Goal: Task Accomplishment & Management: Use online tool/utility

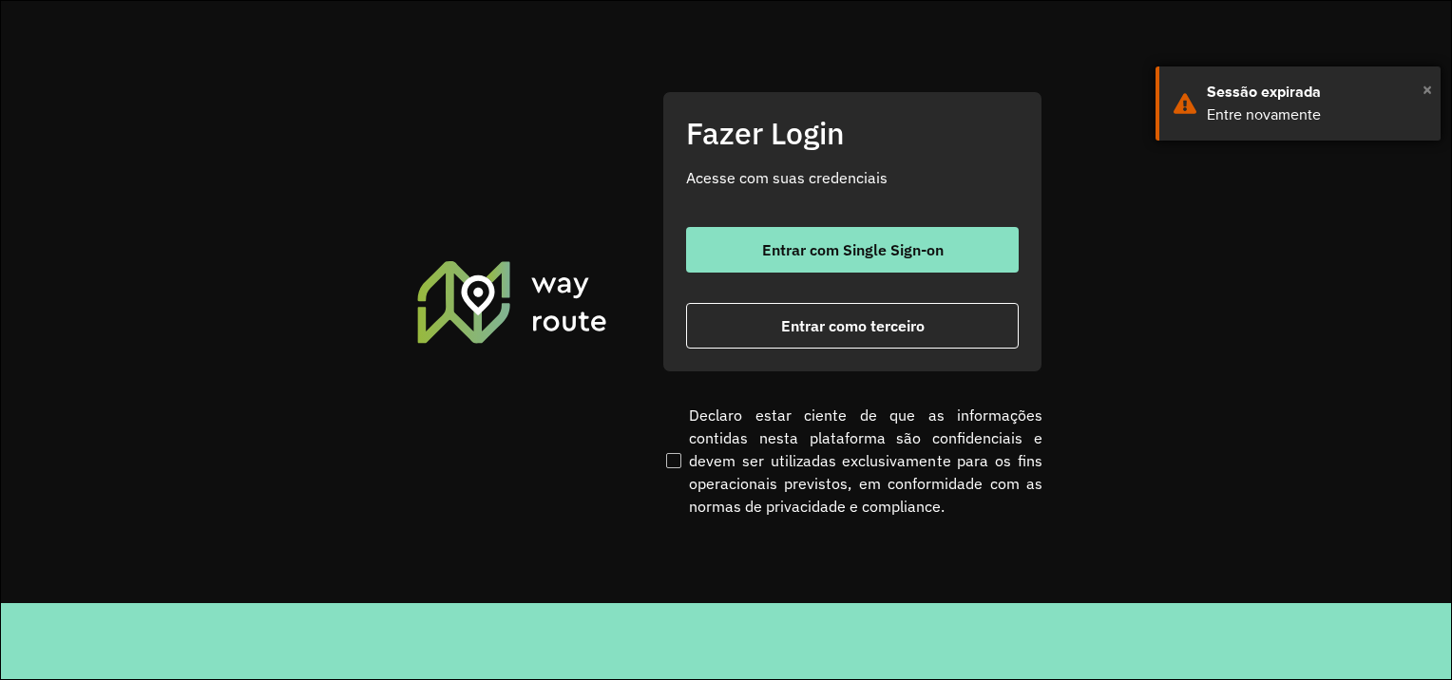
click at [1426, 91] on span "×" at bounding box center [1428, 89] width 10 height 29
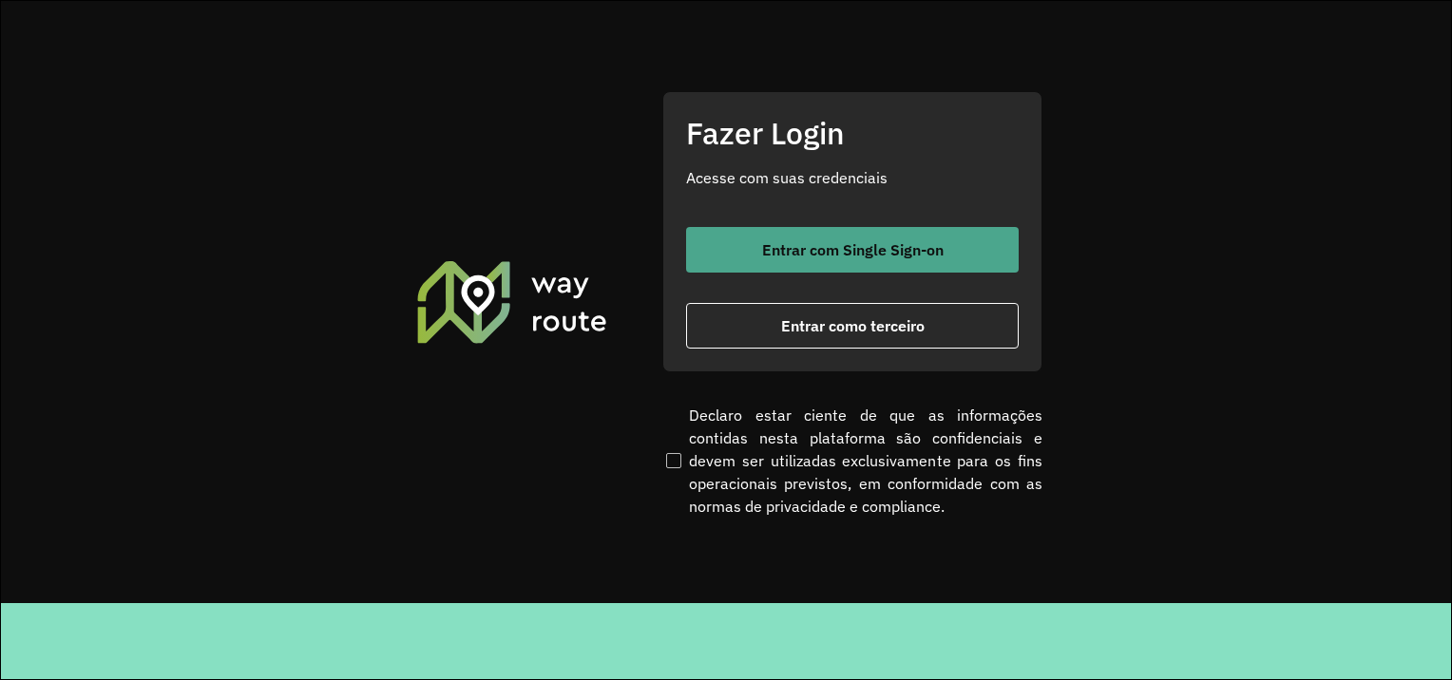
click at [987, 239] on button "Entrar com Single Sign-on" at bounding box center [852, 250] width 333 height 46
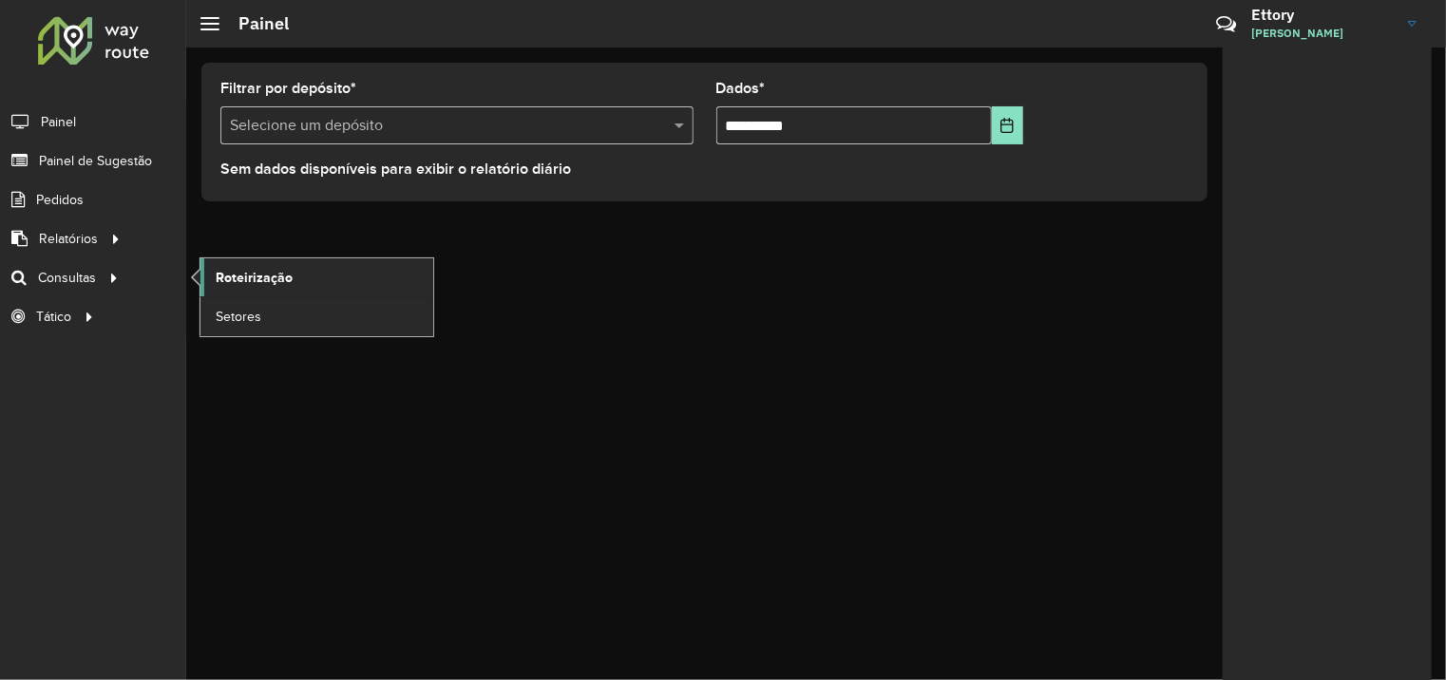
click at [247, 272] on span "Roteirização" at bounding box center [254, 278] width 77 height 20
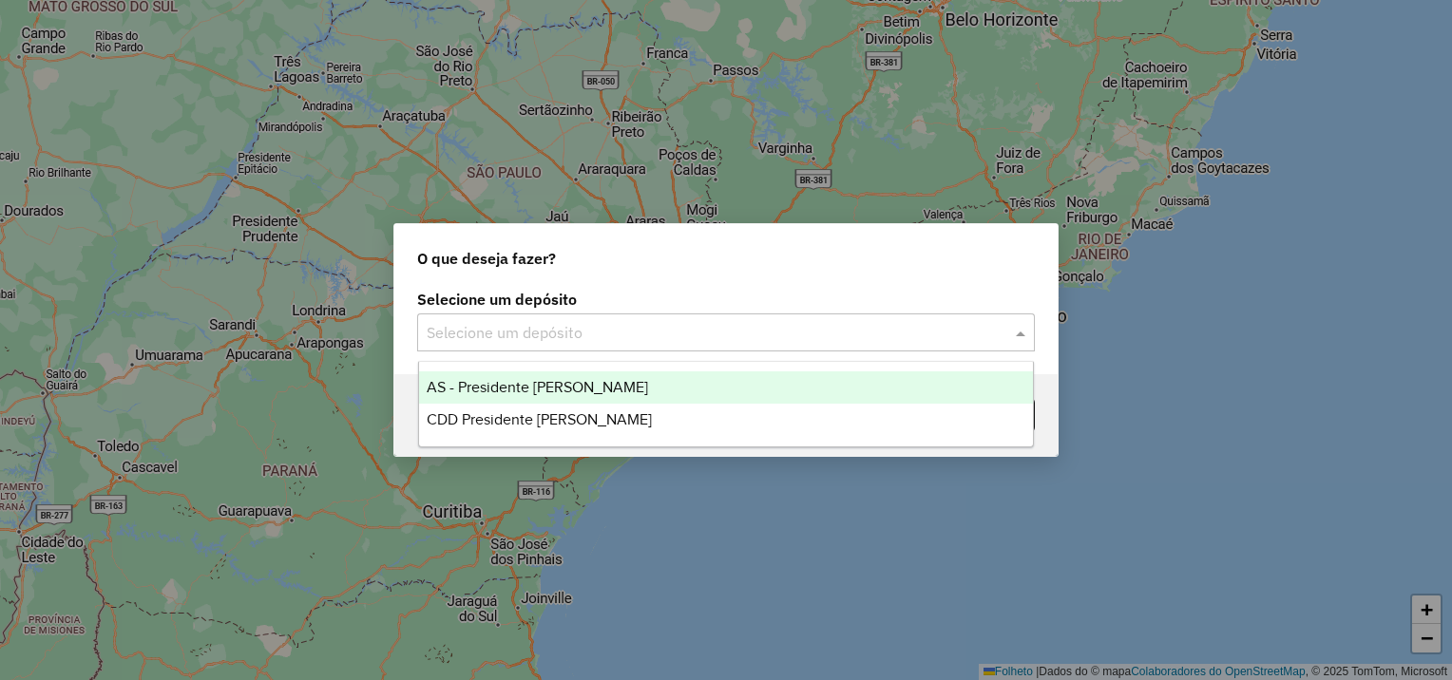
drag, startPoint x: 570, startPoint y: 323, endPoint x: 566, endPoint y: 342, distance: 19.4
click at [570, 323] on input "text" at bounding box center [707, 333] width 561 height 23
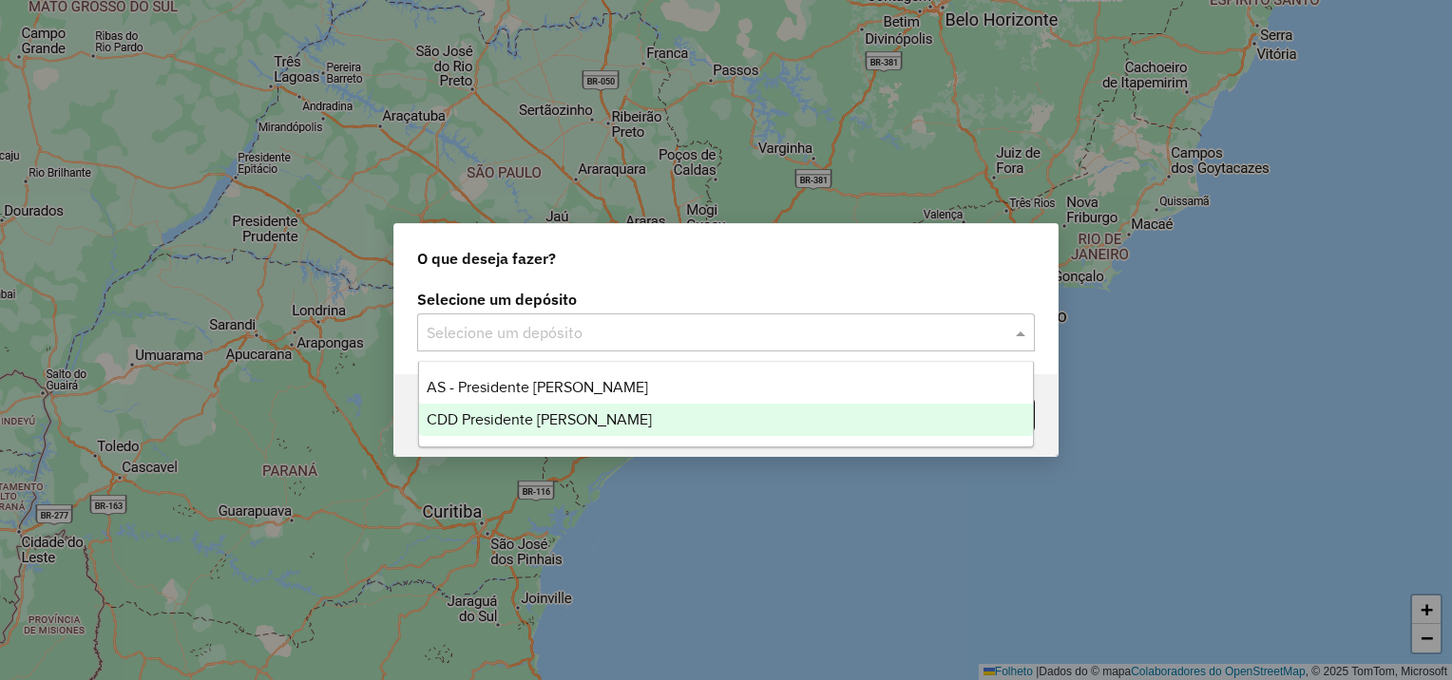
click at [562, 418] on span "CDD Presidente [PERSON_NAME]" at bounding box center [539, 420] width 225 height 16
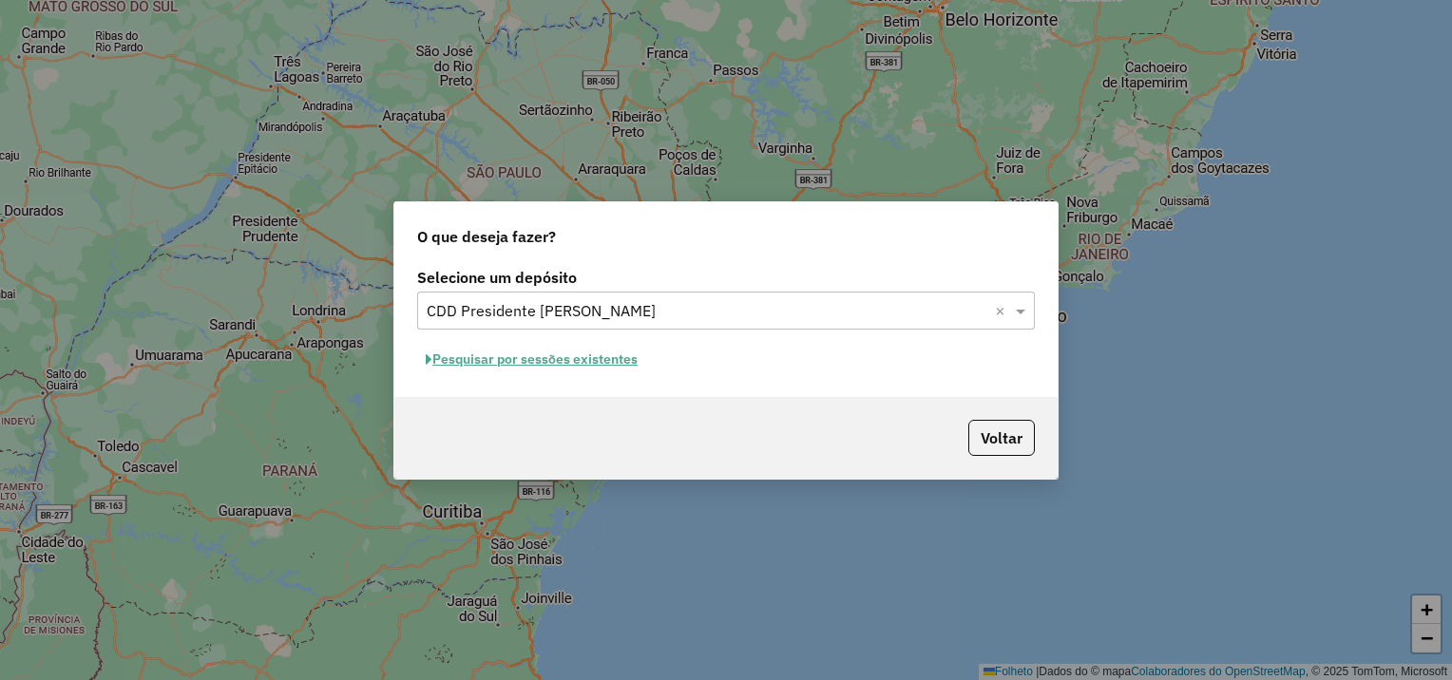
click at [583, 367] on font "Pesquisar por sessões existentes" at bounding box center [534, 359] width 205 height 17
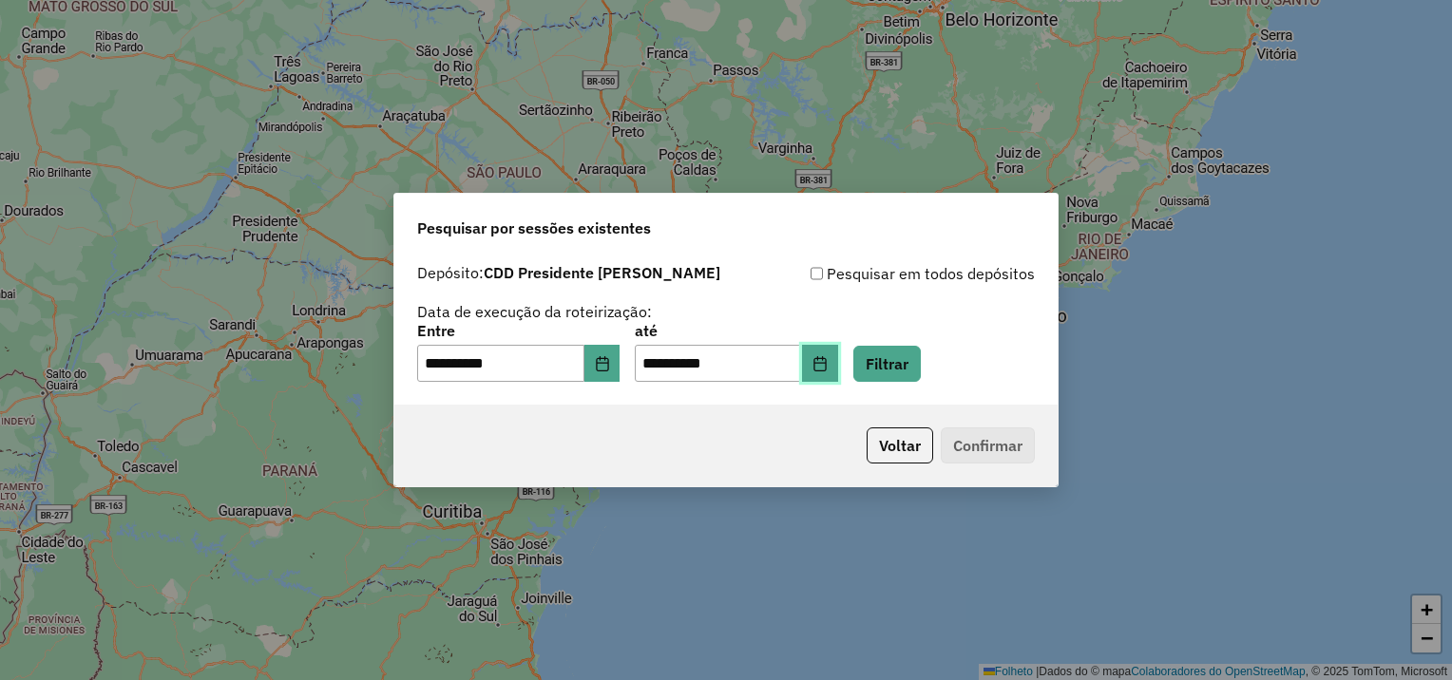
click at [826, 363] on icon "Escolha a data" at bounding box center [820, 363] width 12 height 15
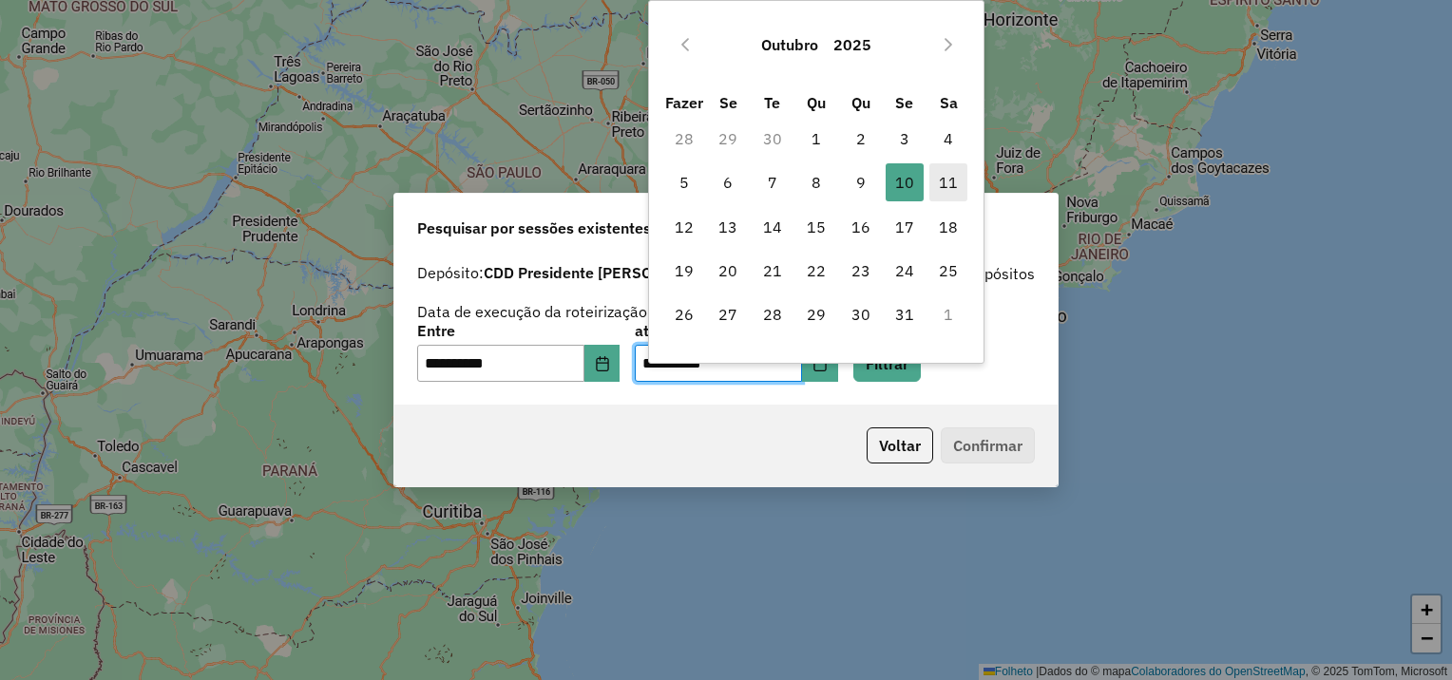
click at [949, 188] on font "11" at bounding box center [948, 182] width 19 height 23
type input "**********"
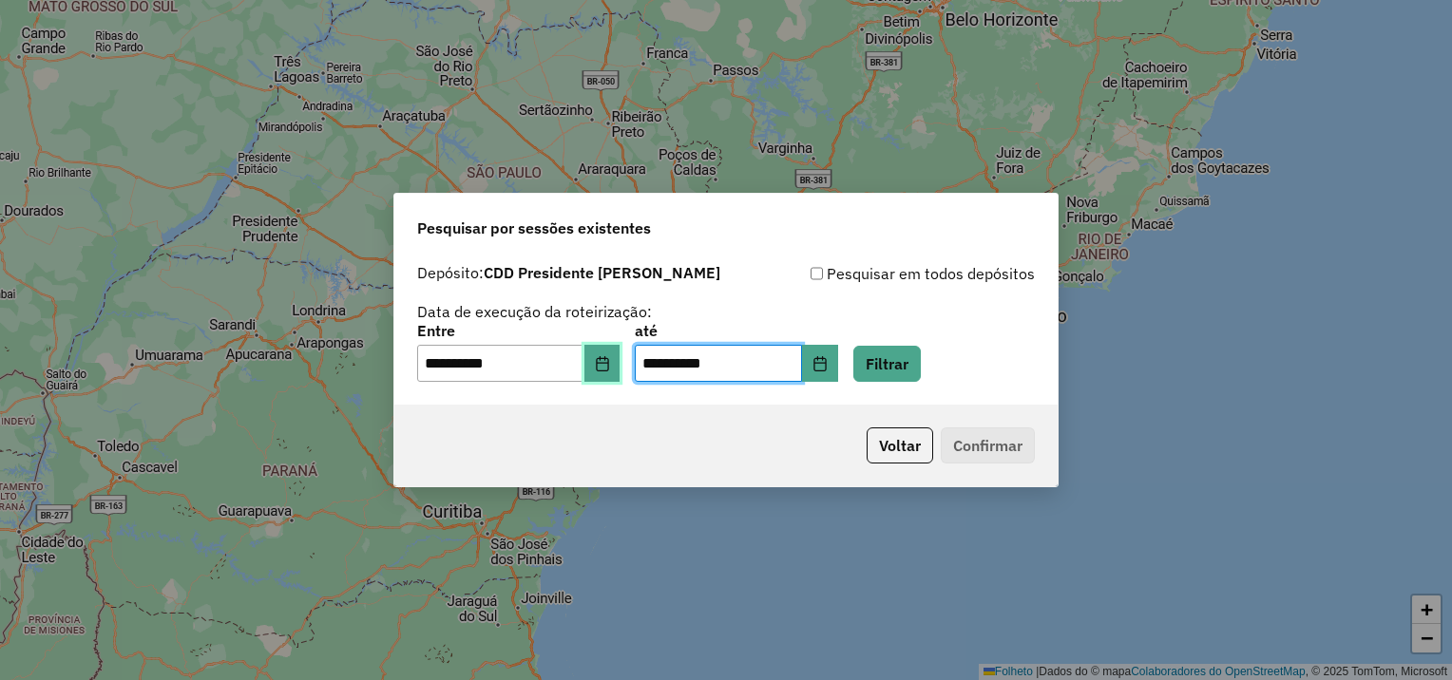
click at [606, 375] on button "Escolha a data" at bounding box center [602, 364] width 36 height 38
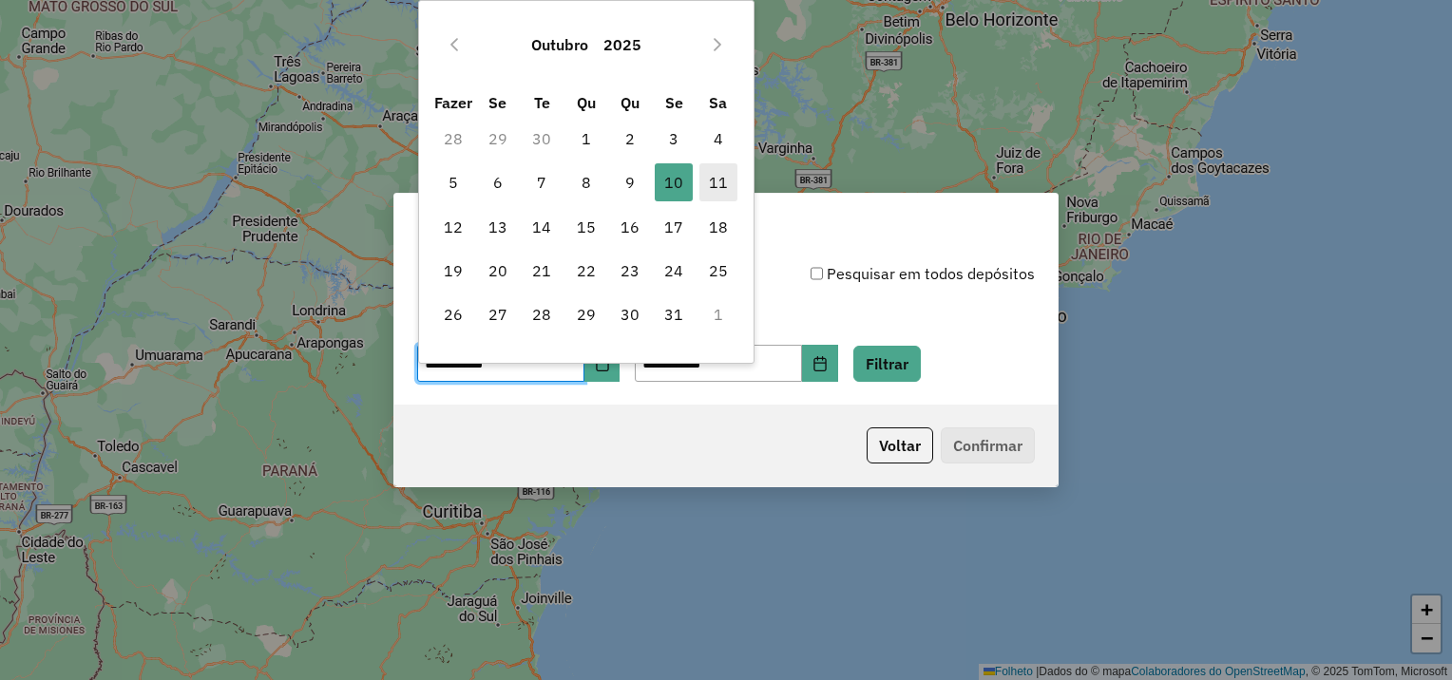
click at [709, 179] on font "11" at bounding box center [718, 182] width 19 height 23
type input "**********"
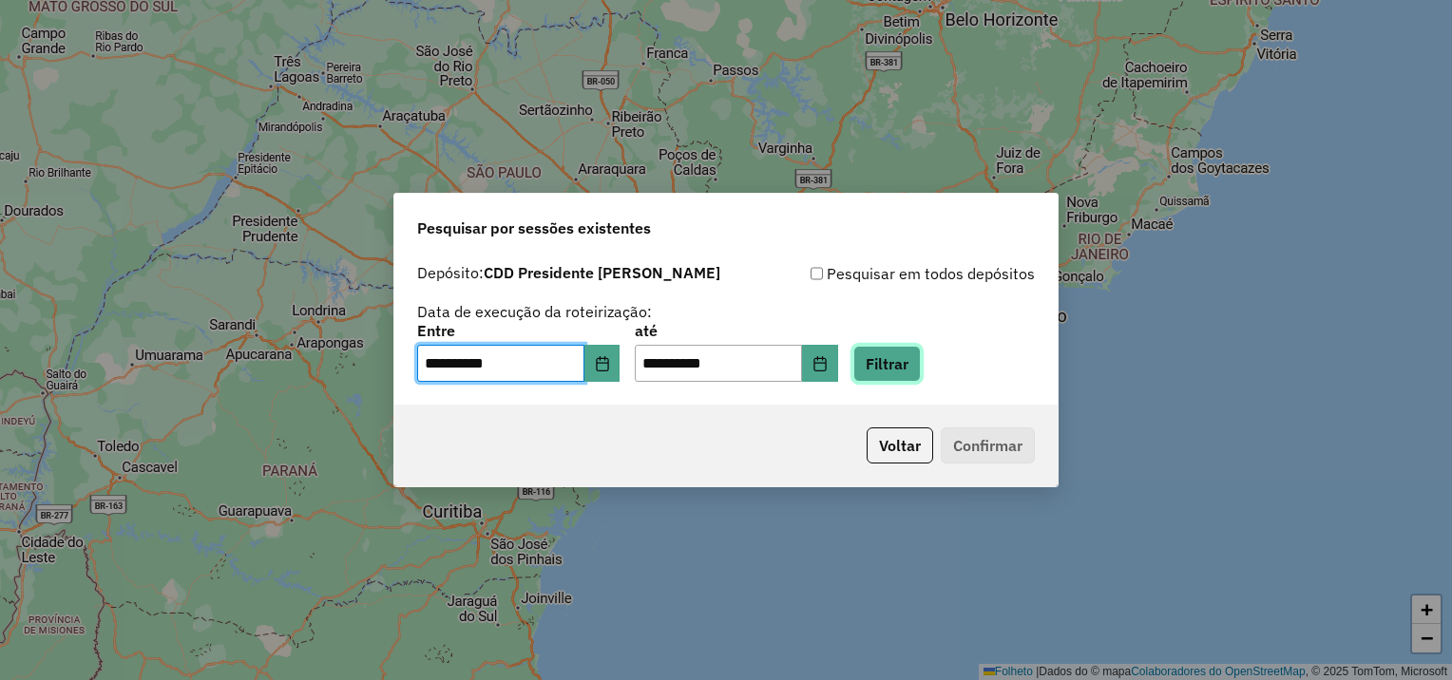
click at [905, 362] on button "Filtrar" at bounding box center [886, 364] width 67 height 36
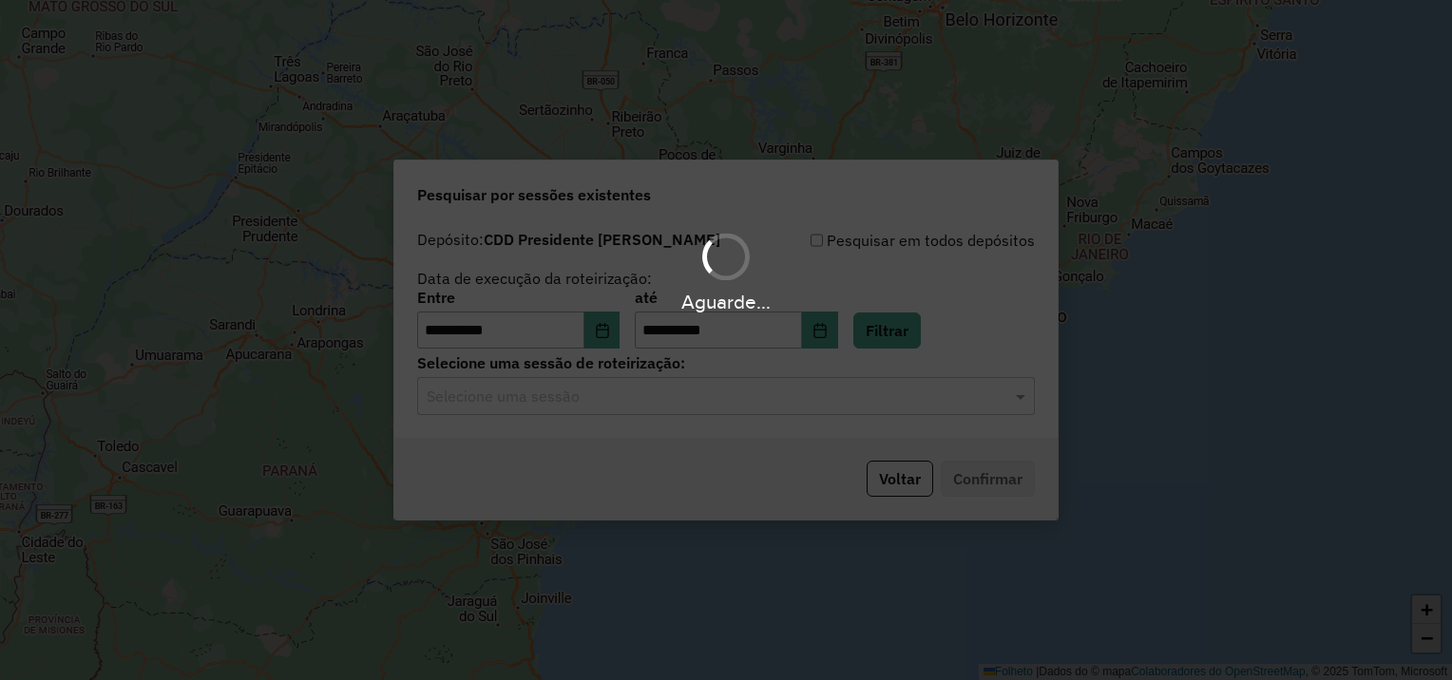
click at [548, 402] on input "text" at bounding box center [707, 397] width 561 height 23
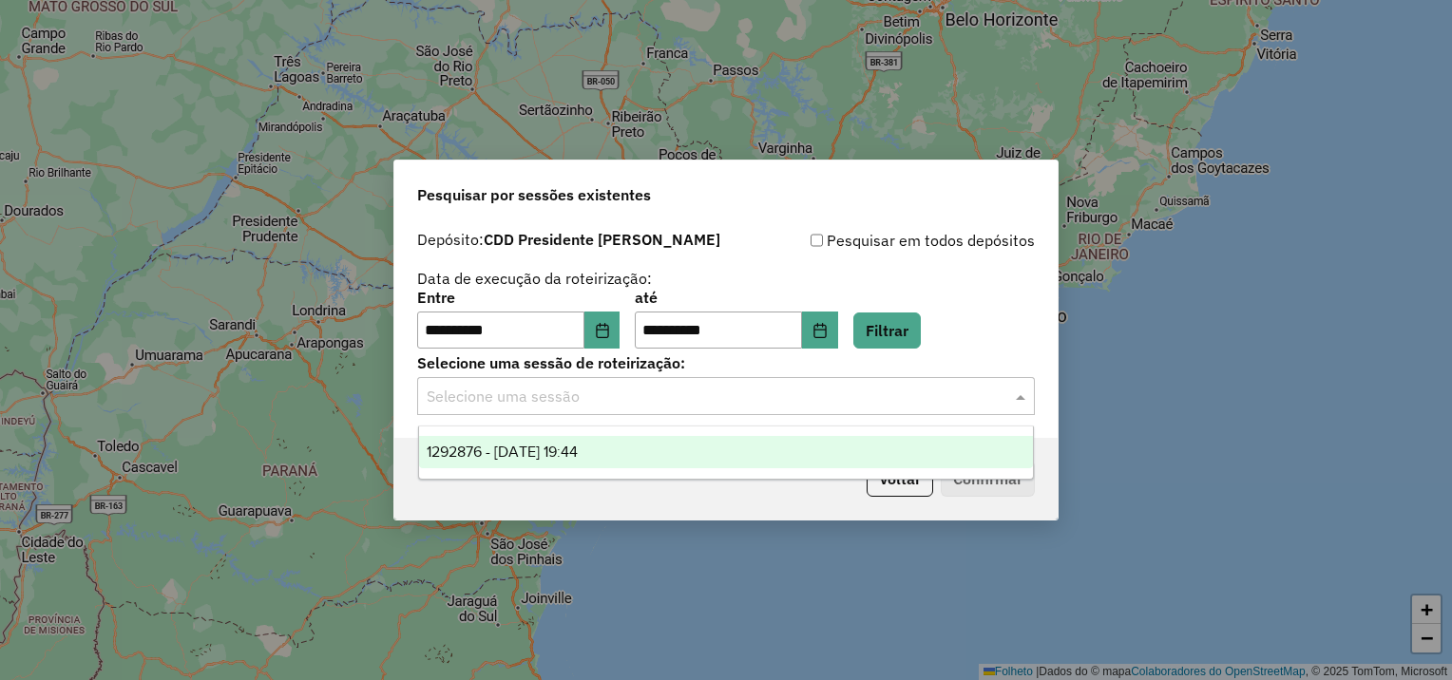
click at [560, 449] on span "1292876 - 11/10/2025 19:44" at bounding box center [502, 452] width 151 height 16
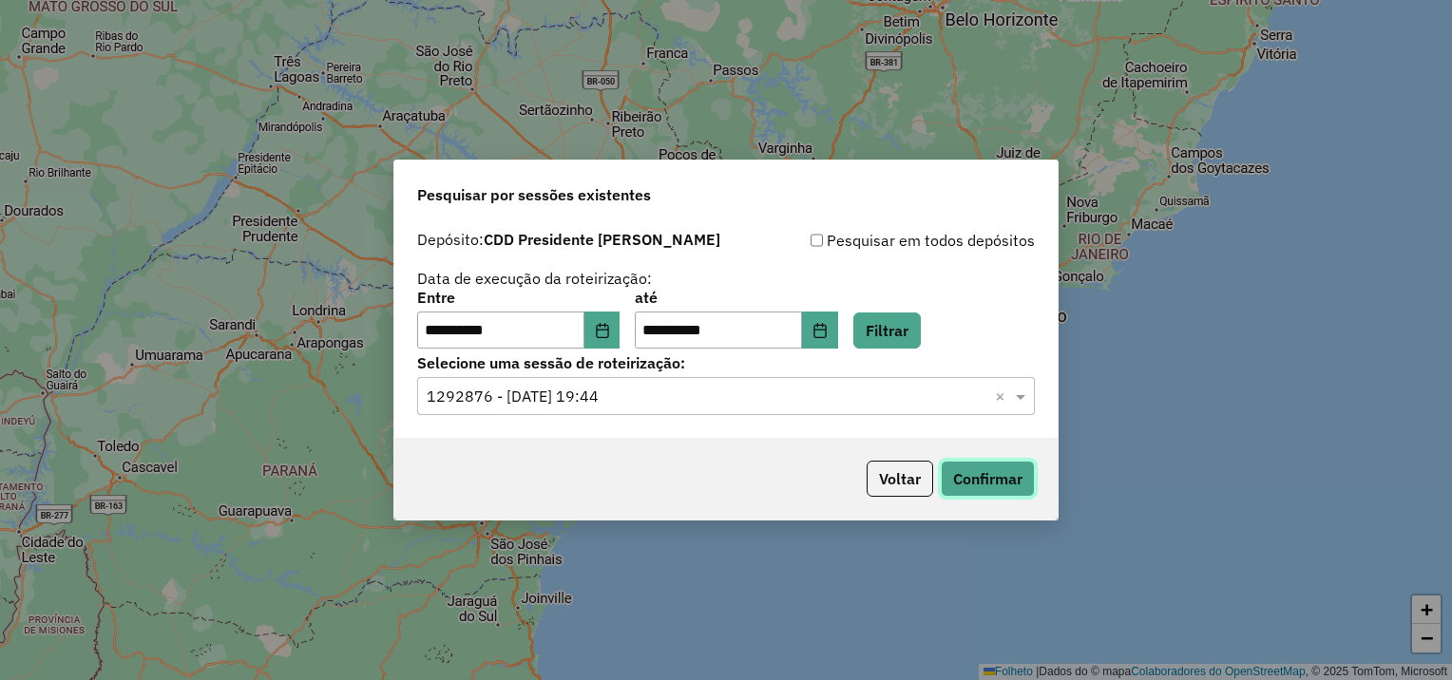
click at [986, 475] on button "Confirmar" at bounding box center [988, 479] width 94 height 36
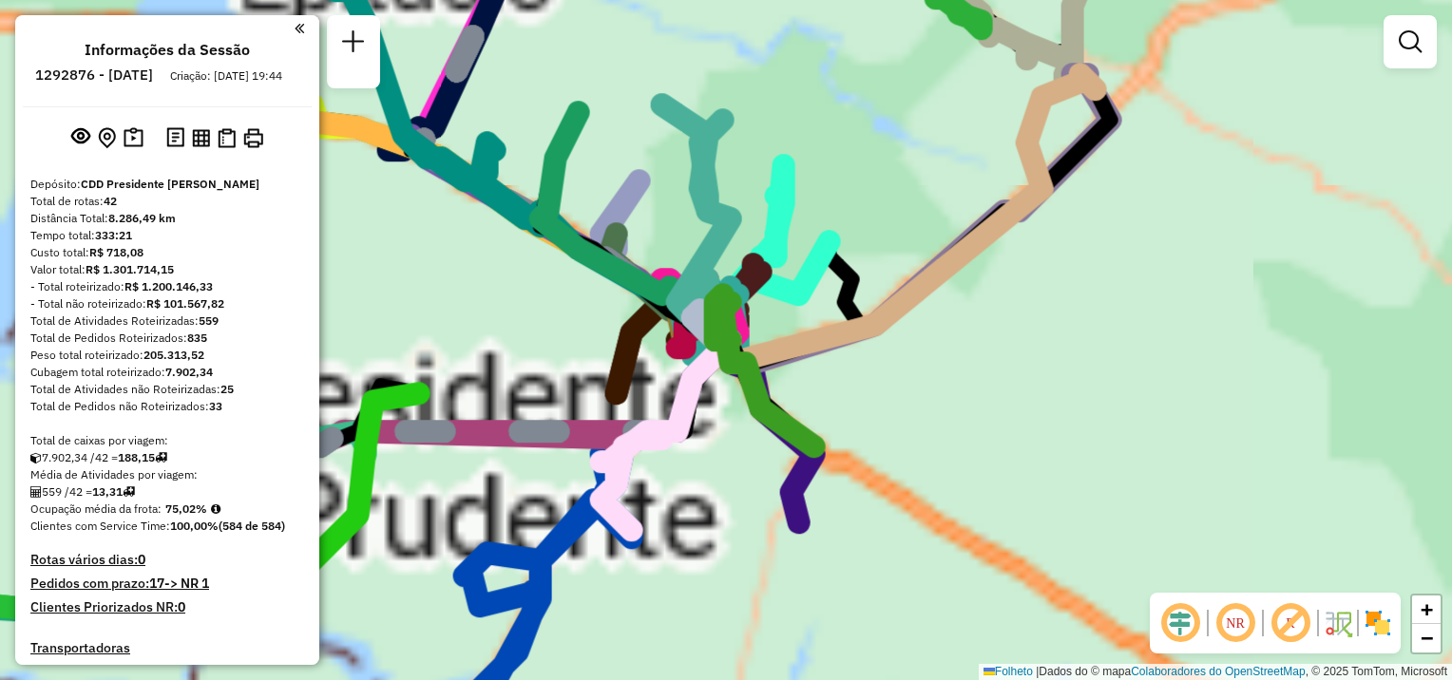
click at [422, 499] on div "Janela de atendimento Grade de atendimento Capacidade Transportadoras Veículos …" at bounding box center [726, 340] width 1452 height 680
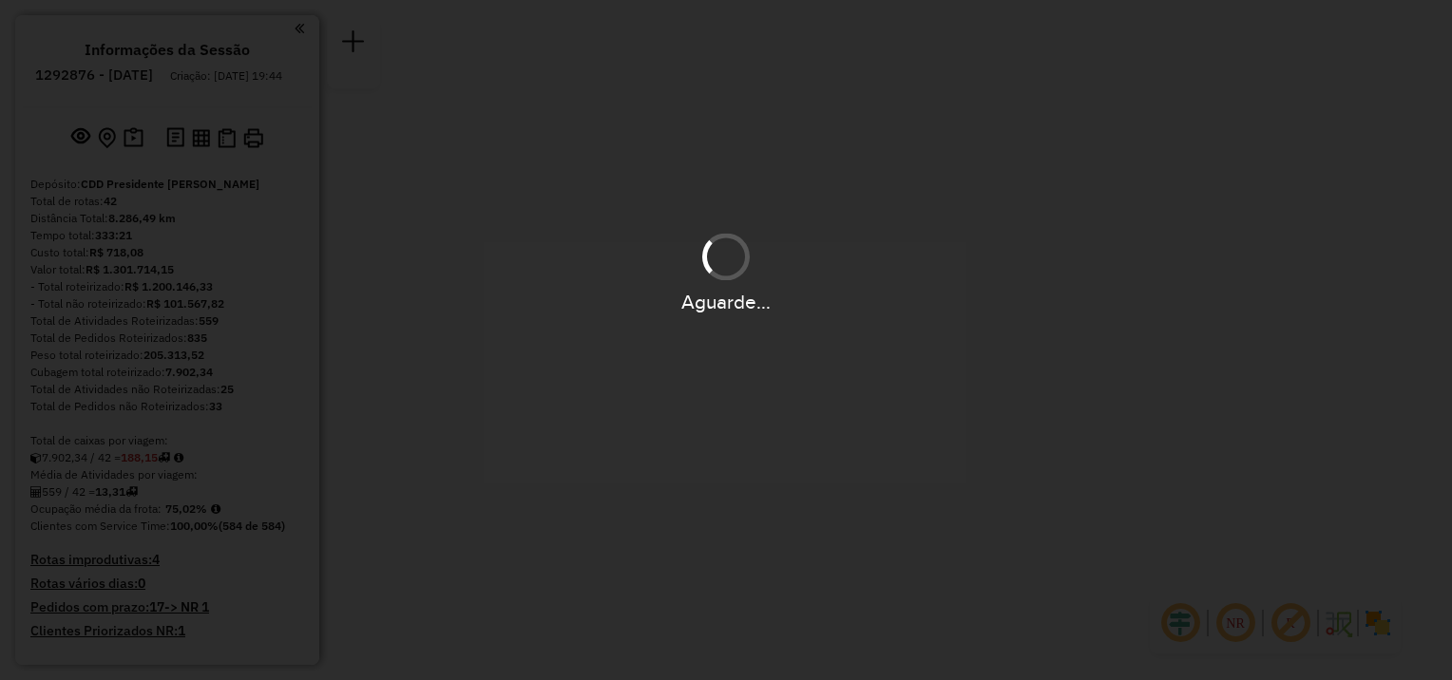
drag, startPoint x: 863, startPoint y: 489, endPoint x: 948, endPoint y: 452, distance: 93.2
click at [948, 452] on div "Aguarde..." at bounding box center [726, 340] width 1452 height 680
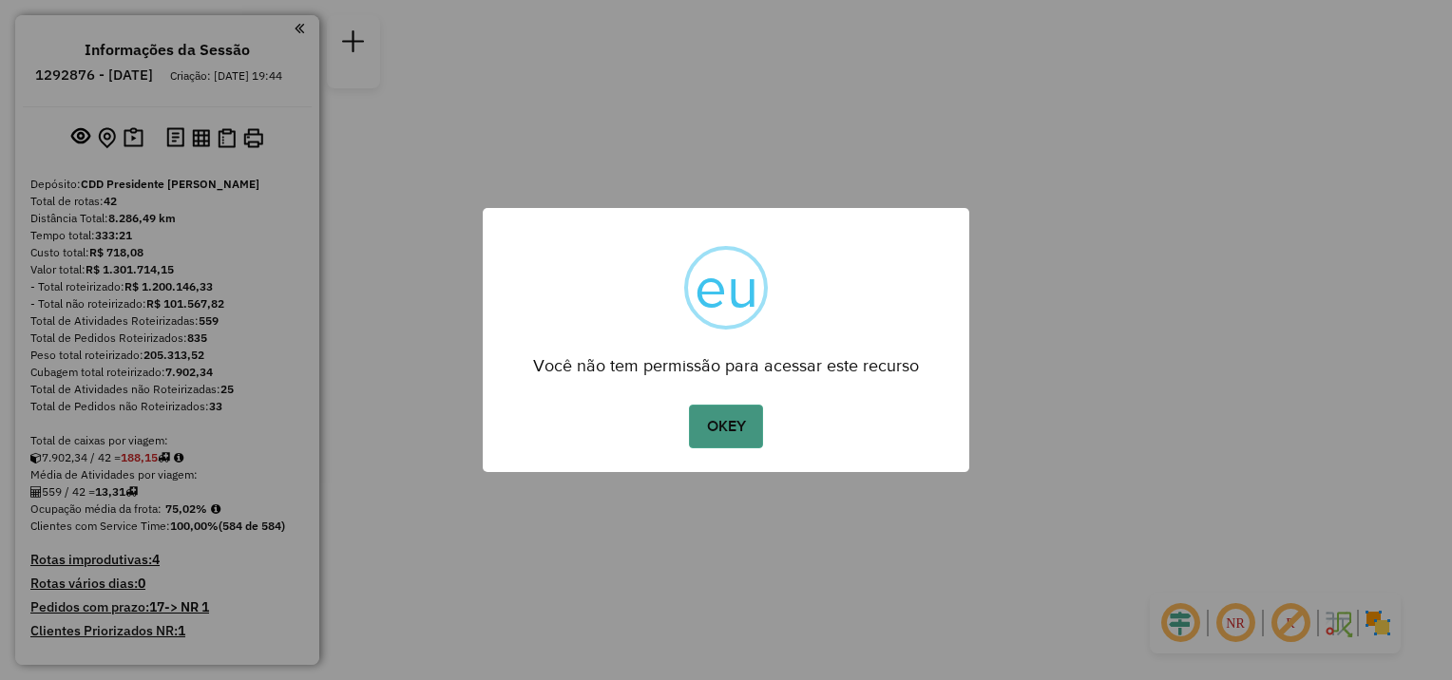
click at [756, 425] on button "OKEY" at bounding box center [726, 427] width 74 height 44
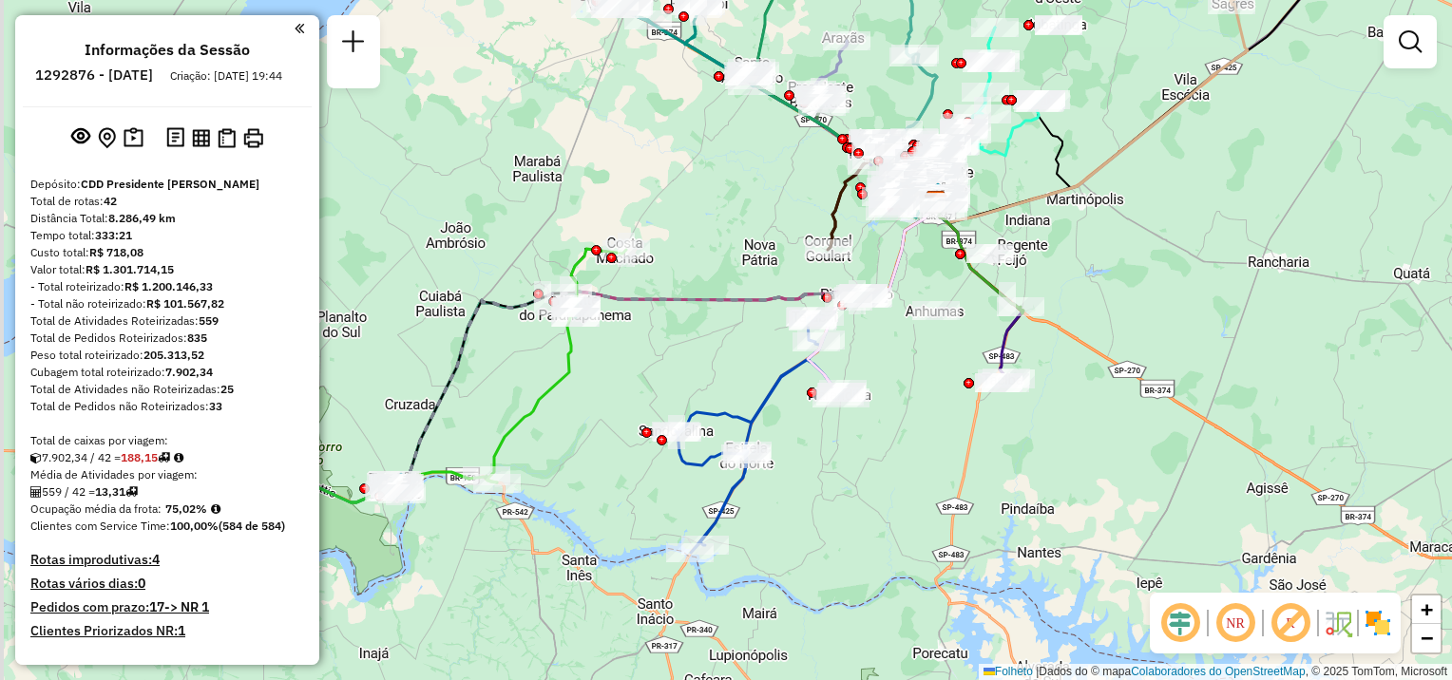
drag, startPoint x: 911, startPoint y: 424, endPoint x: 906, endPoint y: 432, distance: 10.3
click at [924, 417] on div "Janela de atendimento Grade de atendimento Capacidade Transportadoras Veículos …" at bounding box center [726, 340] width 1452 height 680
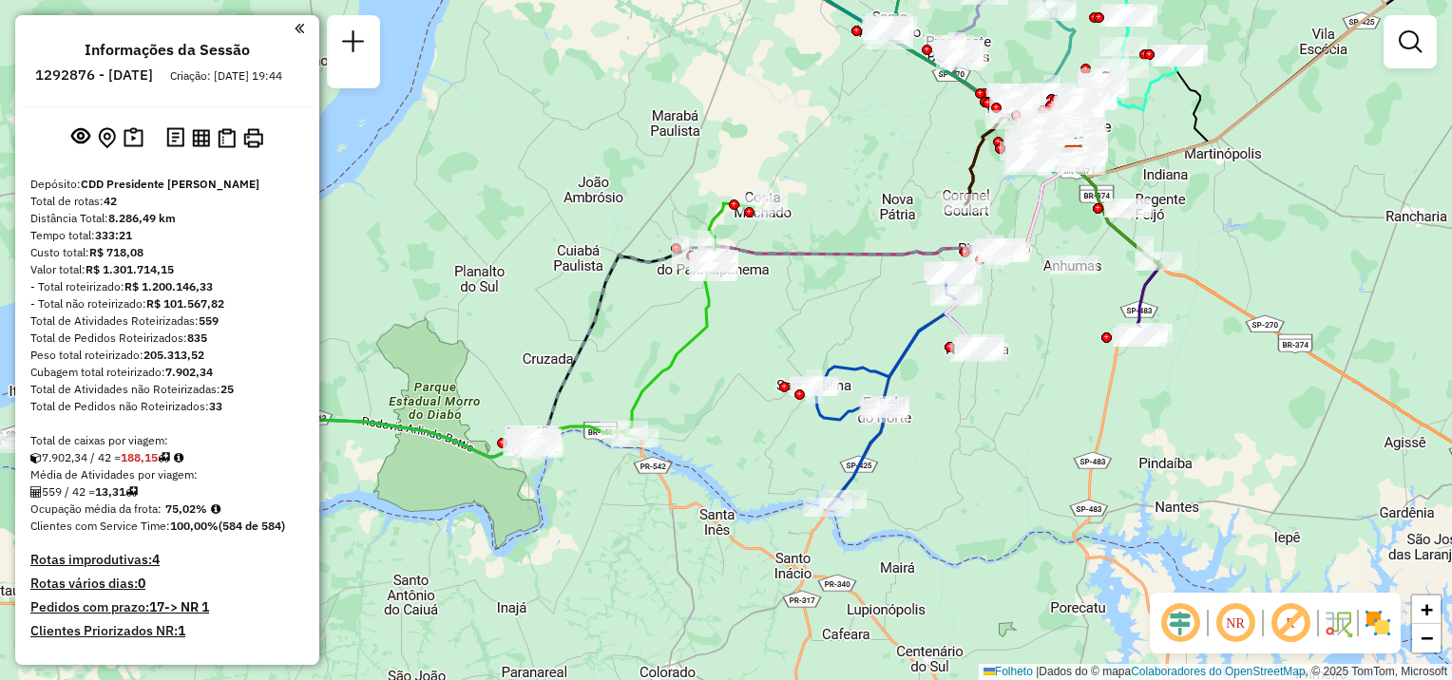
drag, startPoint x: 776, startPoint y: 536, endPoint x: 901, endPoint y: 500, distance: 130.5
click at [901, 500] on div "Janela de atendimento Grade de atendimento Capacidade Transportadoras Veículos …" at bounding box center [726, 340] width 1452 height 680
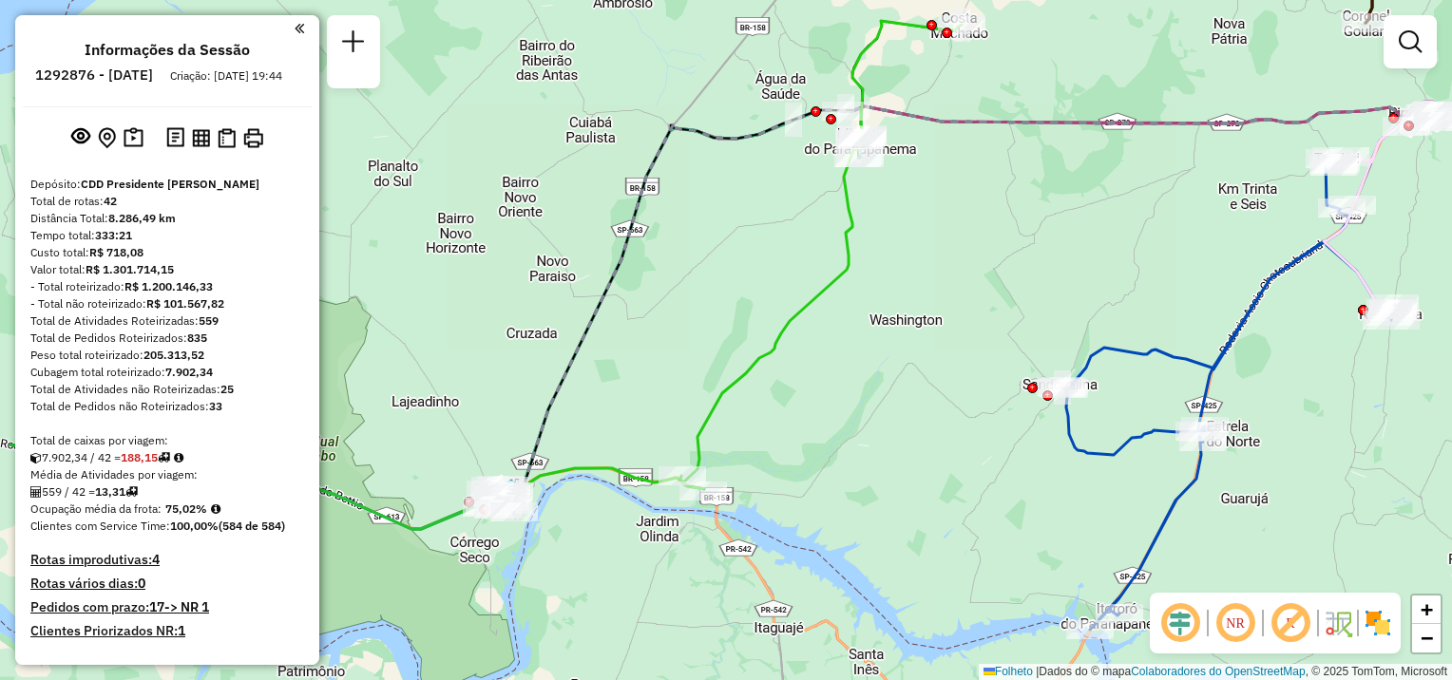
drag, startPoint x: 685, startPoint y: 431, endPoint x: 840, endPoint y: 418, distance: 155.4
click at [840, 418] on div "Janela de atendimento Grade de atendimento Capacidade Transportadoras Veículos …" at bounding box center [726, 340] width 1452 height 680
select select "**********"
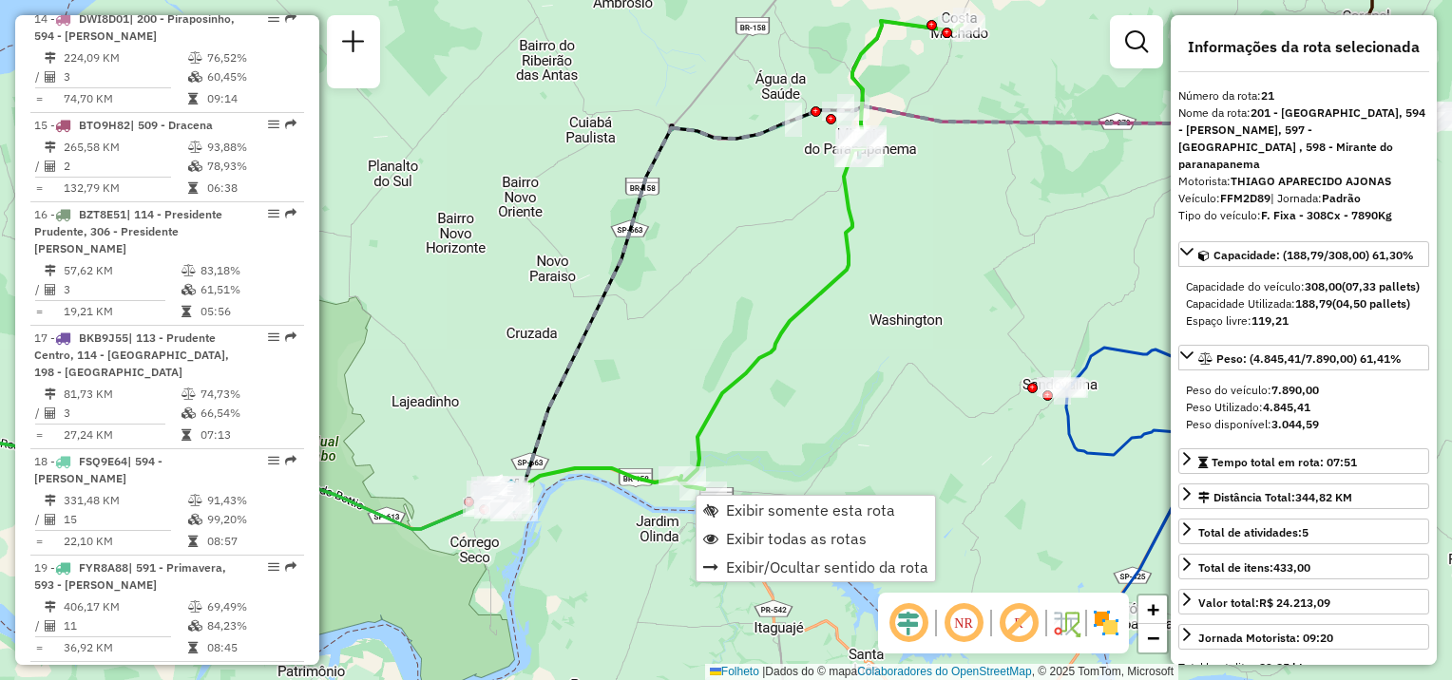
scroll to position [2927, 0]
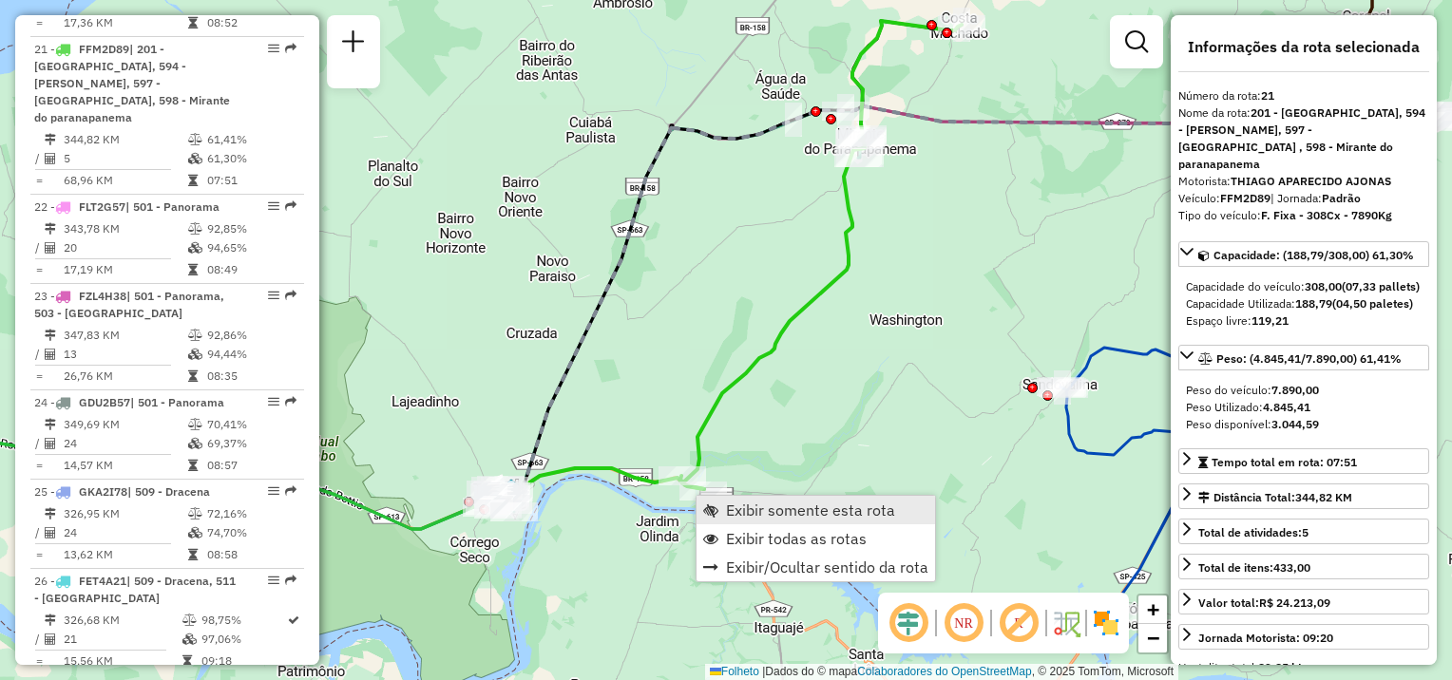
click at [750, 506] on span "Exibir somente esta rota" at bounding box center [810, 510] width 169 height 15
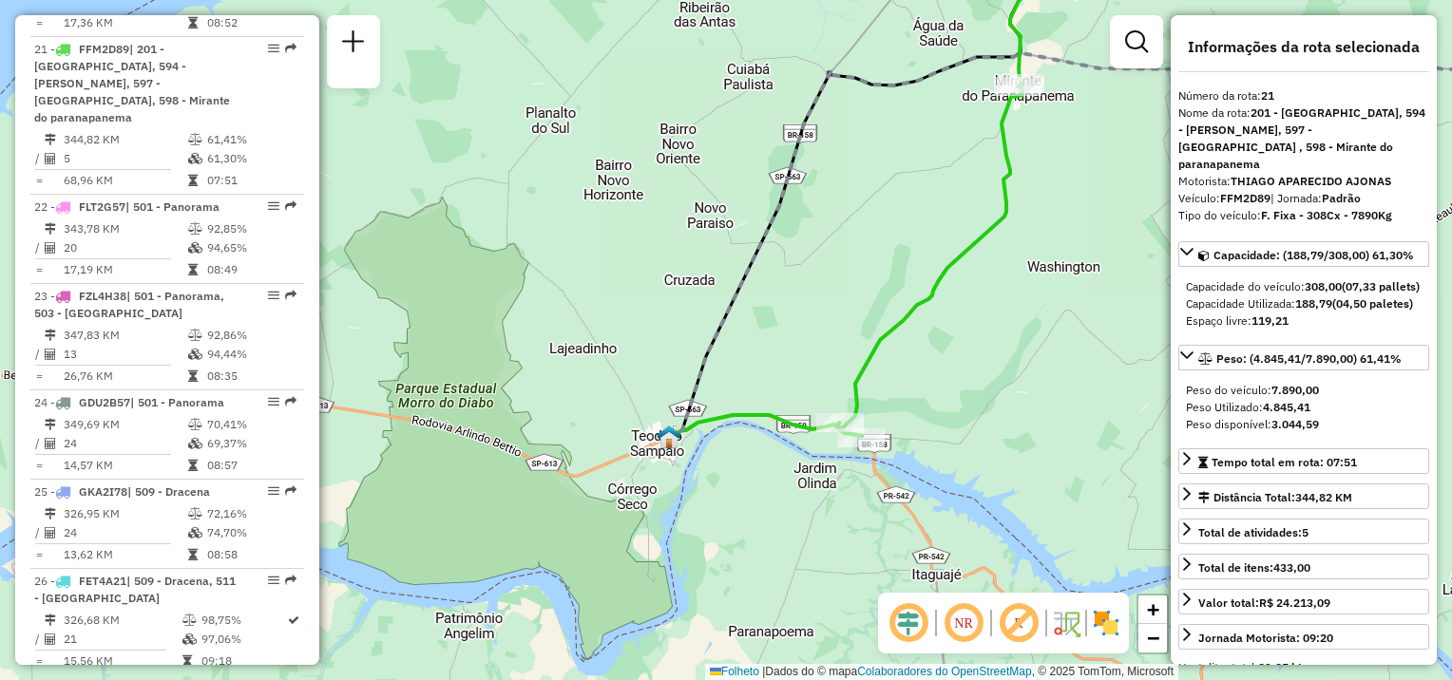
drag, startPoint x: 565, startPoint y: 562, endPoint x: 909, endPoint y: 411, distance: 375.8
click at [1017, 389] on div "Janela de atendimento Grade de atendimento Capacidade Transportadoras Veículos …" at bounding box center [726, 340] width 1452 height 680
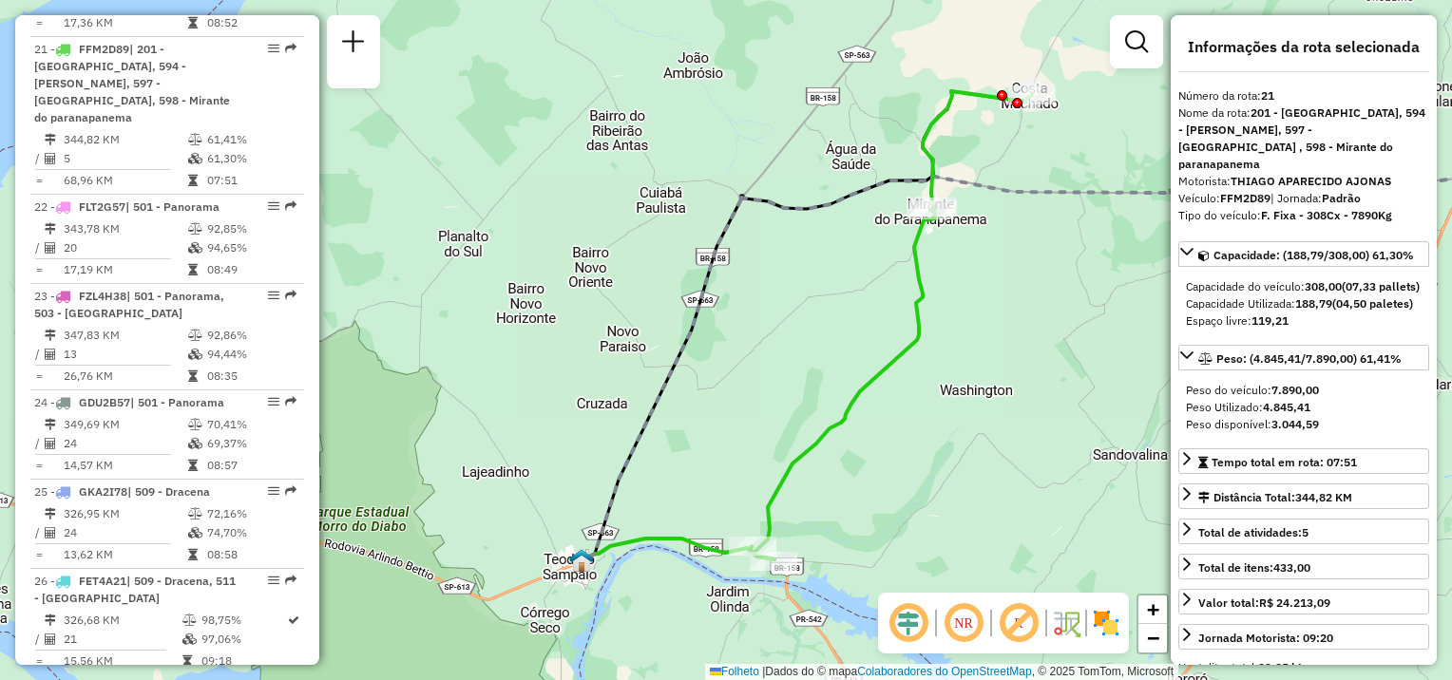
drag, startPoint x: 1019, startPoint y: 384, endPoint x: 927, endPoint y: 449, distance: 112.6
click at [927, 449] on div "Janela de atendimento Grade de atendimento Capacidade Transportadoras Veículos …" at bounding box center [726, 340] width 1452 height 680
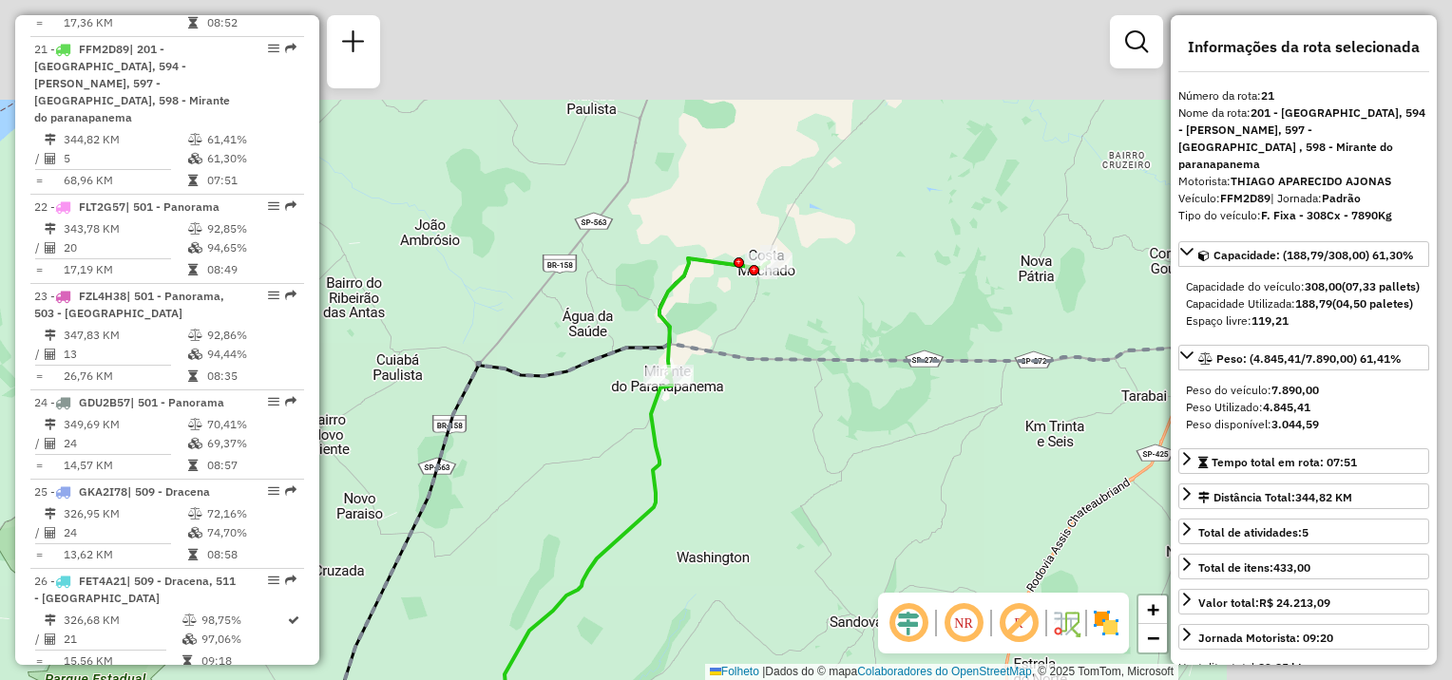
drag, startPoint x: 1037, startPoint y: 319, endPoint x: 777, endPoint y: 482, distance: 306.1
click at [776, 485] on div "Janela de atendimento Grade de atendimento Capacidade Transportadoras Veículos …" at bounding box center [726, 340] width 1452 height 680
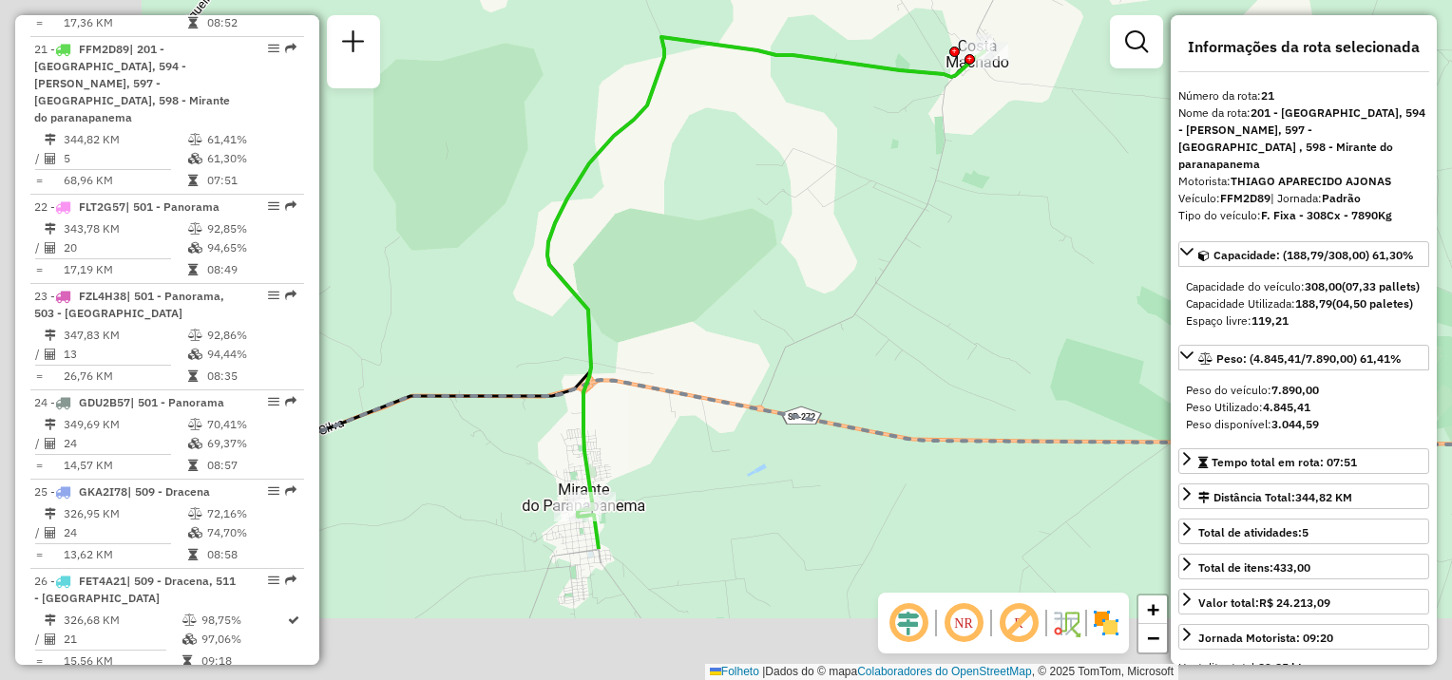
drag, startPoint x: 603, startPoint y: 458, endPoint x: 976, endPoint y: 125, distance: 500.1
click at [975, 125] on div "Janela de atendimento Grade de atendimento Capacidade Transportadoras Veículos …" at bounding box center [726, 340] width 1452 height 680
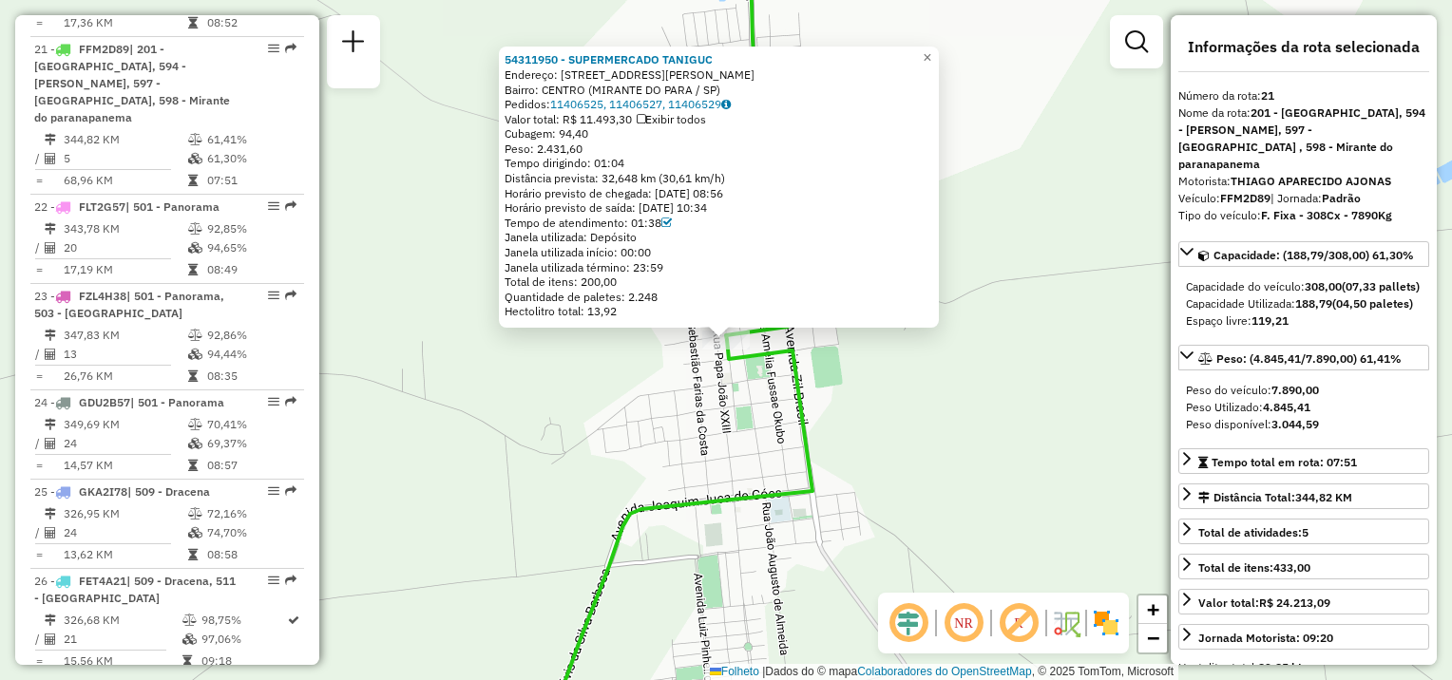
click at [974, 391] on div "54311950 - SUPERMERCADO TANIGUC Endereço: [STREET_ADDRESS][PERSON_NAME] [GEOGRA…" at bounding box center [726, 340] width 1452 height 680
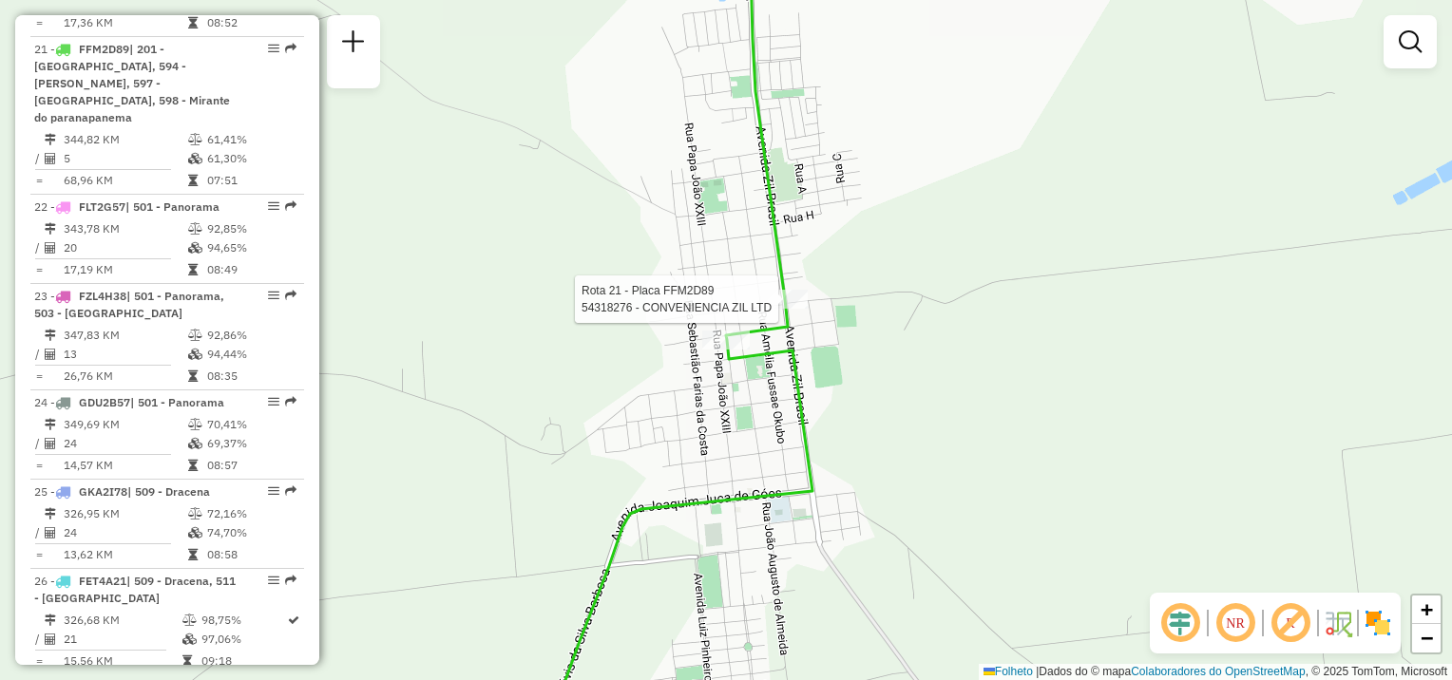
select select "**********"
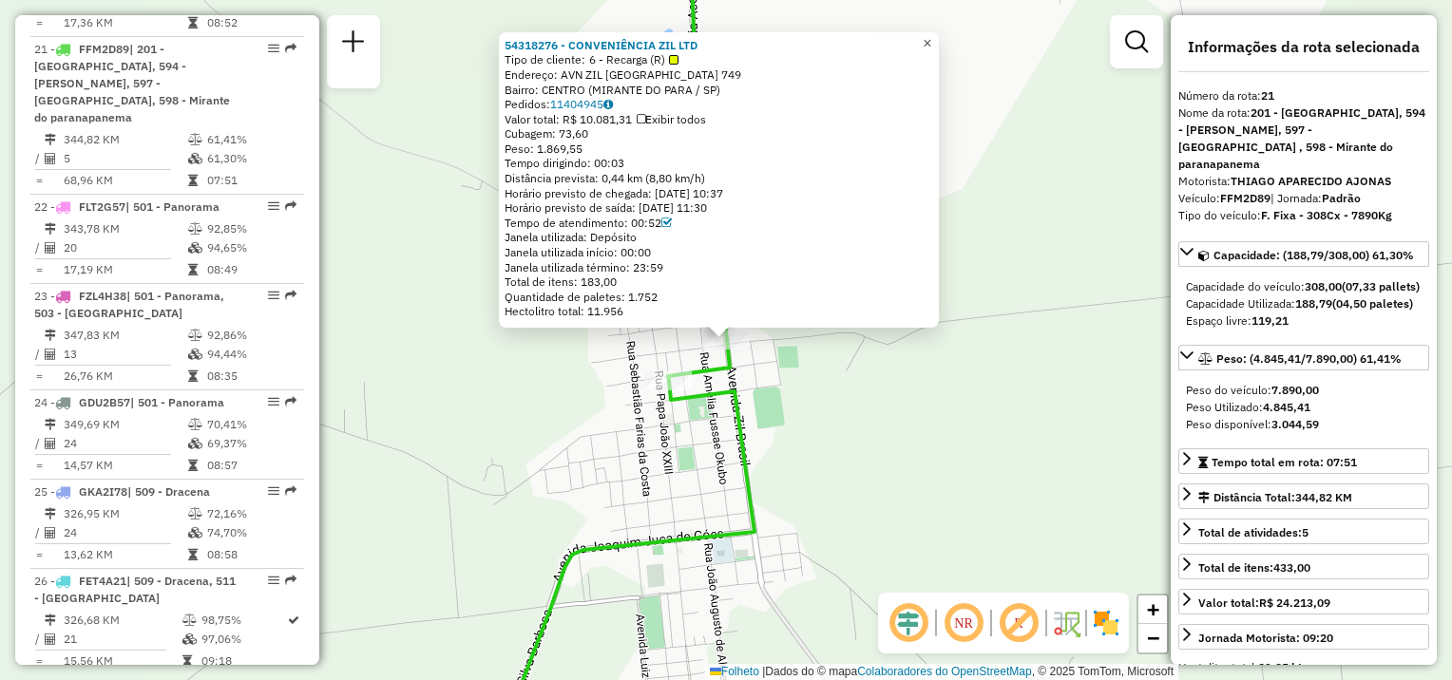
click at [931, 38] on span "×" at bounding box center [927, 43] width 9 height 16
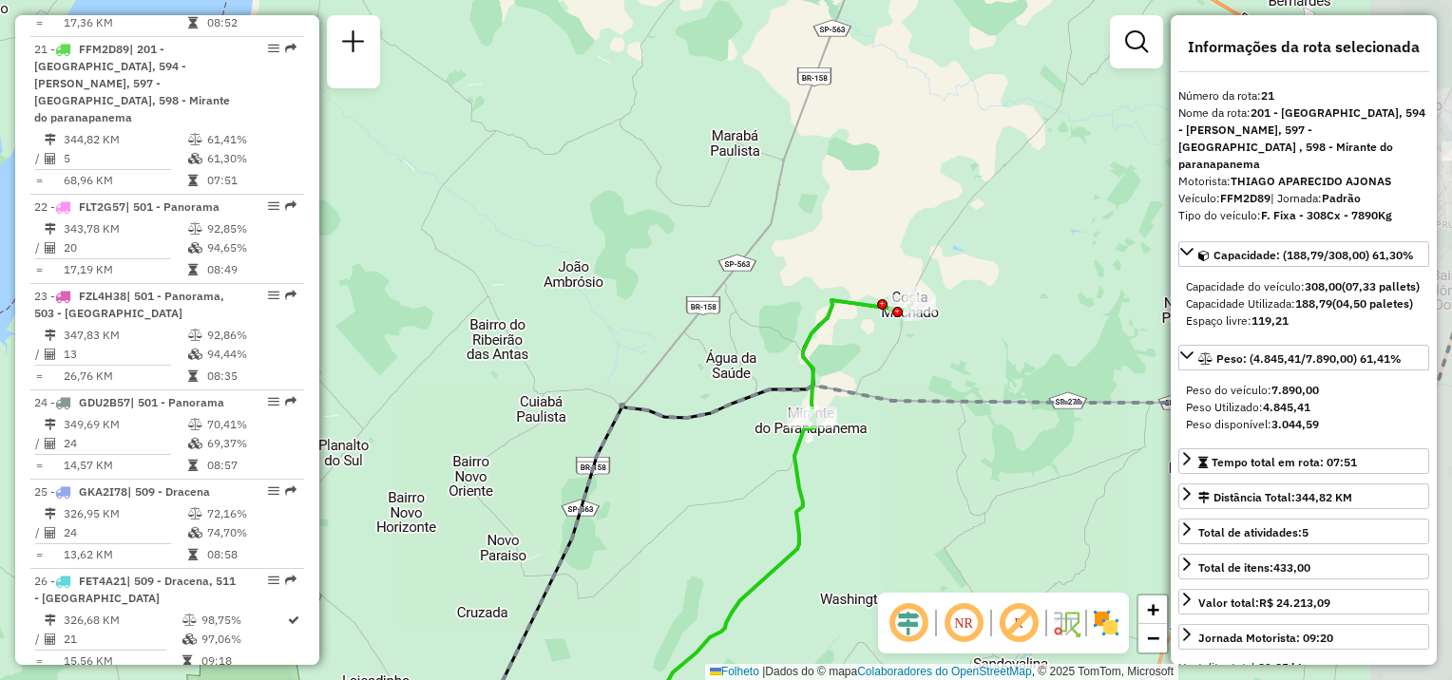
drag, startPoint x: 984, startPoint y: 400, endPoint x: 788, endPoint y: 465, distance: 206.2
click at [787, 489] on div "Janela de atendimento Grade de atendimento Capacidade Transportadoras Veículos …" at bounding box center [726, 340] width 1452 height 680
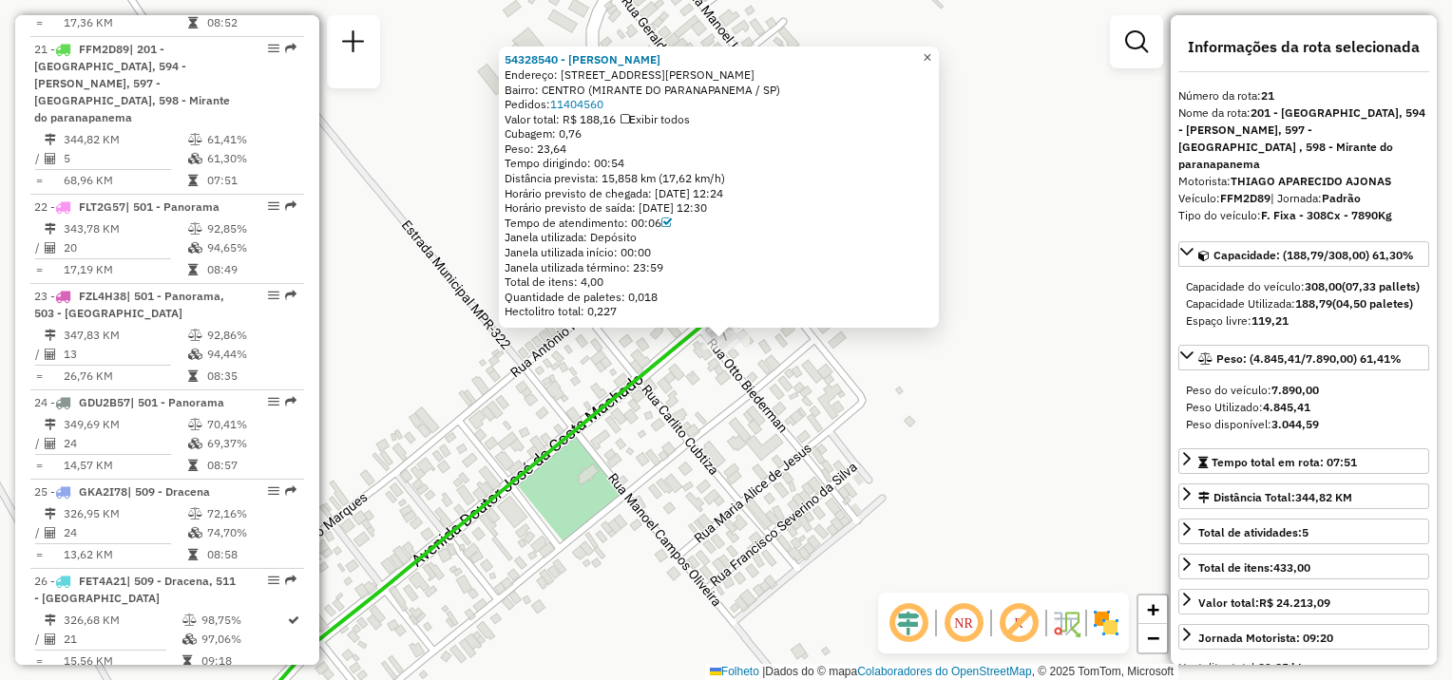
click at [931, 55] on span "×" at bounding box center [927, 57] width 9 height 16
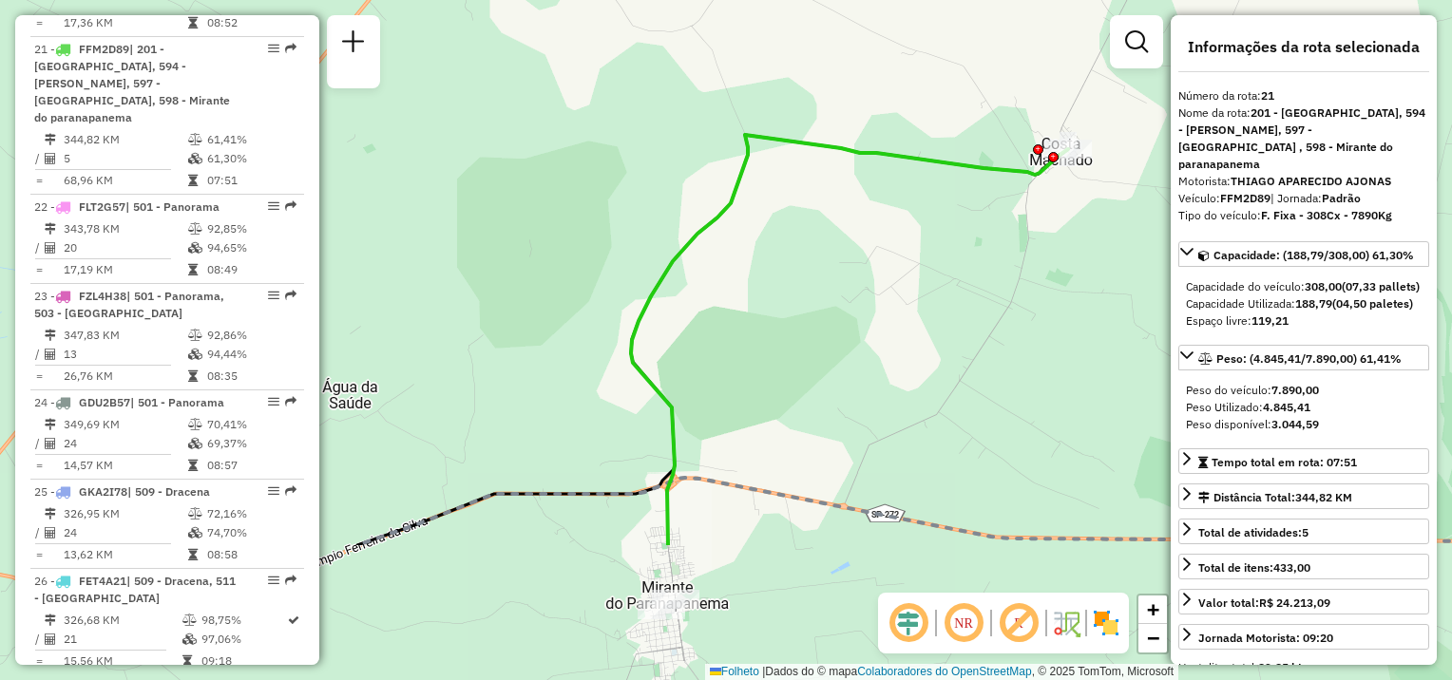
drag, startPoint x: 765, startPoint y: 475, endPoint x: 910, endPoint y: 313, distance: 217.4
click at [910, 313] on div "Janela de atendimento Grade de atendimento Capacidade Transportadoras Veículos …" at bounding box center [726, 340] width 1452 height 680
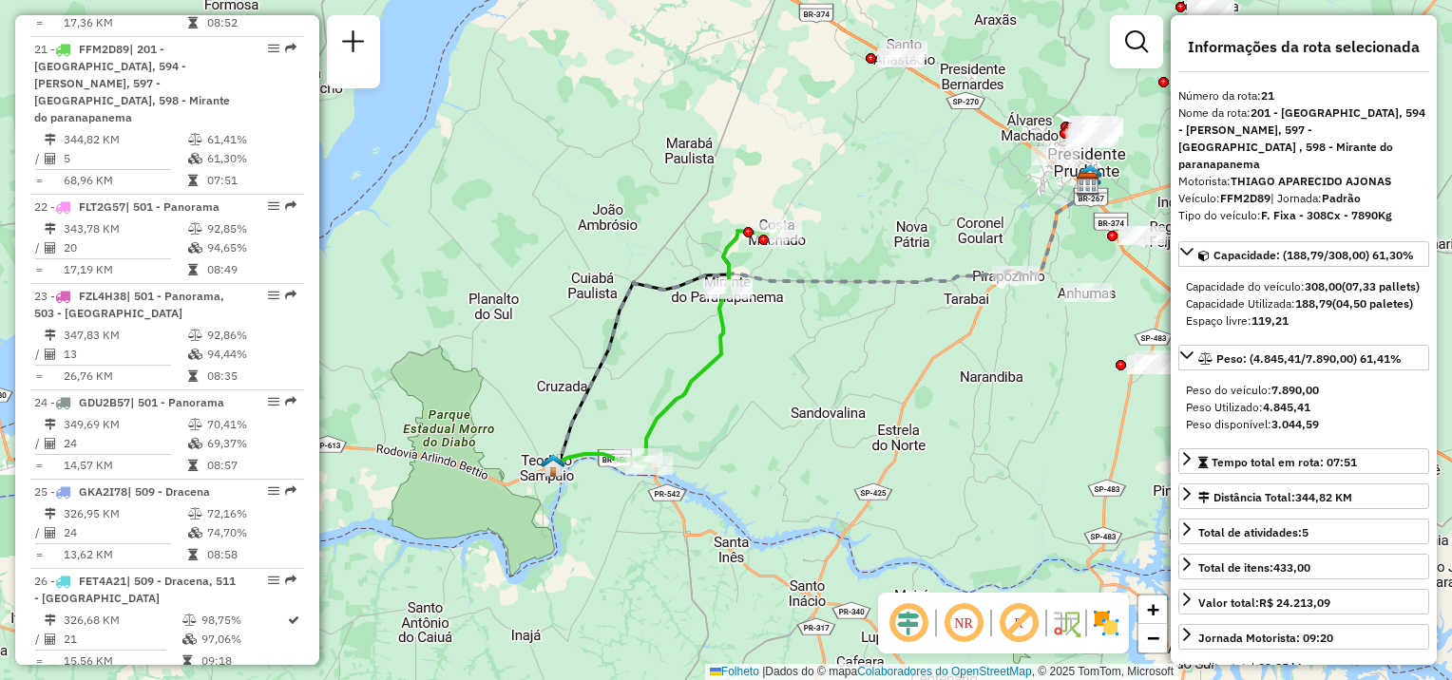
drag, startPoint x: 901, startPoint y: 411, endPoint x: 760, endPoint y: 369, distance: 146.7
click at [762, 354] on div "Janela de atendimento Grade de atendimento Capacidade Transportadoras Veículos …" at bounding box center [726, 340] width 1452 height 680
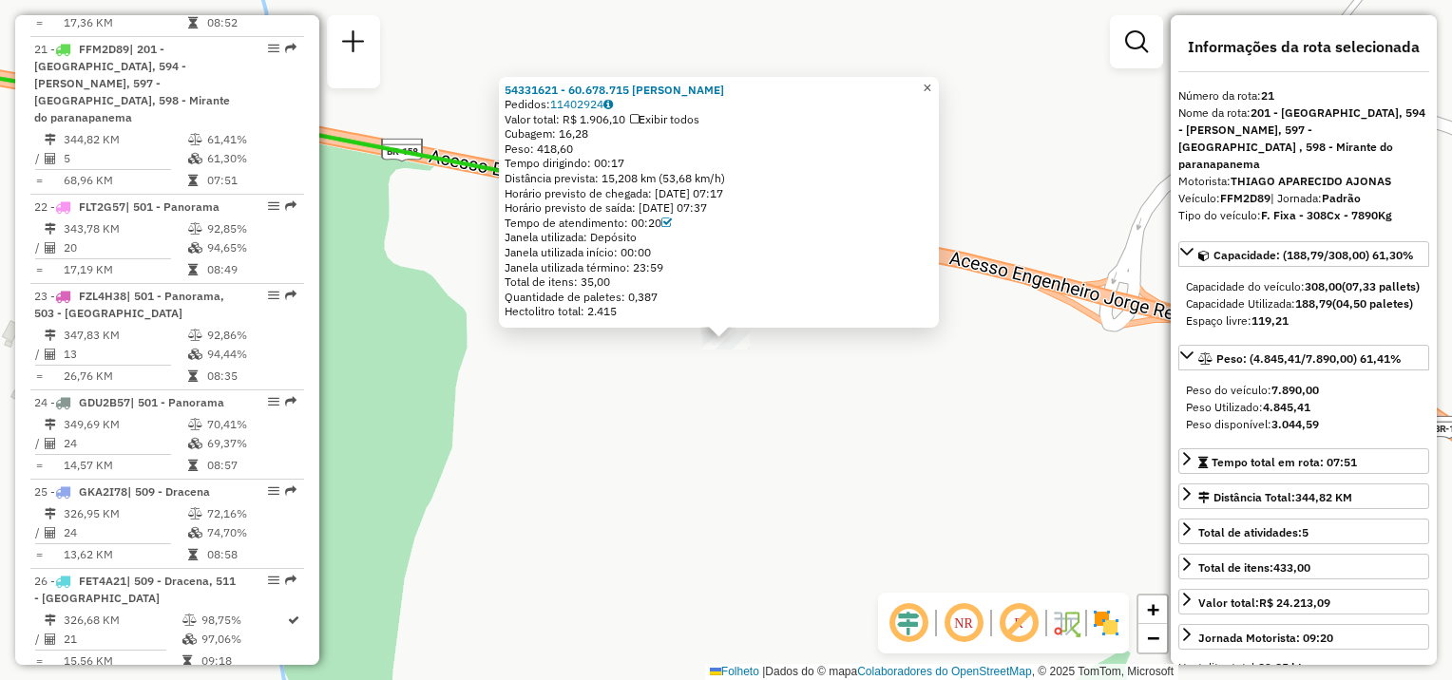
click at [931, 80] on span "×" at bounding box center [927, 88] width 9 height 16
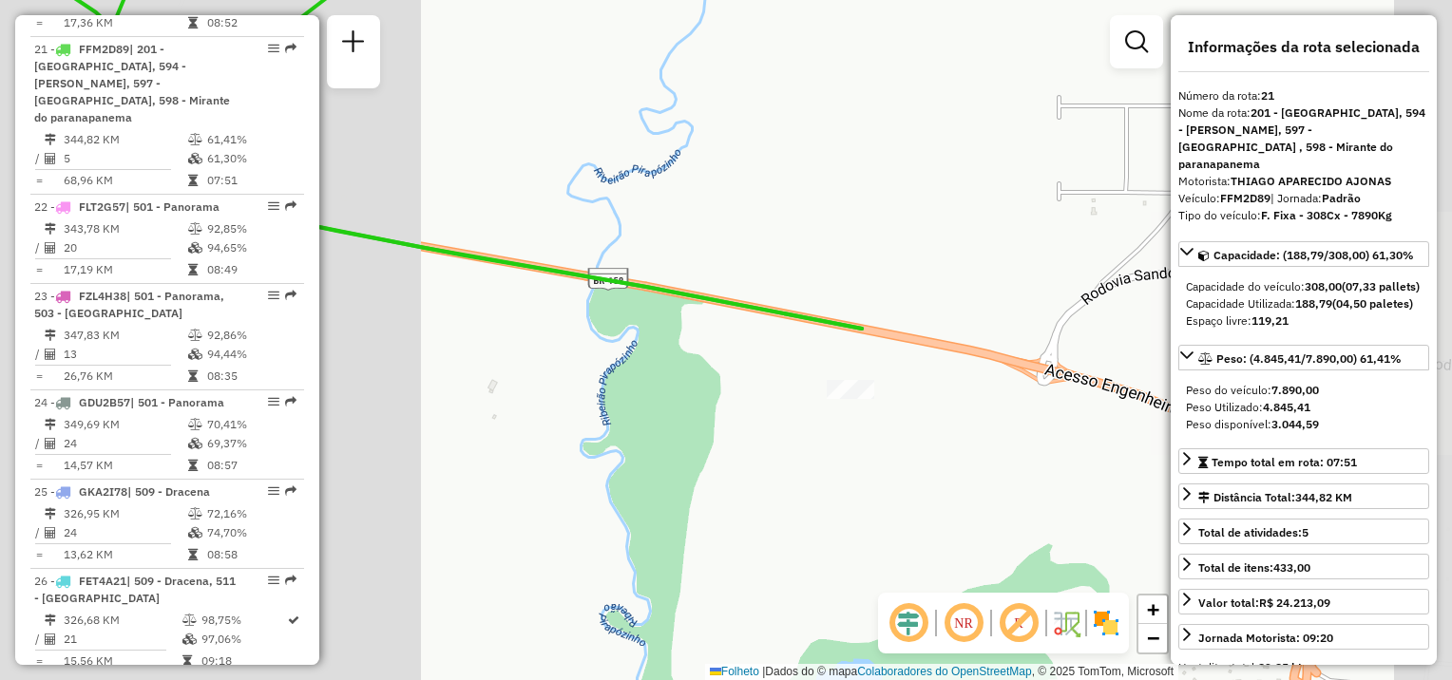
drag, startPoint x: 506, startPoint y: 411, endPoint x: 884, endPoint y: 467, distance: 382.4
click at [912, 468] on div "Janela de atendimento Grade de atendimento Capacidade Transportadoras Veículos …" at bounding box center [726, 340] width 1452 height 680
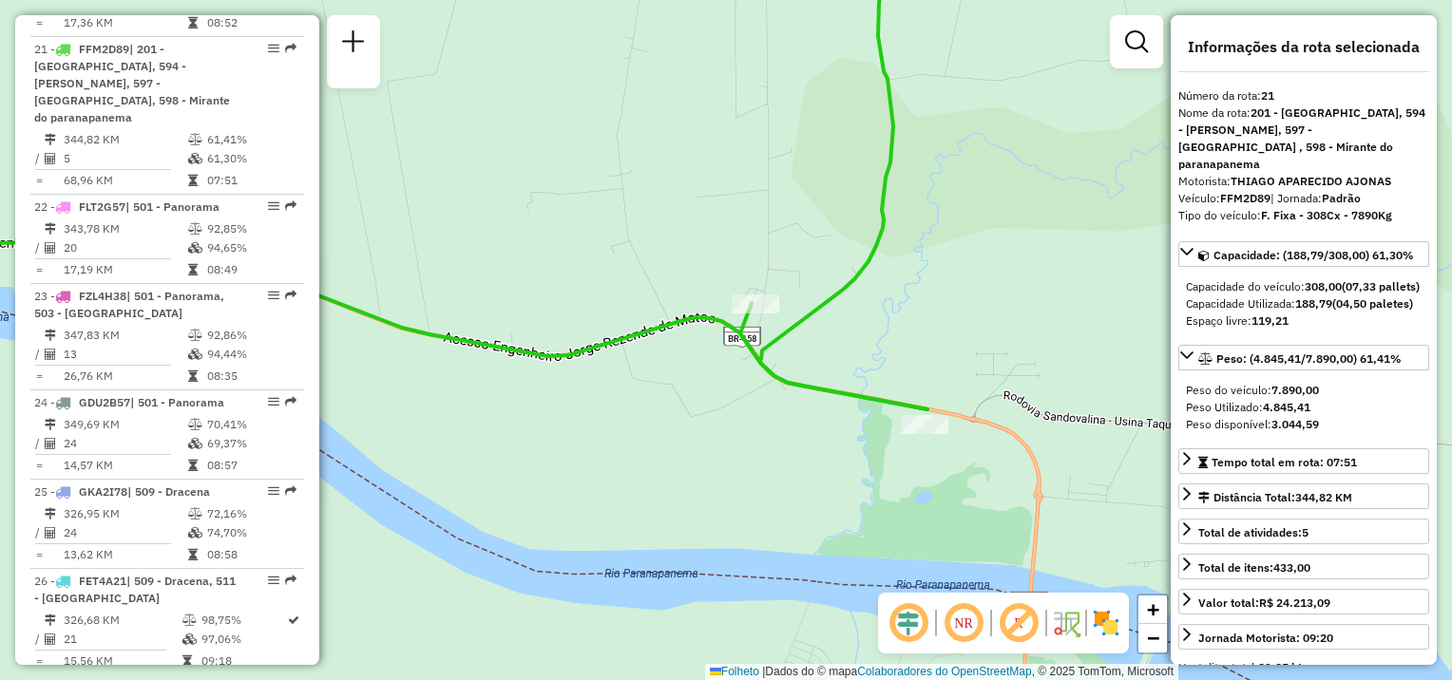
drag, startPoint x: 740, startPoint y: 478, endPoint x: 768, endPoint y: 413, distance: 70.3
click at [763, 451] on div "Janela de atendimento Grade de atendimento Capacidade Transportadoras Veículos …" at bounding box center [726, 340] width 1452 height 680
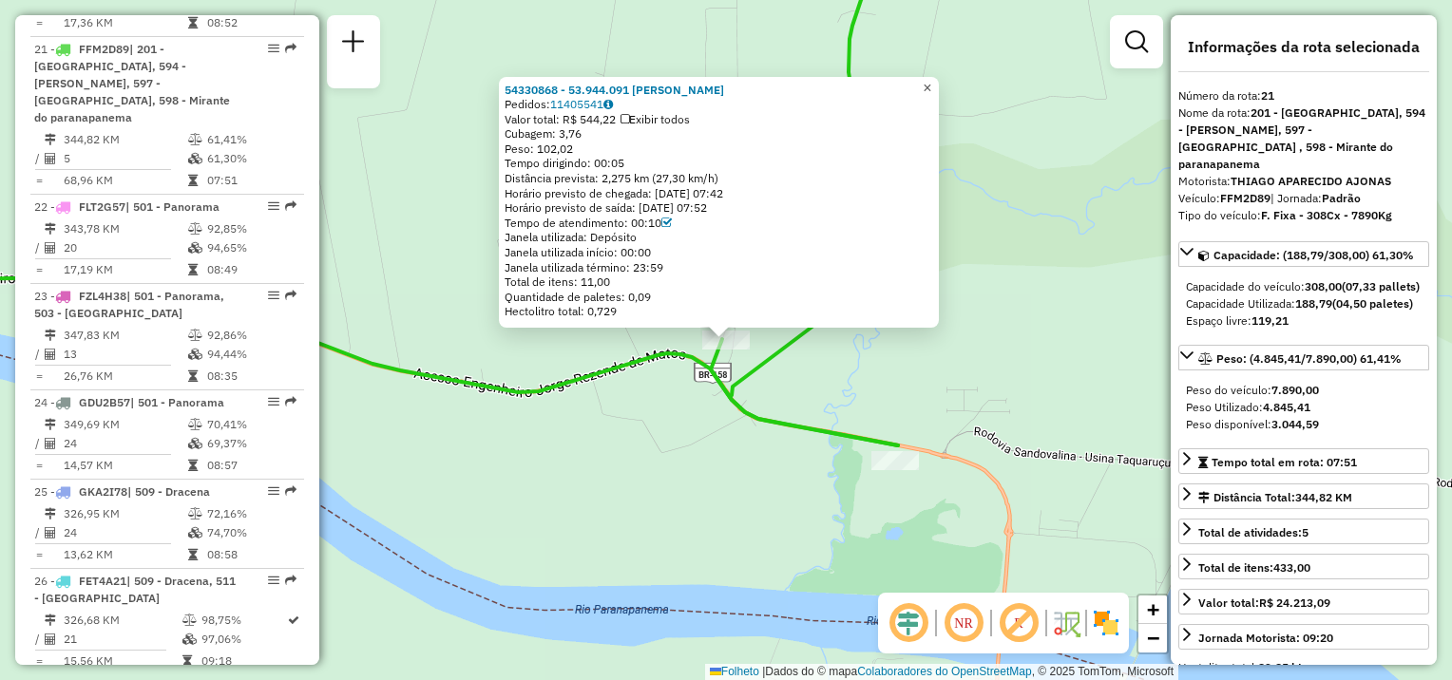
click at [931, 81] on span "×" at bounding box center [927, 88] width 9 height 16
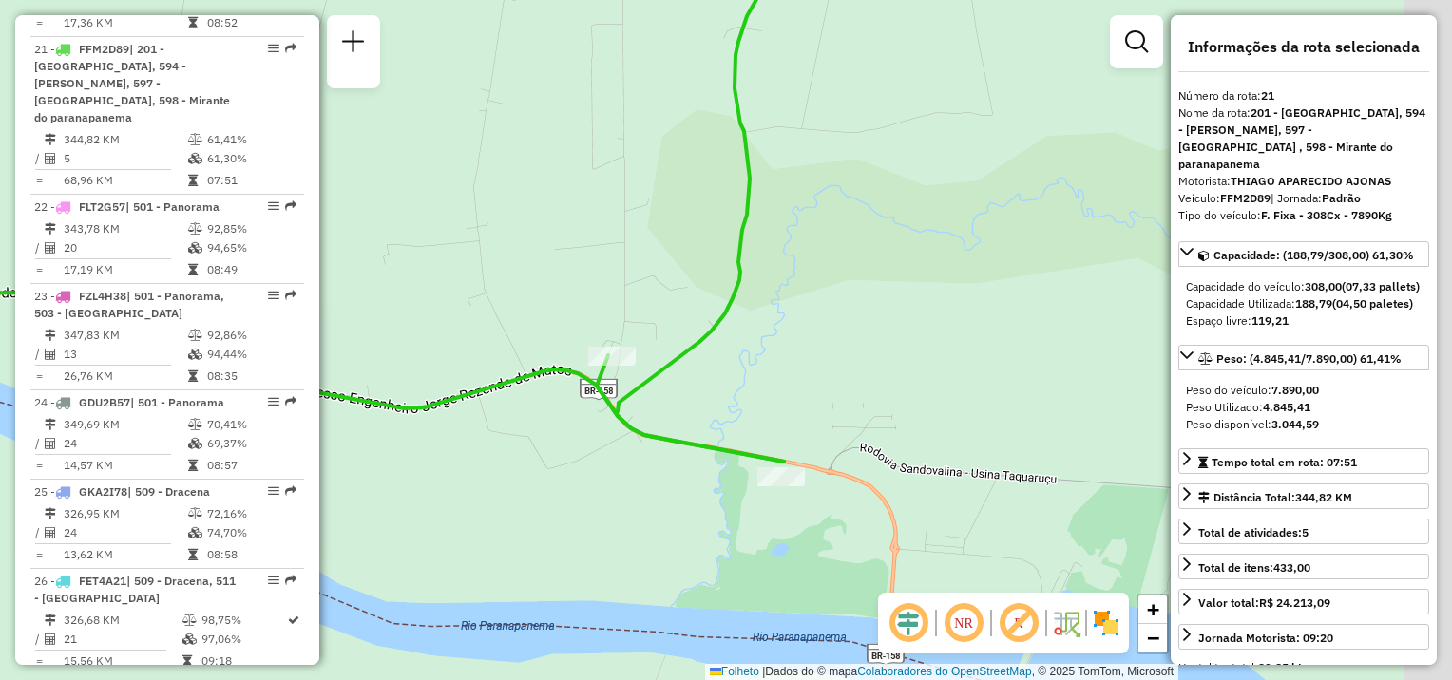
drag, startPoint x: 1020, startPoint y: 311, endPoint x: 865, endPoint y: 327, distance: 155.8
click at [871, 327] on div "Janela de atendimento Grade de atendimento Capacidade Transportadoras Veículos …" at bounding box center [726, 340] width 1452 height 680
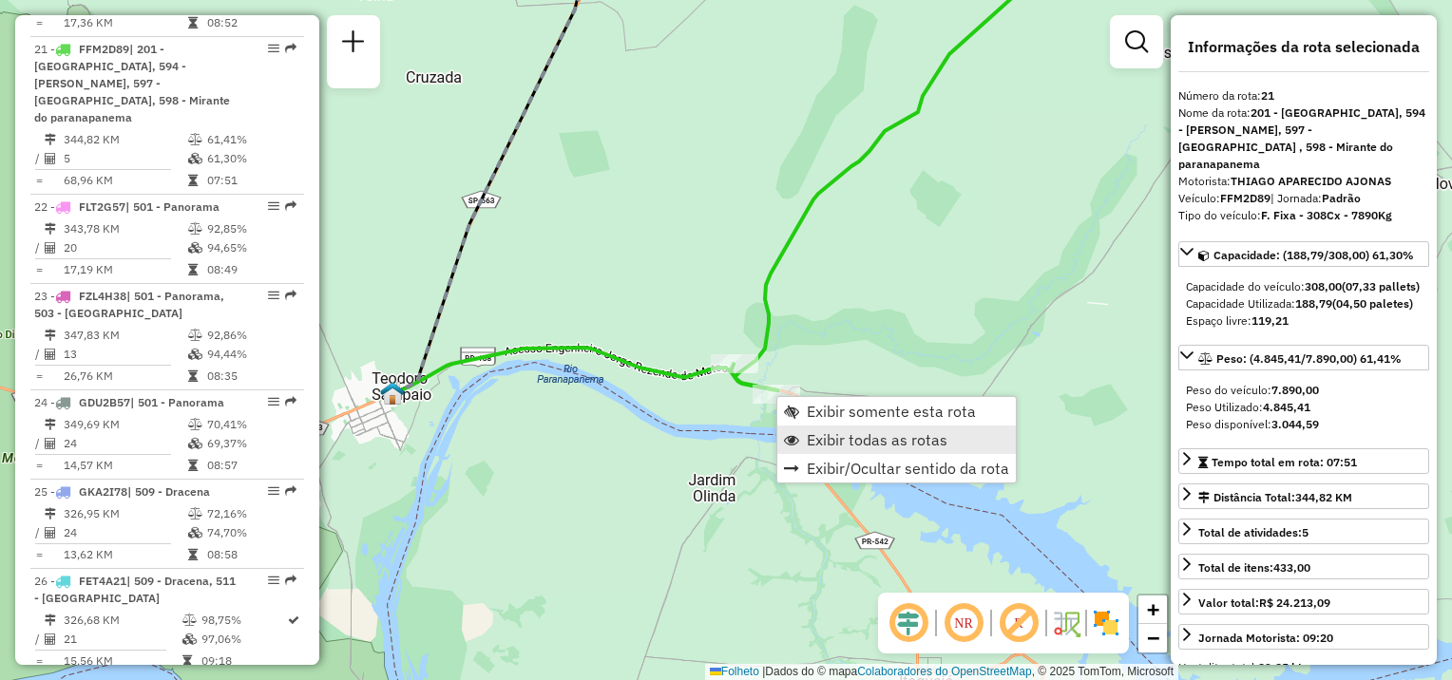
click at [834, 439] on span "Exibir todas as rotas" at bounding box center [877, 439] width 141 height 15
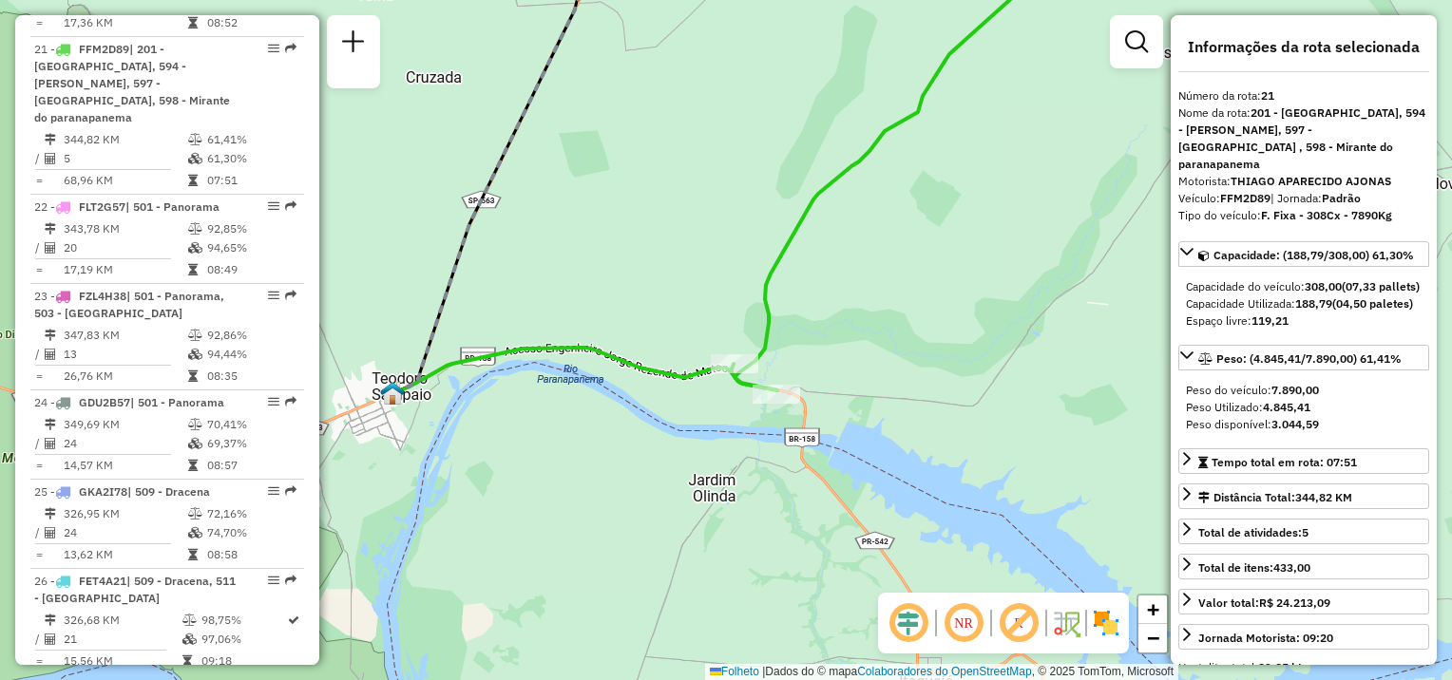
click at [843, 513] on div "Janela de atendimento Grade de atendimento Capacidade Transportadoras Veículos …" at bounding box center [726, 340] width 1452 height 680
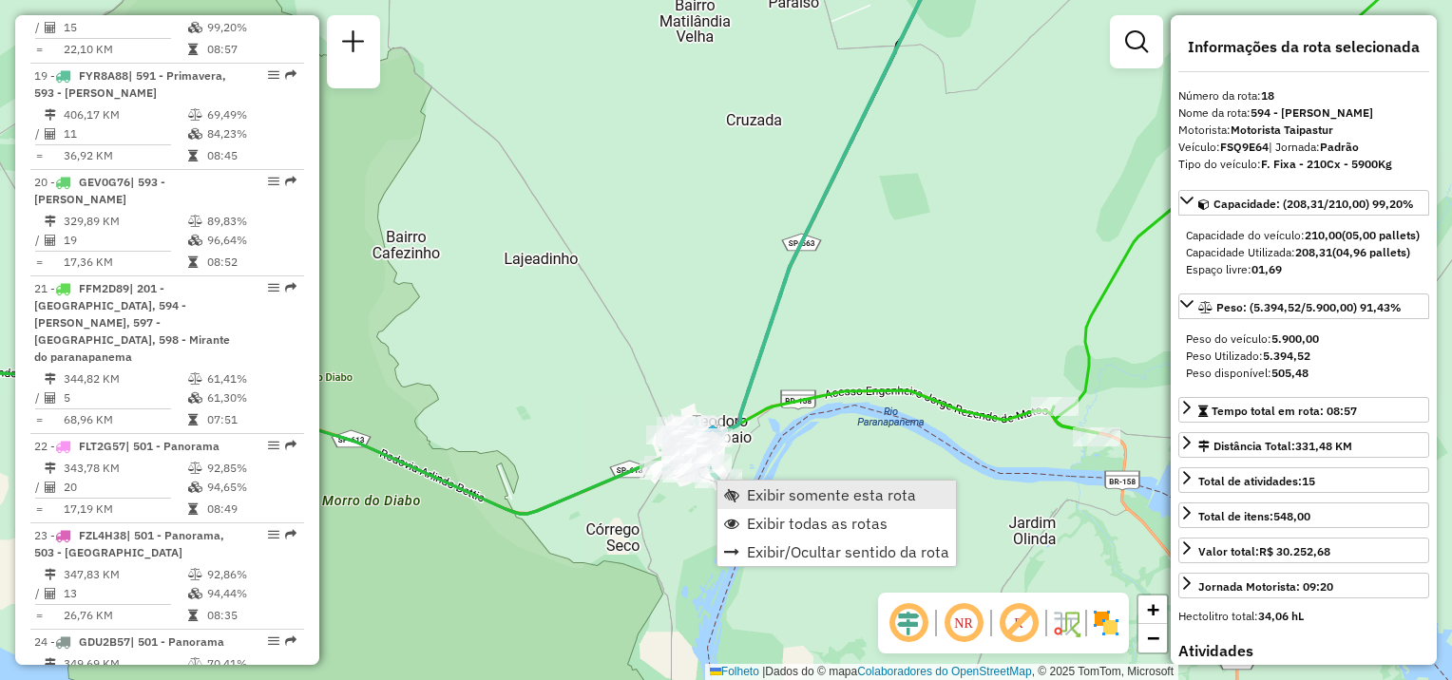
scroll to position [2608, 0]
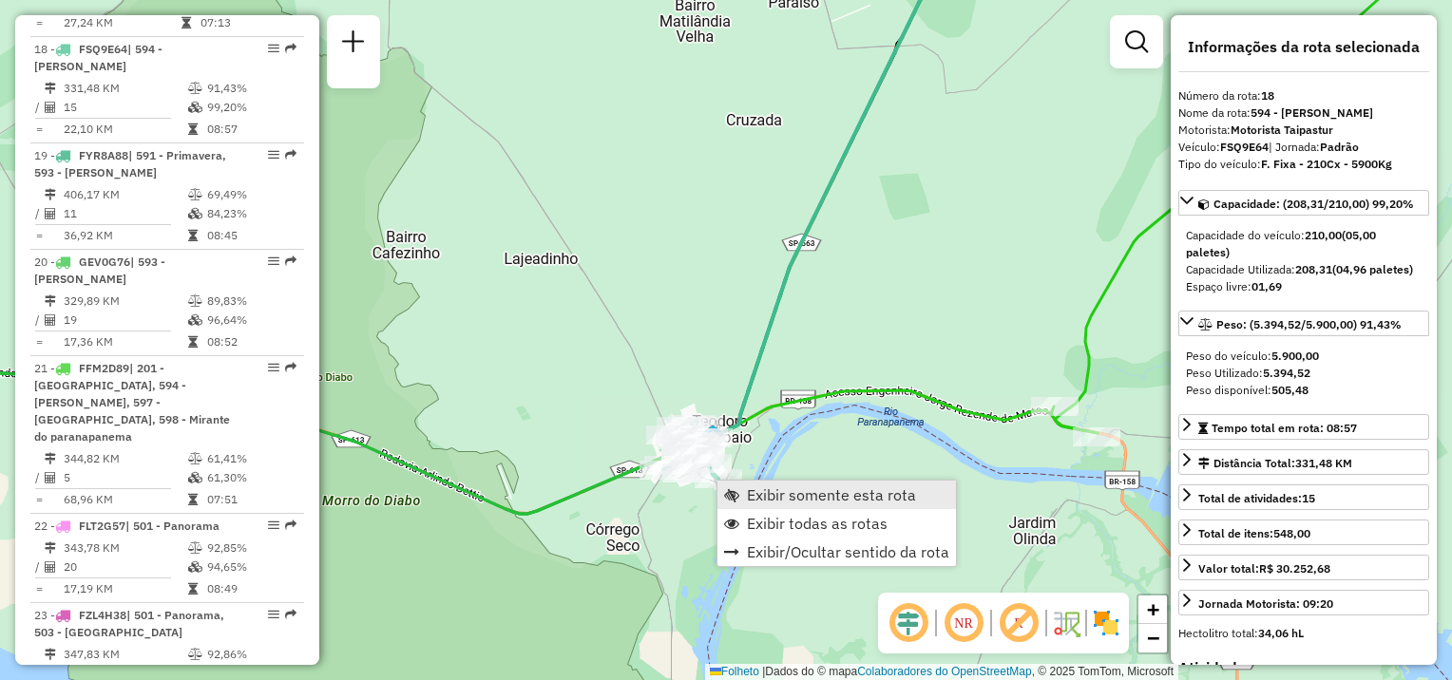
click at [780, 489] on span "Exibir somente esta rota" at bounding box center [831, 495] width 169 height 15
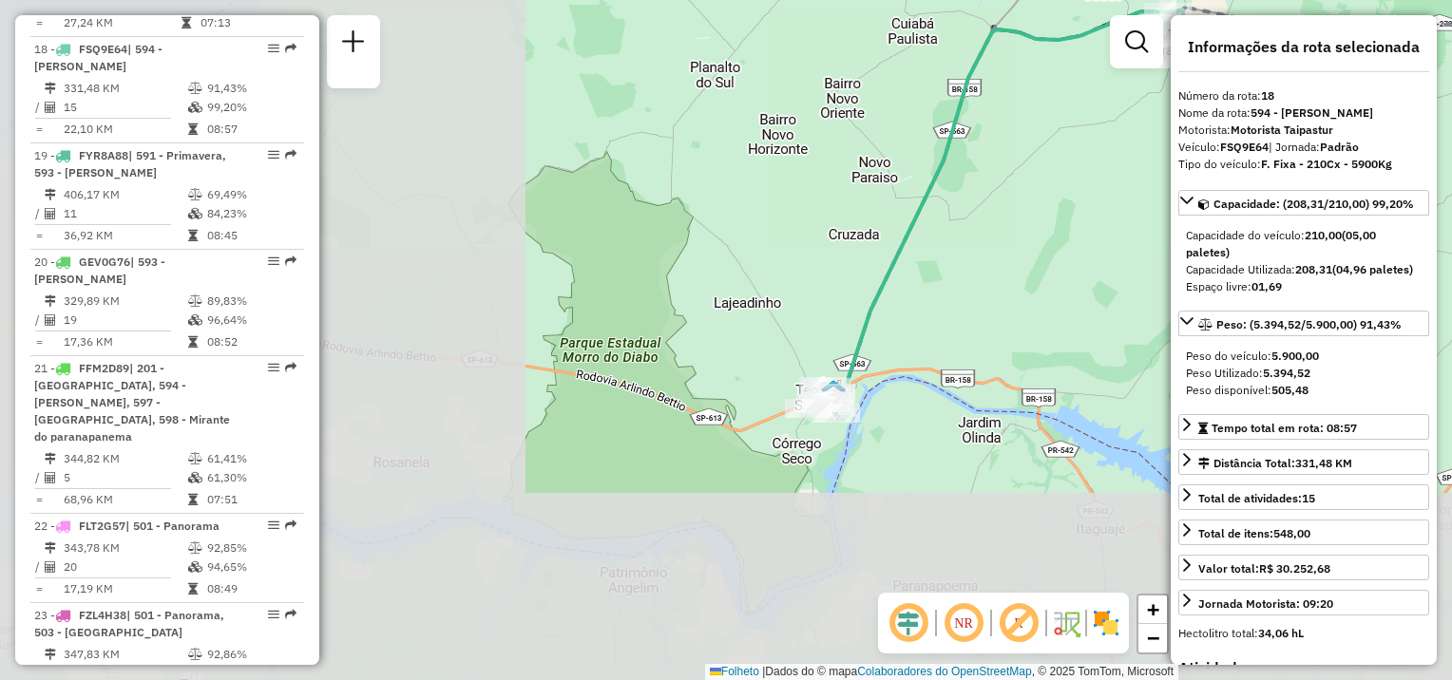
drag, startPoint x: 545, startPoint y: 525, endPoint x: 1175, endPoint y: 304, distance: 667.6
click at [1175, 304] on hb-router-mapa "Informações da Sessão 1292876 - [DATE] Criação: [DATE] 19:44 Depósito: CDD Pres…" at bounding box center [726, 340] width 1452 height 680
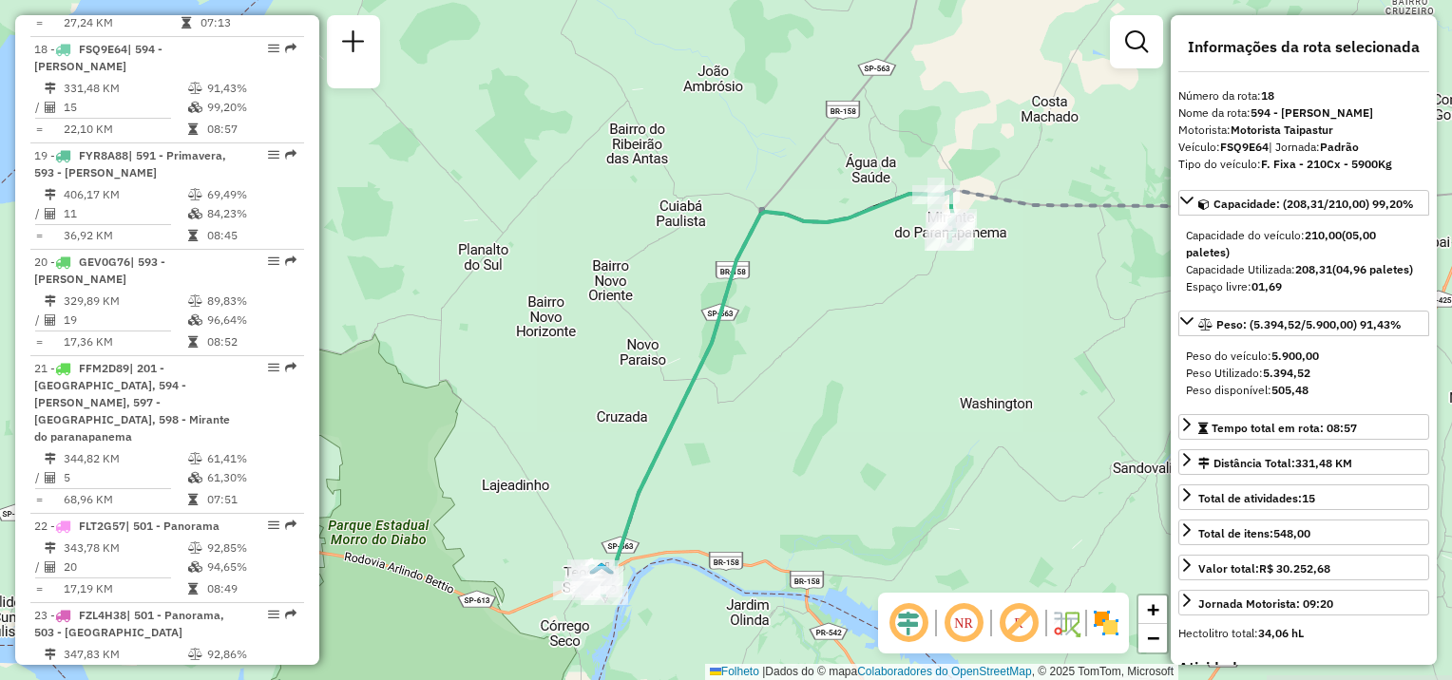
drag, startPoint x: 945, startPoint y: 409, endPoint x: 840, endPoint y: 483, distance: 128.2
click at [831, 501] on div "Janela de atendimento Grade de atendimento Capacidade Transportadoras Veículos …" at bounding box center [726, 340] width 1452 height 680
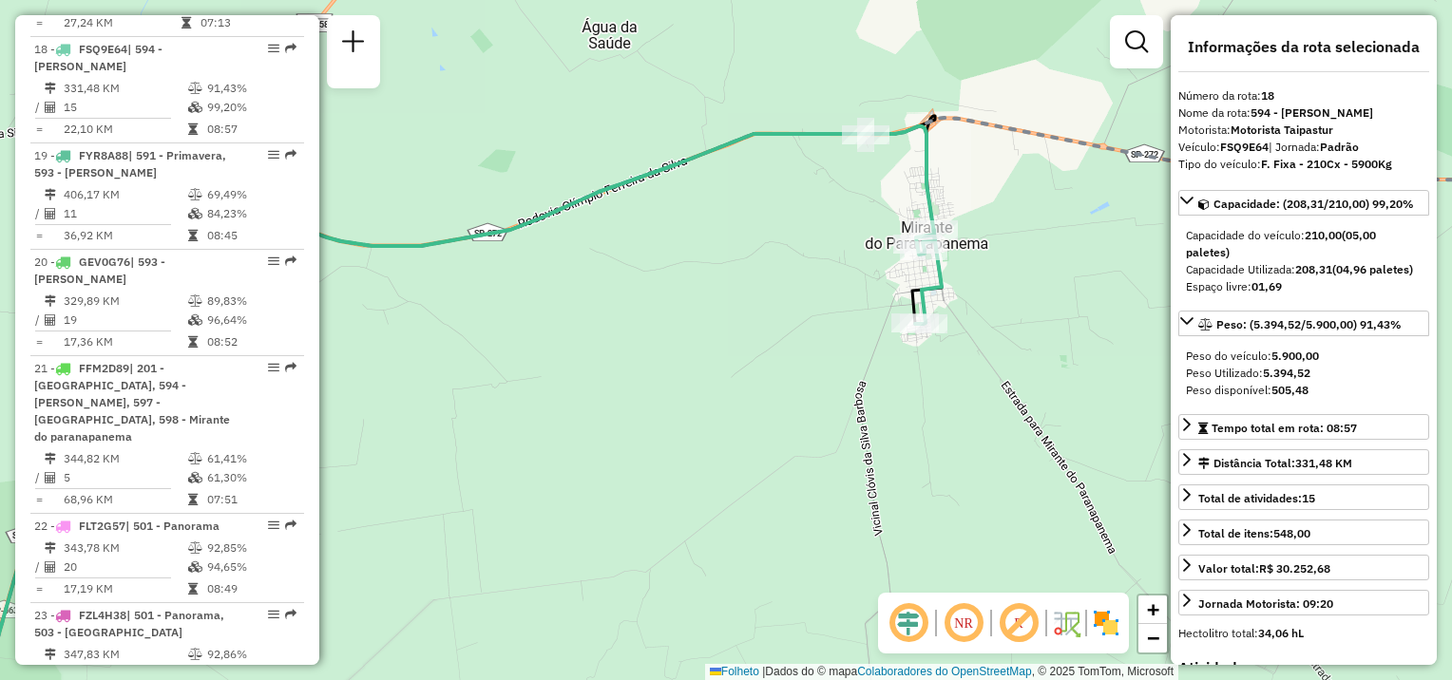
drag, startPoint x: 1015, startPoint y: 308, endPoint x: 905, endPoint y: 462, distance: 189.4
click at [905, 462] on div "Janela de atendimento Grade de atendimento Capacidade Transportadoras Veículos …" at bounding box center [726, 340] width 1452 height 680
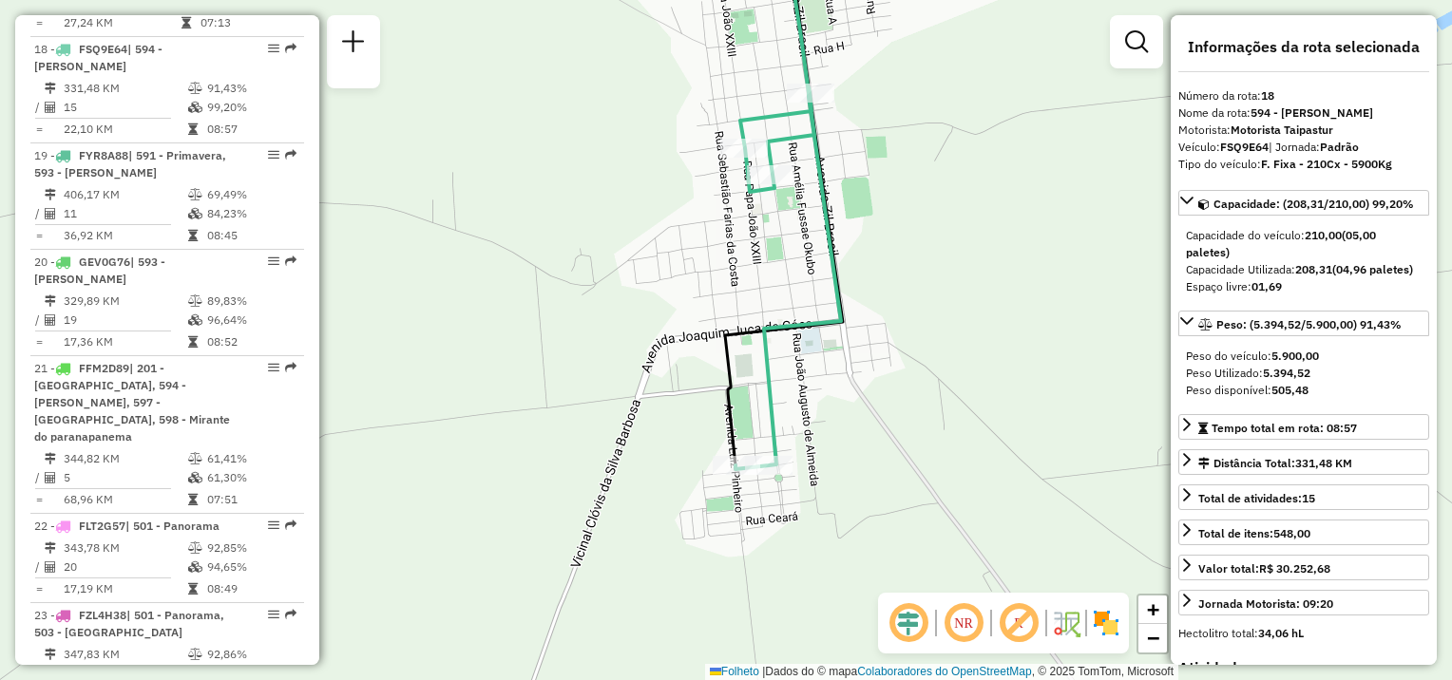
click at [849, 454] on div "Janela de atendimento Grade de atendimento Capacidade Transportadoras Veículos …" at bounding box center [726, 340] width 1452 height 680
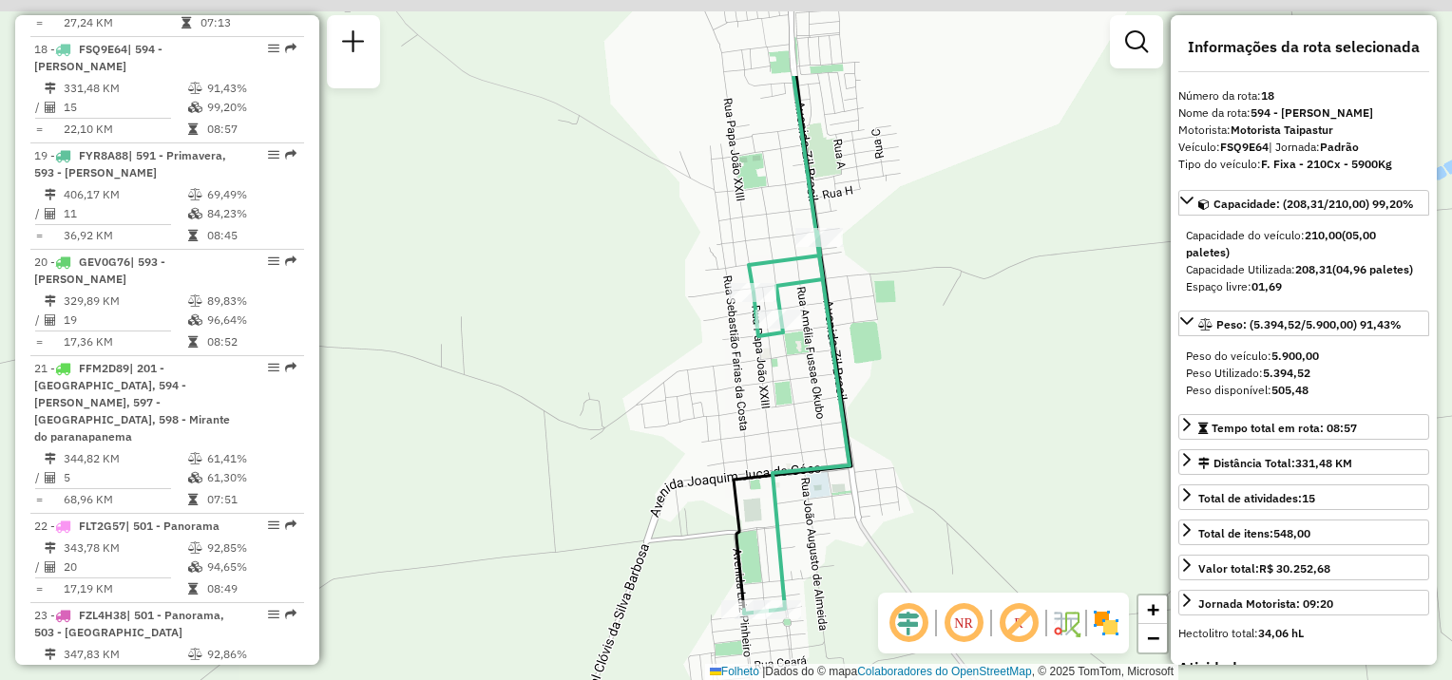
drag, startPoint x: 803, startPoint y: 492, endPoint x: 806, endPoint y: 566, distance: 74.2
click at [806, 566] on div "Janela de atendimento Grade de atendimento Capacidade Transportadoras Veículos …" at bounding box center [726, 340] width 1452 height 680
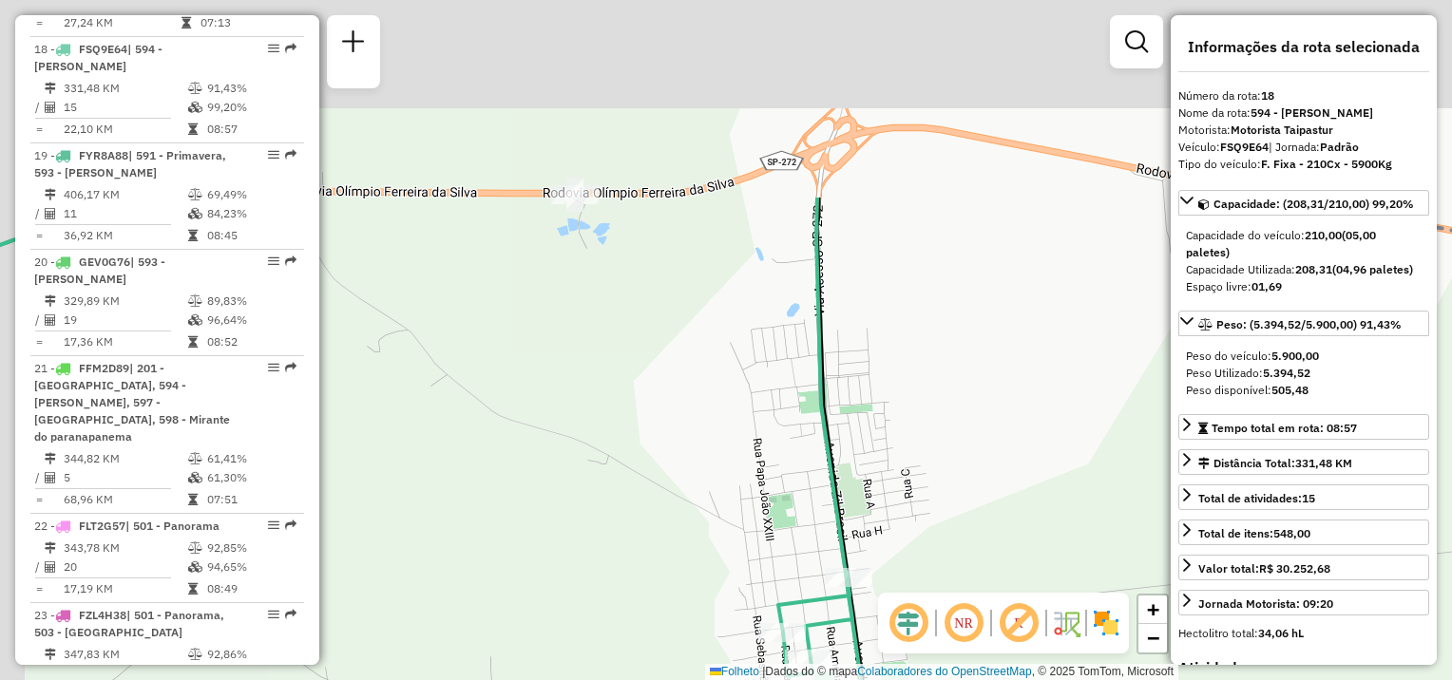
drag, startPoint x: 928, startPoint y: 429, endPoint x: 942, endPoint y: 517, distance: 89.5
click at [942, 517] on div "Janela de atendimento Grade de atendimento Capacidade Transportadoras Veículos …" at bounding box center [726, 340] width 1452 height 680
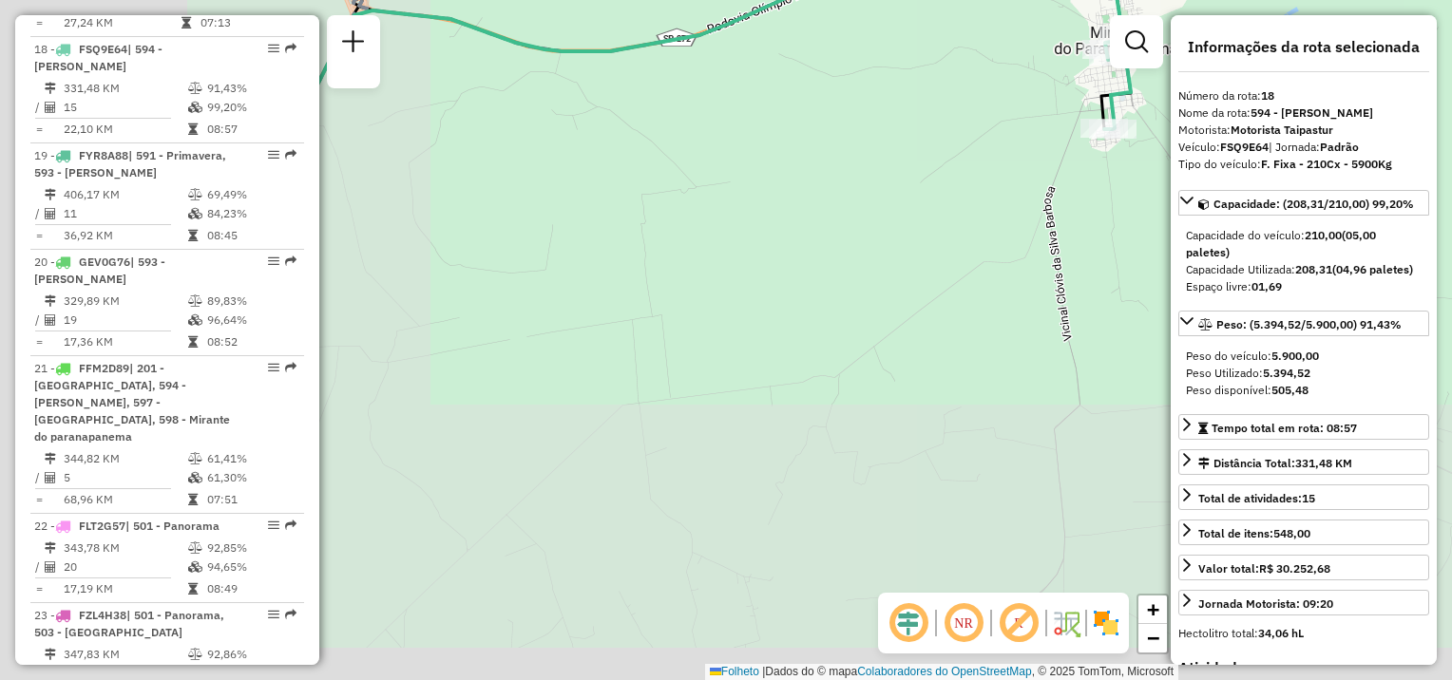
drag, startPoint x: 551, startPoint y: 587, endPoint x: 1080, endPoint y: 95, distance: 722.2
click at [1080, 104] on div "Janela de atendimento Grade de atendimento Capacidade Transportadoras Veículos …" at bounding box center [726, 340] width 1452 height 680
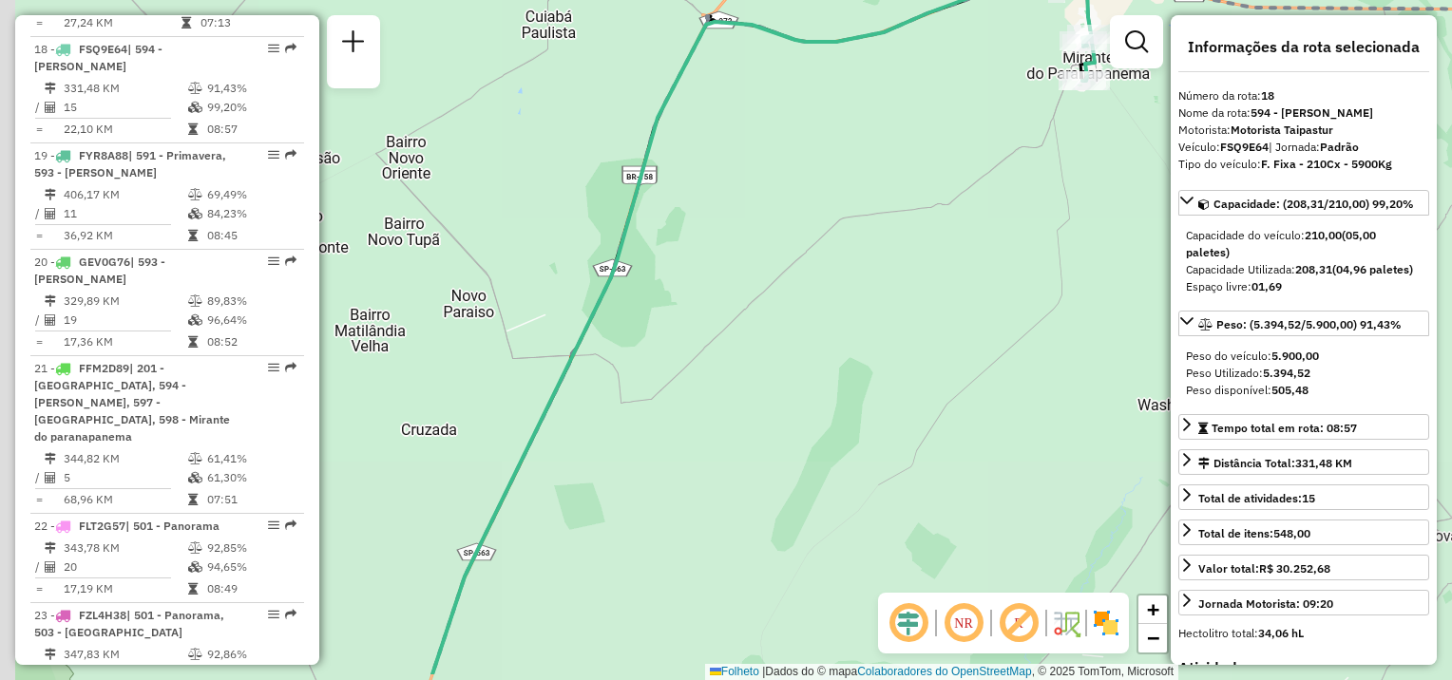
drag, startPoint x: 668, startPoint y: 433, endPoint x: 955, endPoint y: 63, distance: 468.8
click at [943, 86] on div "Janela de atendimento Grade de atendimento Capacidade Transportadoras Veículos …" at bounding box center [726, 340] width 1452 height 680
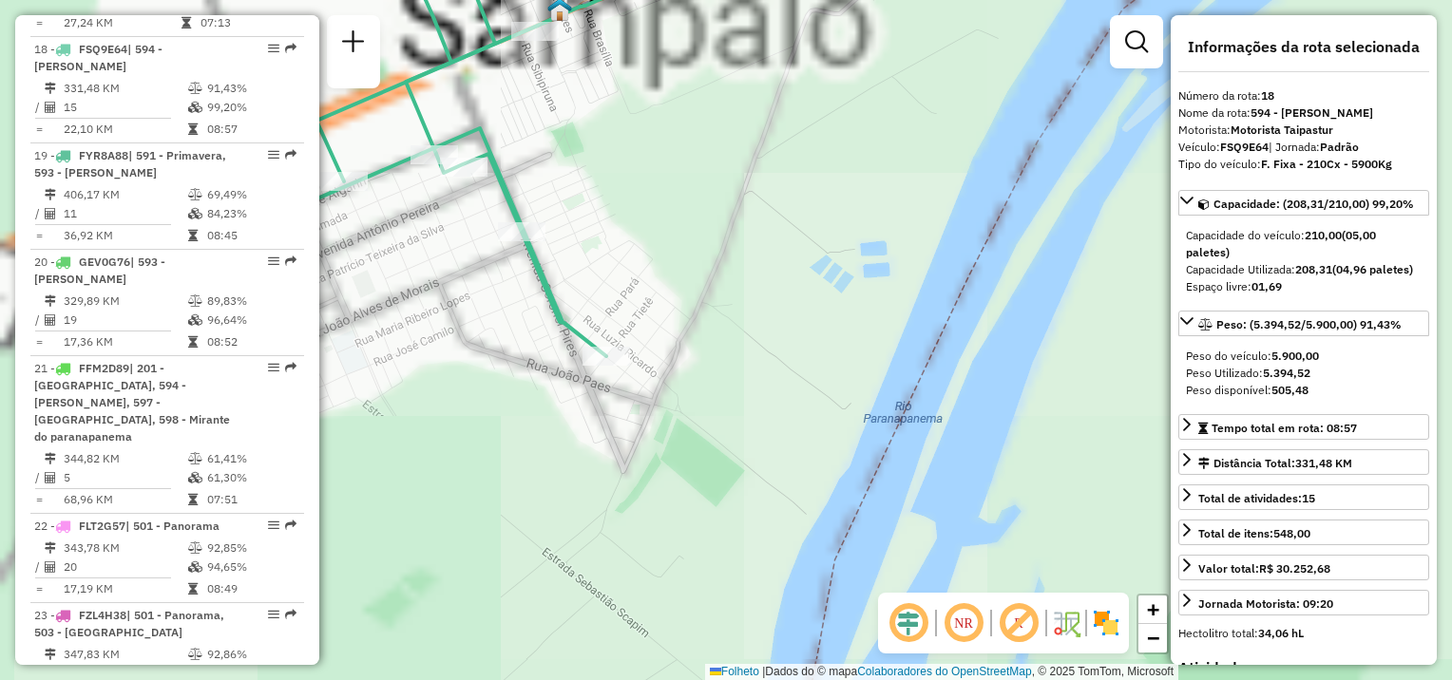
drag, startPoint x: 527, startPoint y: 483, endPoint x: 808, endPoint y: 617, distance: 310.7
click at [854, 655] on div "Janela de atendimento Grade de atendimento Capacidade Transportadoras Veículos …" at bounding box center [726, 340] width 1452 height 680
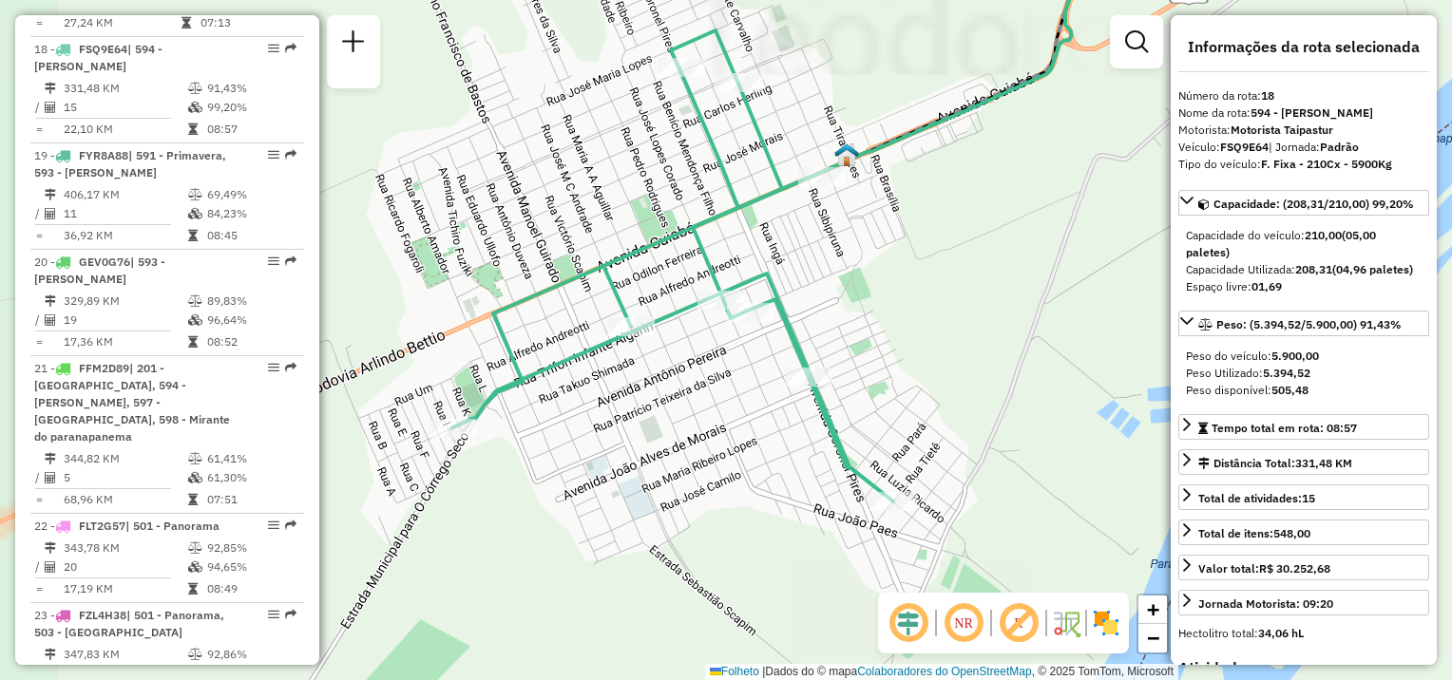
drag, startPoint x: 686, startPoint y: 537, endPoint x: 677, endPoint y: 549, distance: 15.6
click at [678, 549] on div "Janela de atendimento Grade de atendimento Capacidade Transportadoras Veículos …" at bounding box center [726, 340] width 1452 height 680
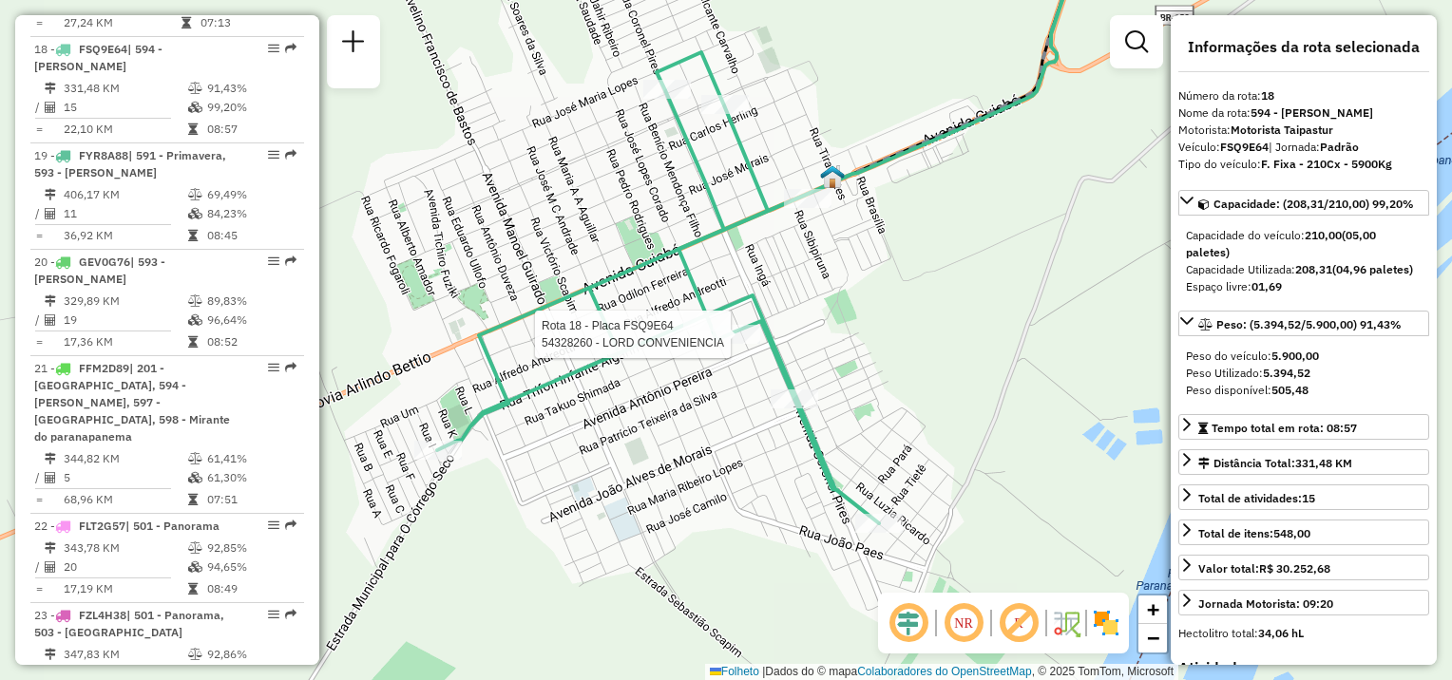
click at [745, 344] on div at bounding box center [737, 334] width 48 height 19
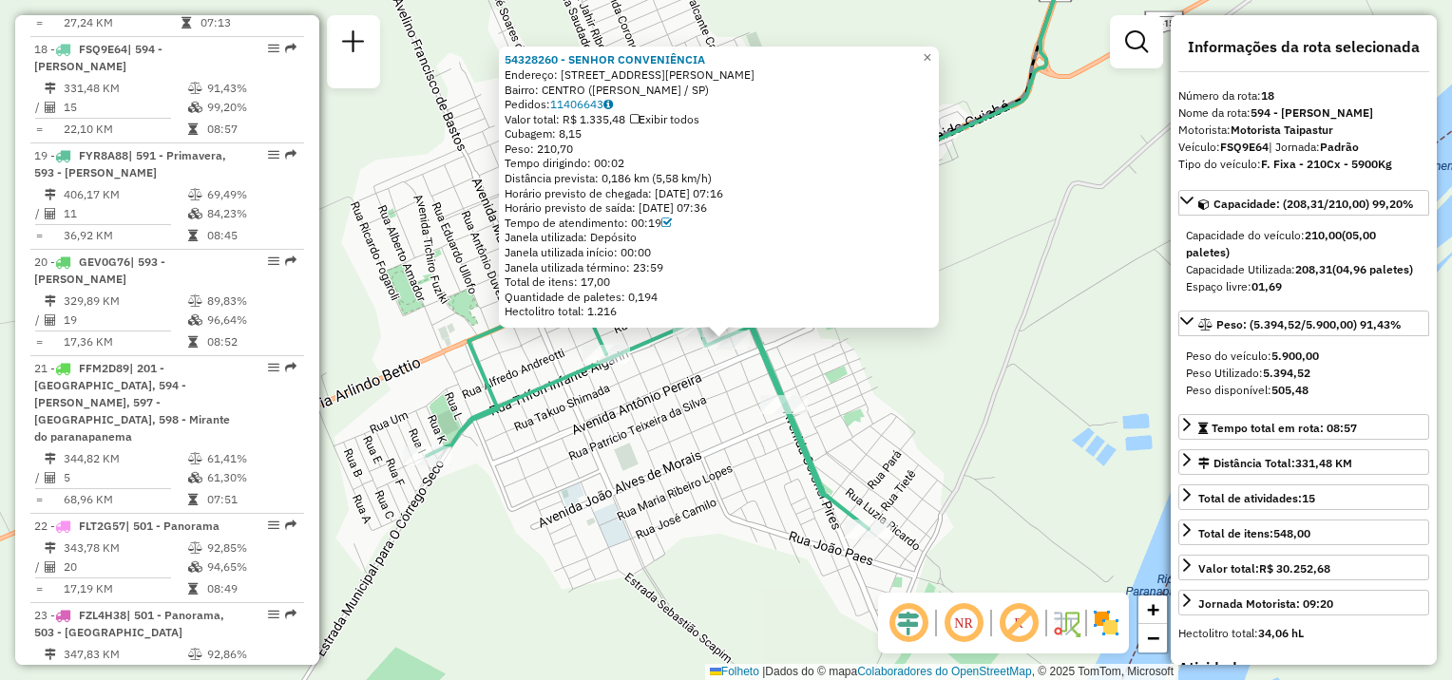
click at [884, 434] on div "54328260 - SENHOR CONVENIÊNCIA Endereço: [STREET_ADDRESS][PERSON_NAME] Bairro: …" at bounding box center [726, 340] width 1452 height 680
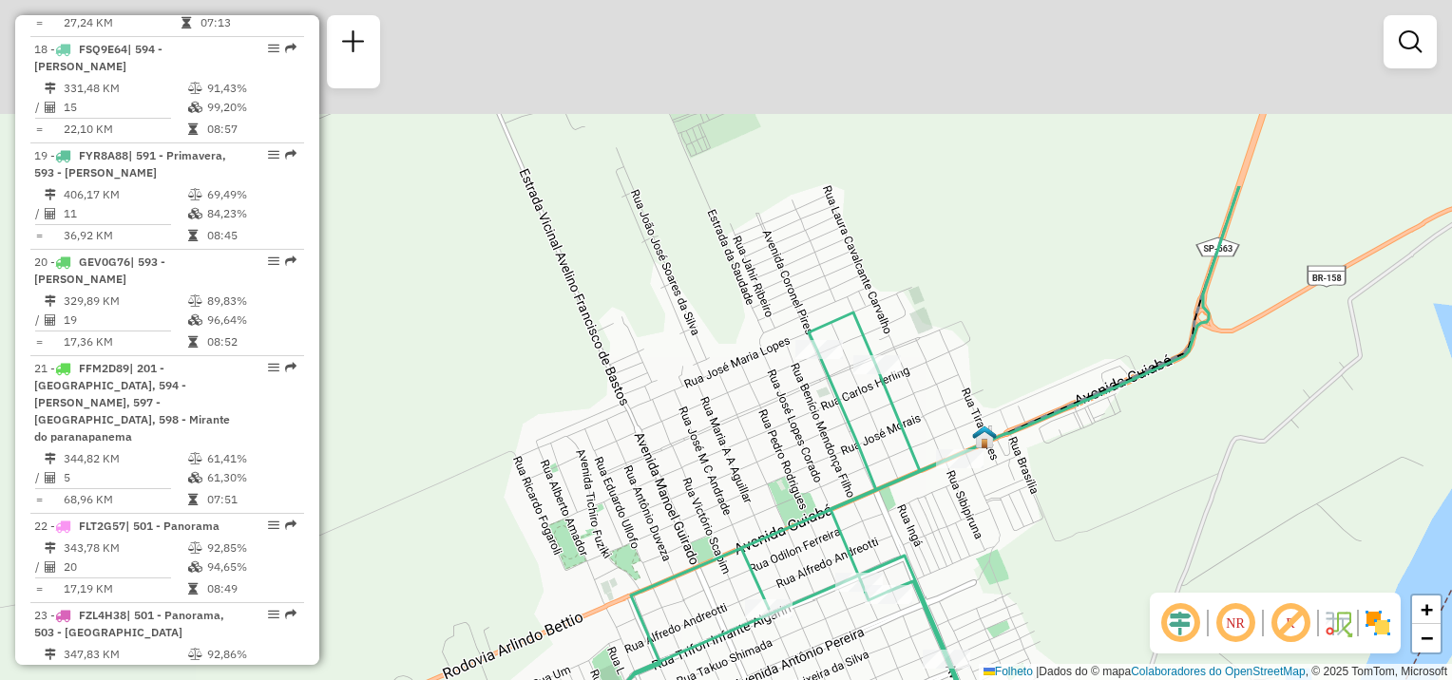
drag, startPoint x: 1026, startPoint y: 642, endPoint x: 1042, endPoint y: 653, distance: 18.5
click at [1052, 680] on div "Janela de atendimento Grade de atendimento Capacidade Transportadoras Veículos …" at bounding box center [726, 340] width 1452 height 680
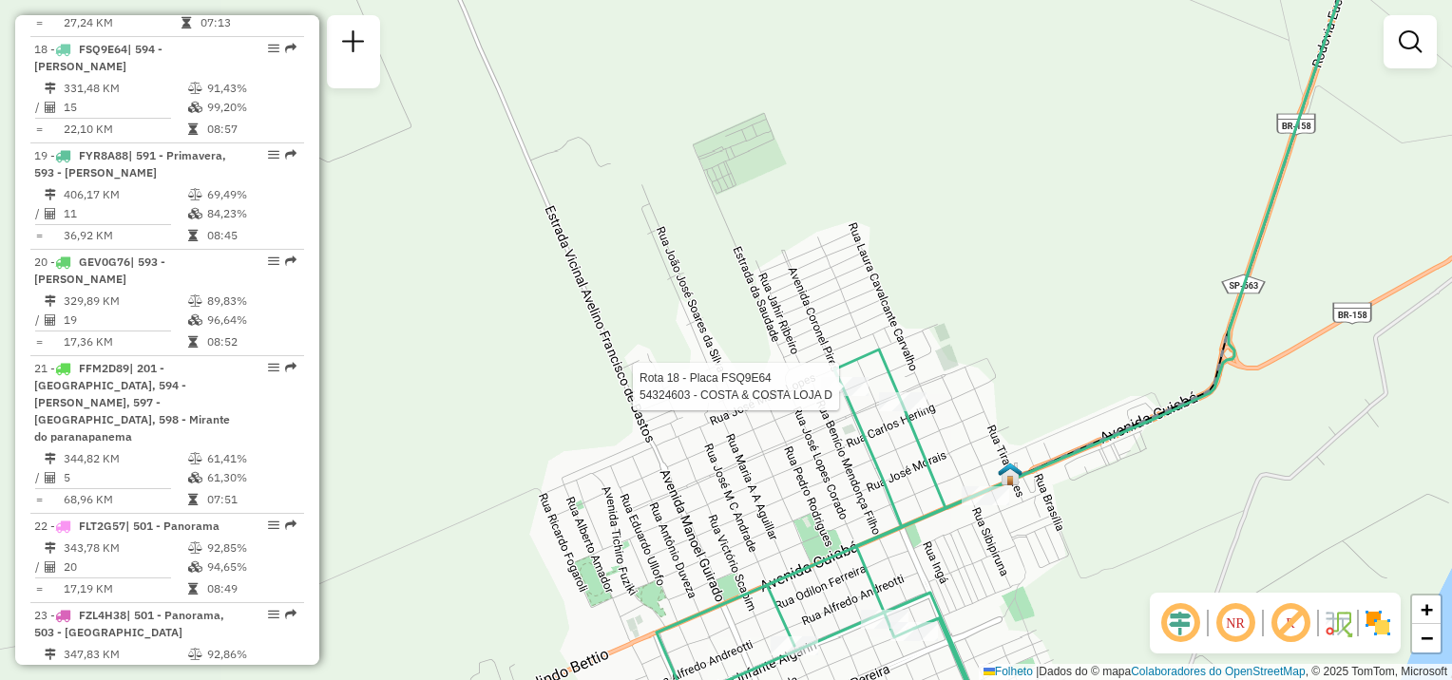
select select "**********"
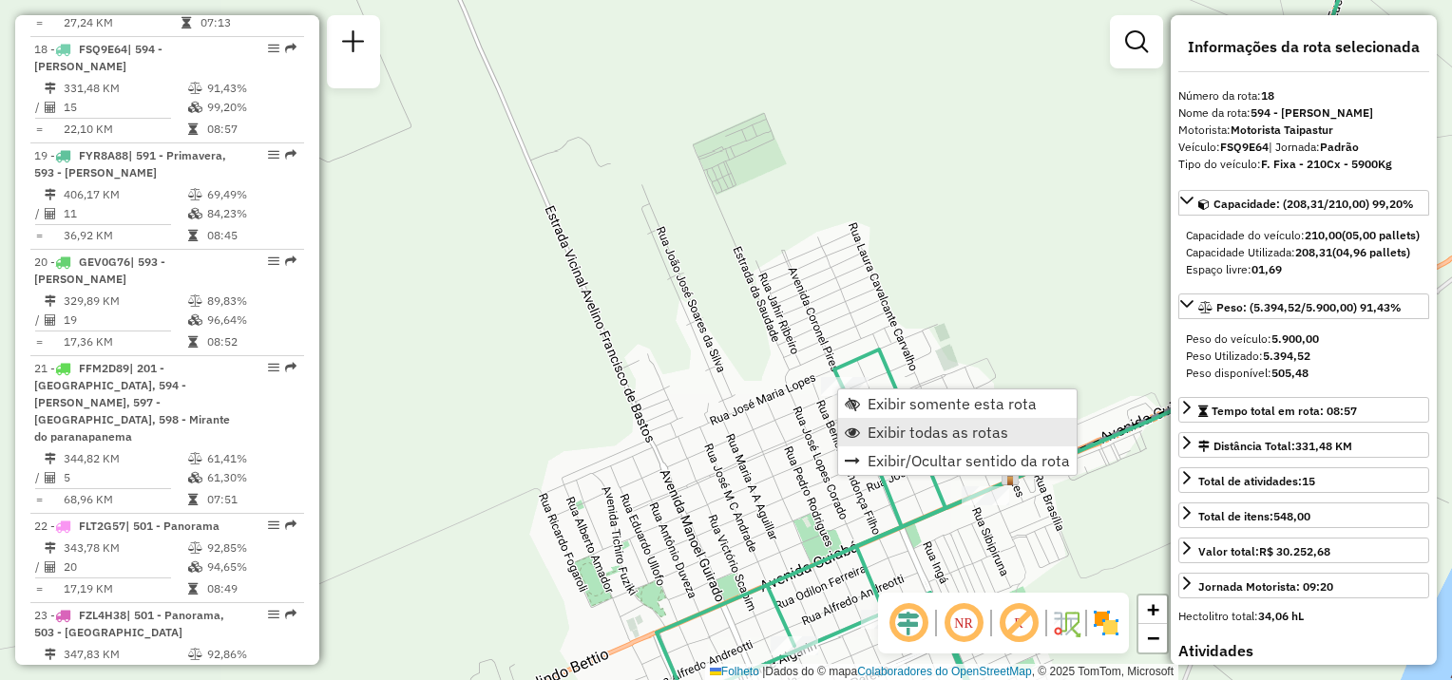
click at [905, 426] on span "Exibir todas as rotas" at bounding box center [938, 432] width 141 height 15
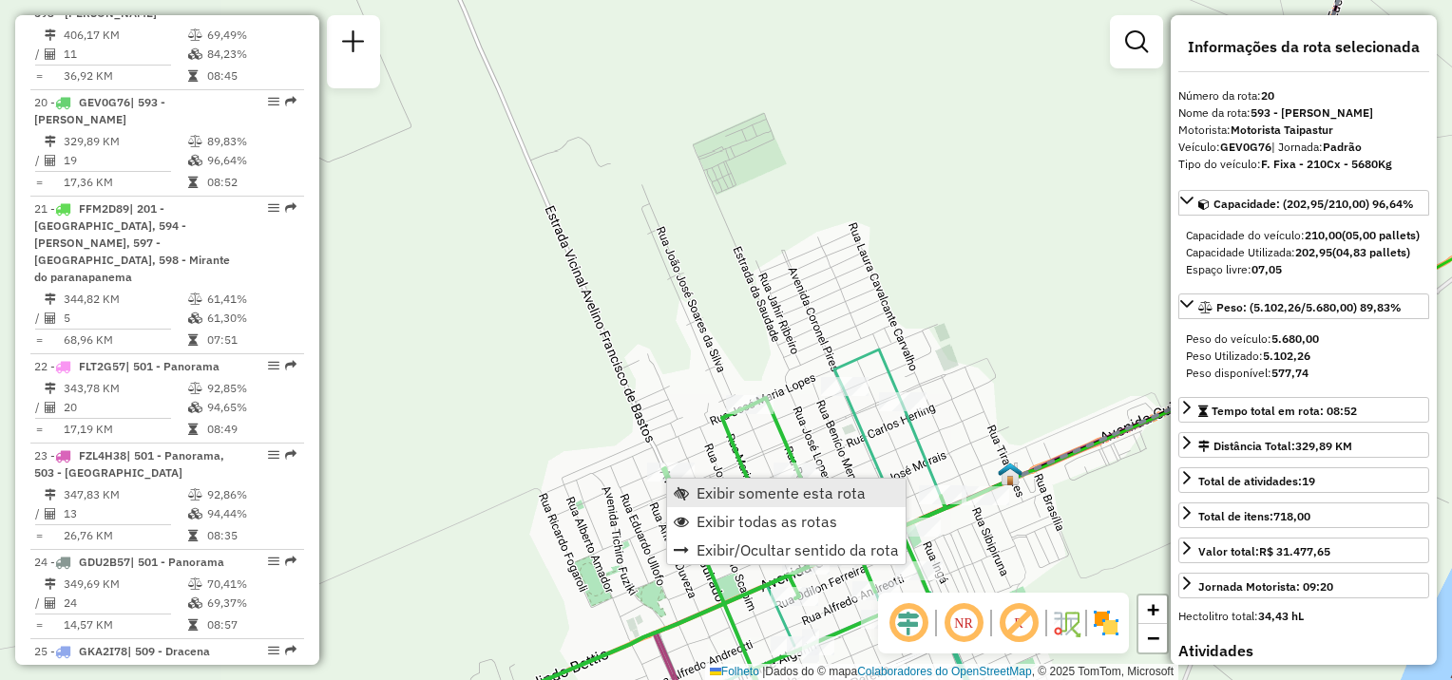
scroll to position [2821, 0]
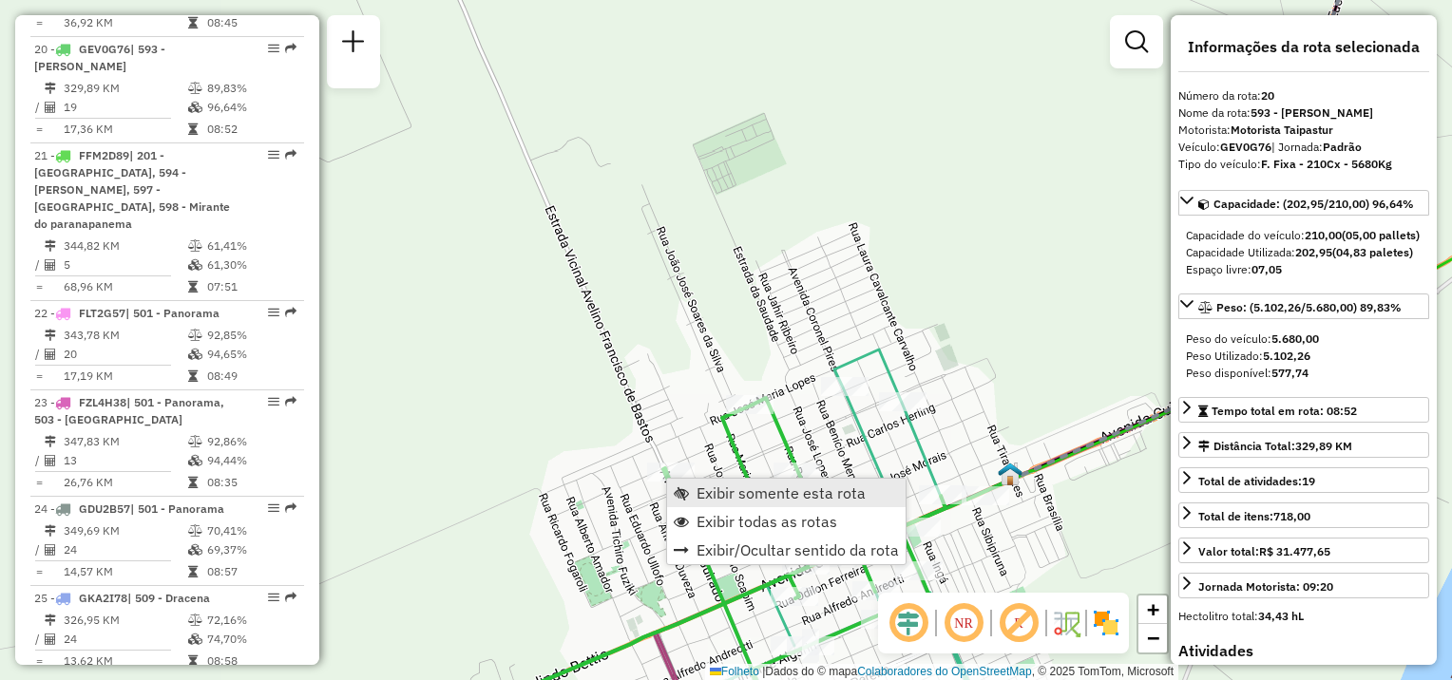
click at [707, 487] on span "Exibir somente esta rota" at bounding box center [781, 493] width 169 height 15
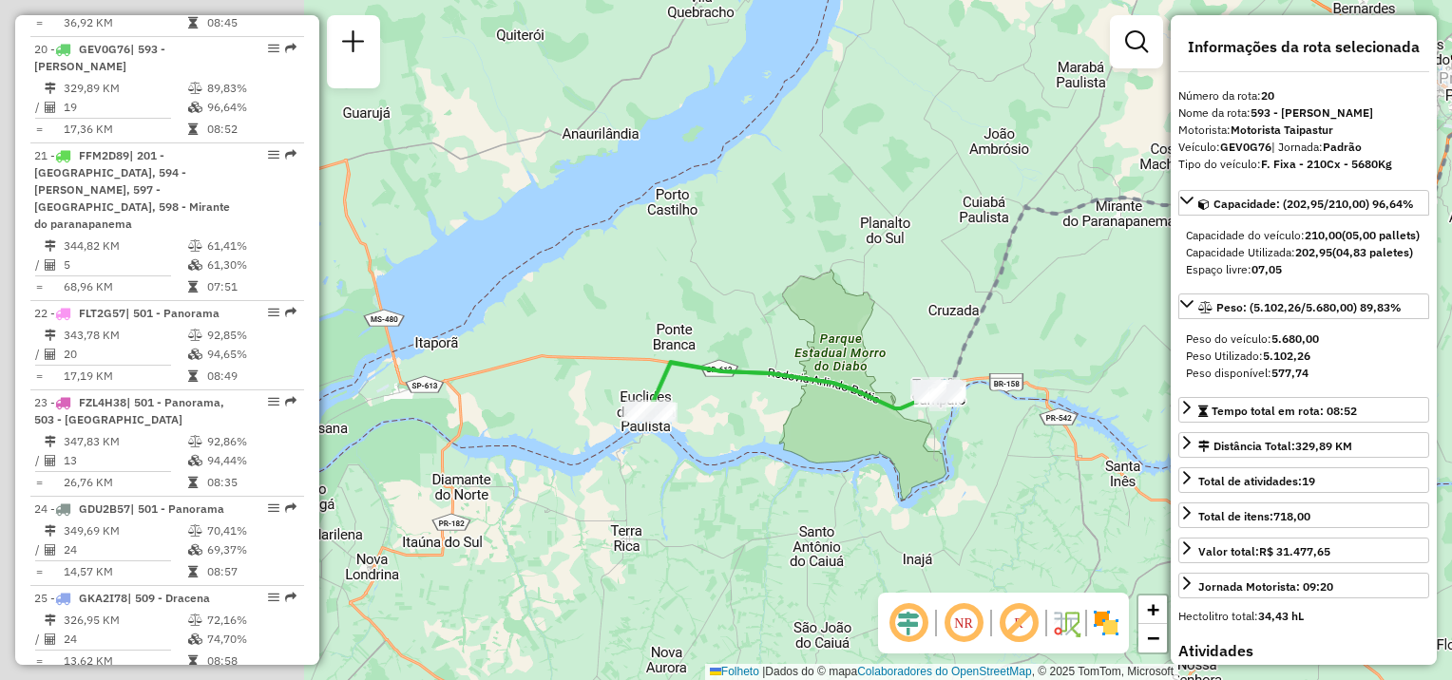
drag, startPoint x: 696, startPoint y: 487, endPoint x: 1033, endPoint y: 407, distance: 346.7
click at [1033, 407] on div "Janela de atendimento Grade de atendimento Capacidade Transportadoras Veículos …" at bounding box center [726, 340] width 1452 height 680
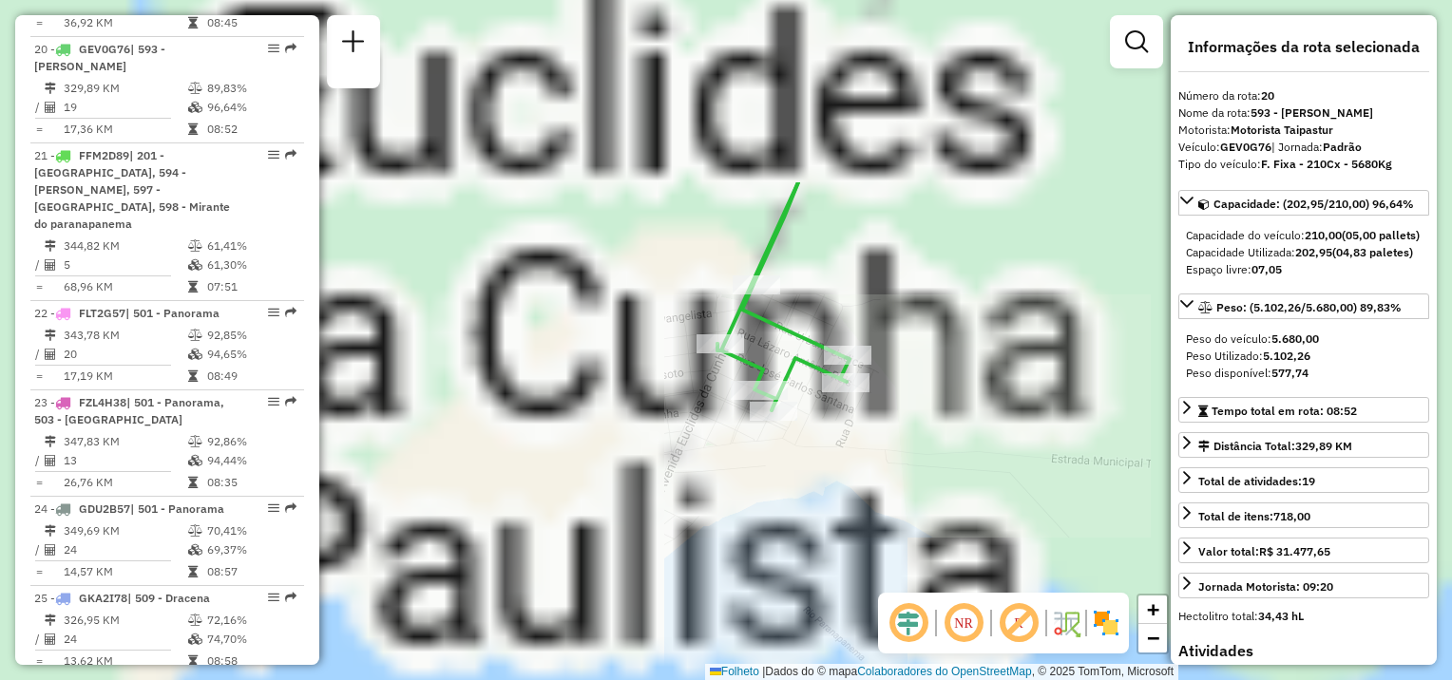
drag, startPoint x: 669, startPoint y: 389, endPoint x: 628, endPoint y: 639, distance: 253.3
click at [628, 639] on div "Janela de atendimento Grade de atendimento Capacidade Transportadoras Veículos …" at bounding box center [726, 340] width 1452 height 680
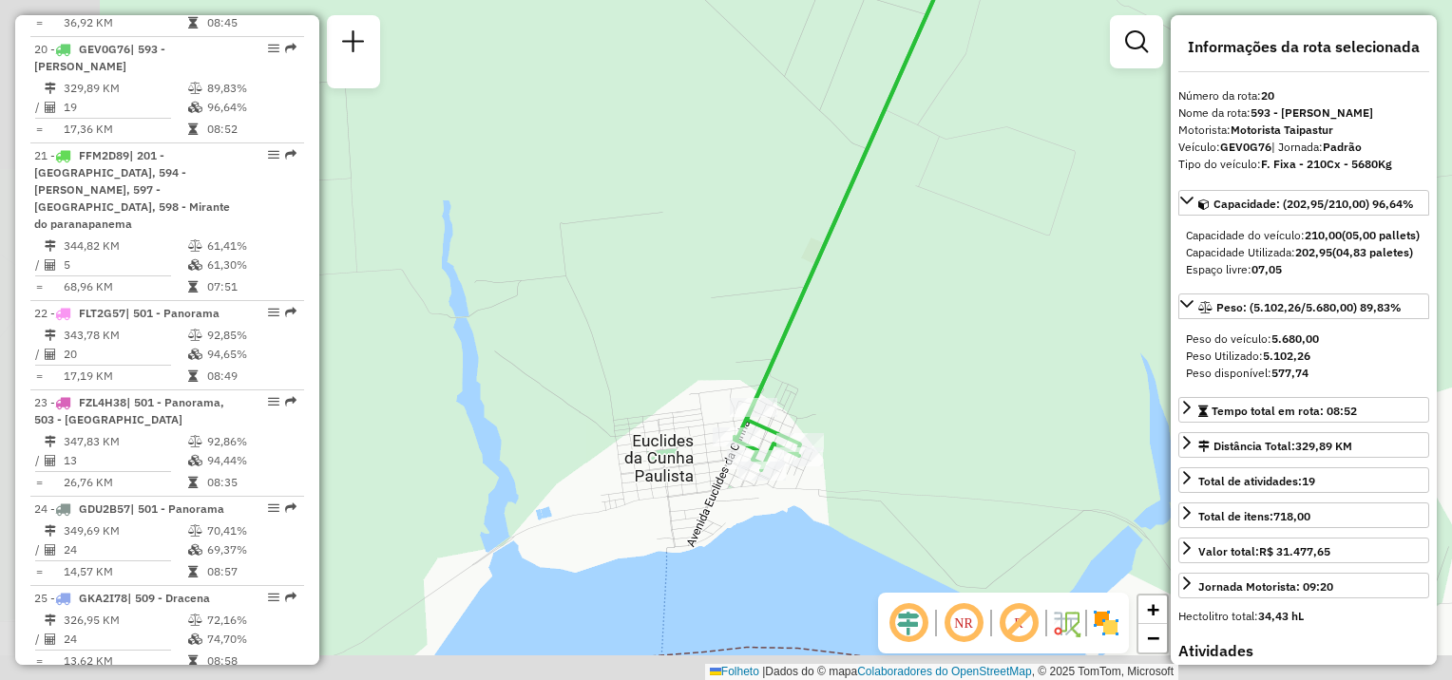
drag, startPoint x: 1037, startPoint y: 527, endPoint x: 962, endPoint y: 494, distance: 82.1
click at [962, 494] on div "Janela de atendimento Grade de atendimento Capacidade Transportadoras Veículos …" at bounding box center [726, 340] width 1452 height 680
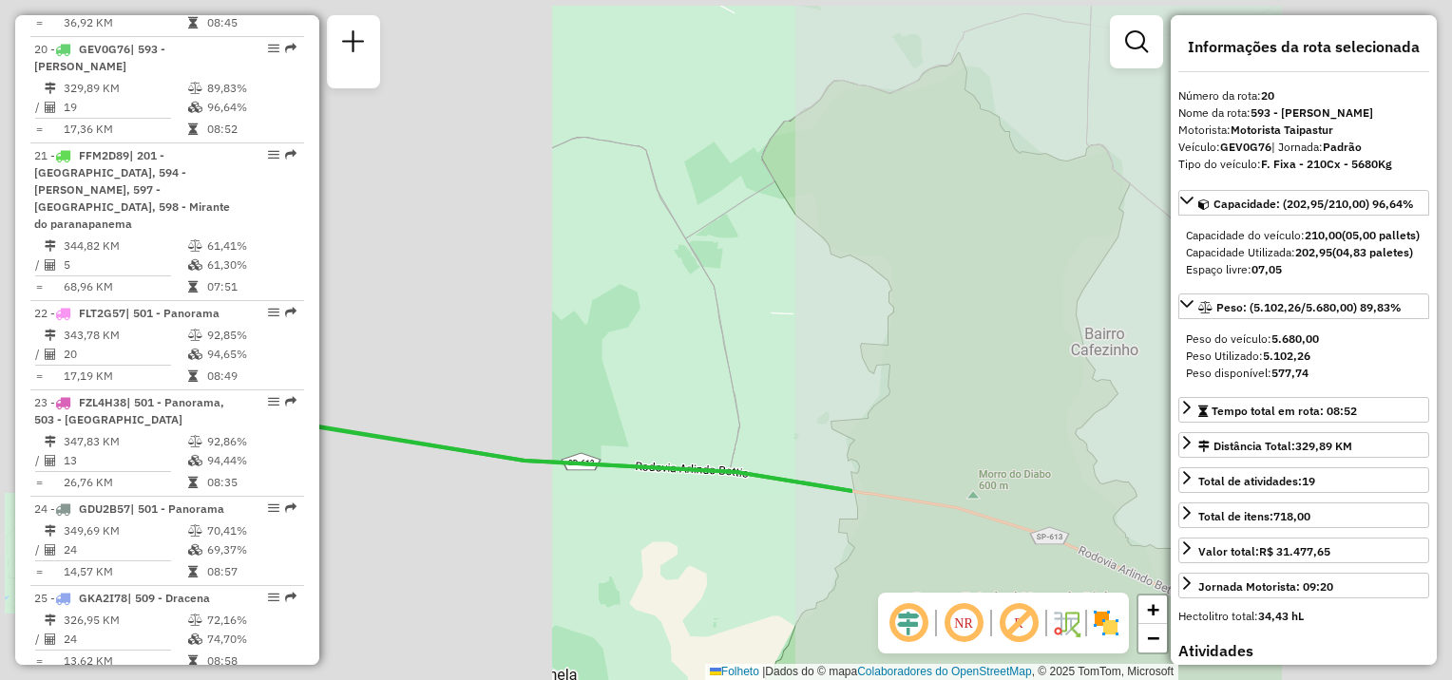
drag, startPoint x: 1076, startPoint y: 469, endPoint x: 327, endPoint y: 619, distance: 763.6
click at [327, 625] on div "Janela de atendimento Grade de atendimento Capacidade Transportadoras Veículos …" at bounding box center [726, 340] width 1452 height 680
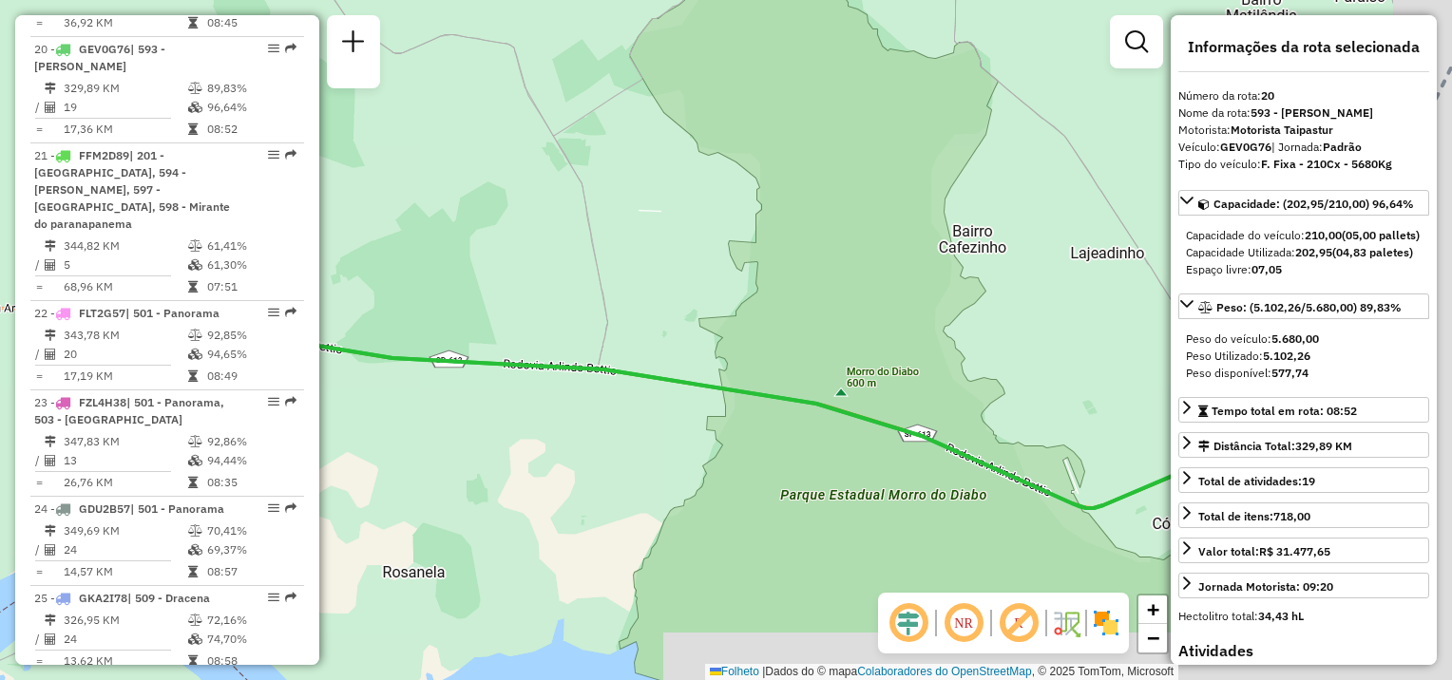
drag, startPoint x: 844, startPoint y: 539, endPoint x: 479, endPoint y: 296, distance: 438.6
click at [415, 290] on div "Rota 20 - Placa GEV0G76 54316232 - MERCEARIA MATIAS Rota 20 - Plaça GEV0G76 543…" at bounding box center [726, 340] width 1452 height 680
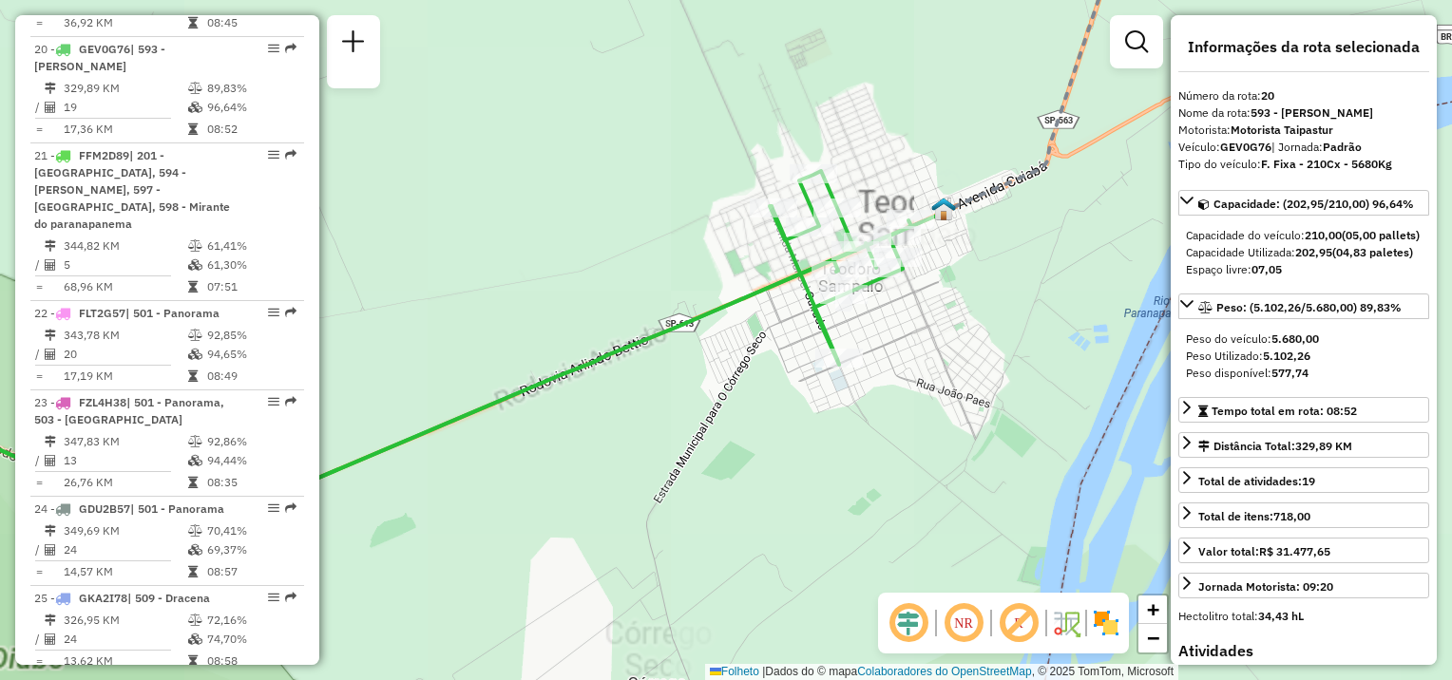
drag, startPoint x: 921, startPoint y: 342, endPoint x: 941, endPoint y: 437, distance: 97.1
click at [941, 437] on div "Rota 20 - Placa GEV0G76 54316232 - MERCEARIA MATIAS Rota 20 - Plaça GEV0G76 543…" at bounding box center [726, 340] width 1452 height 680
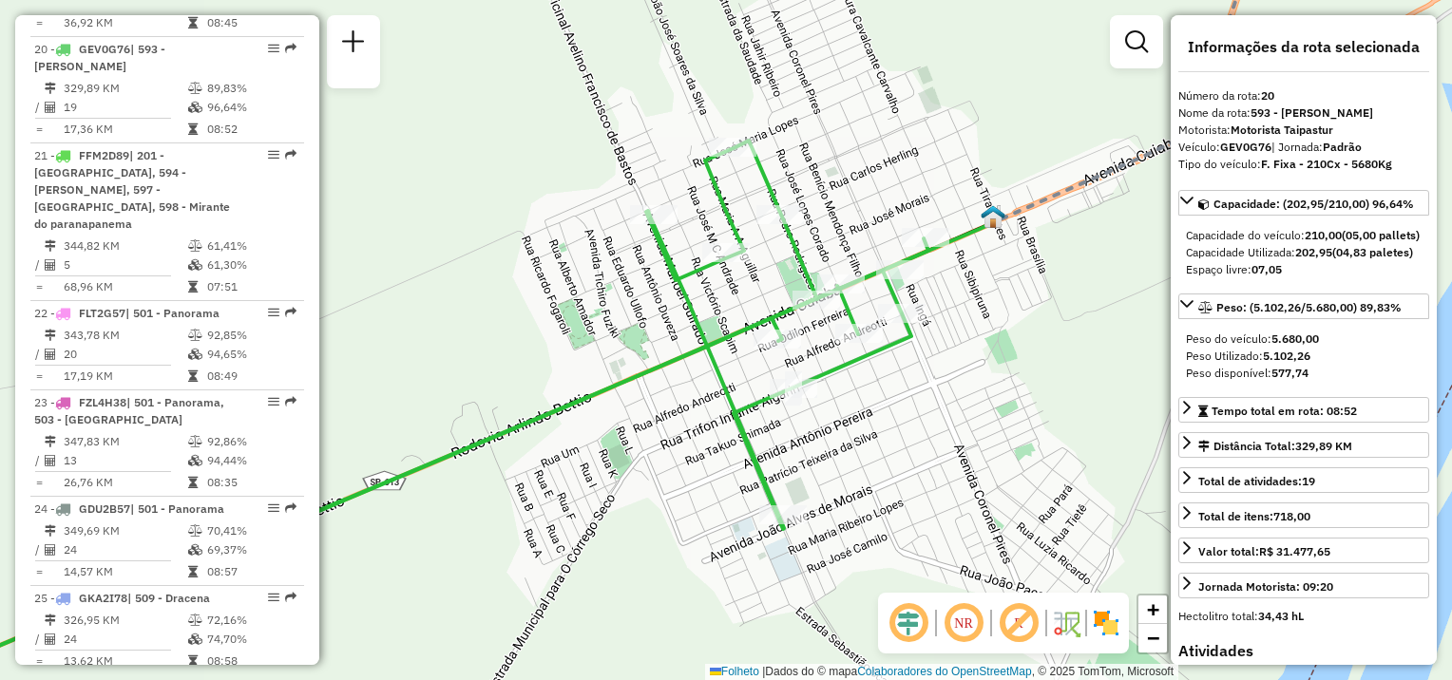
drag, startPoint x: 875, startPoint y: 470, endPoint x: 886, endPoint y: 591, distance: 121.1
click at [886, 591] on div "Rota 20 - Placa GEV0G76 54316232 - MERCEARIA MATIAS Rota 20 - Plaça GEV0G76 543…" at bounding box center [726, 340] width 1452 height 680
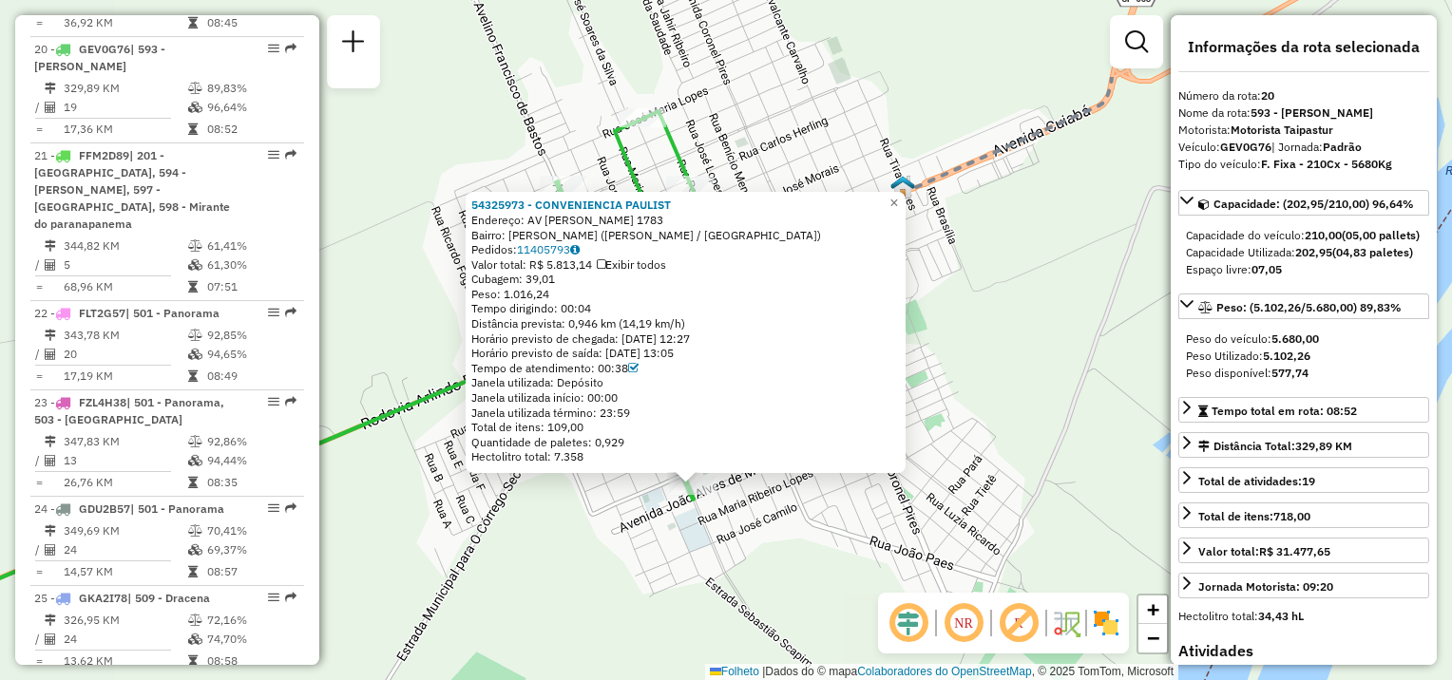
drag, startPoint x: 714, startPoint y: 457, endPoint x: 669, endPoint y: 623, distance: 172.2
click at [674, 623] on div "54325973 - CONVENIENCIA [PERSON_NAME]: AV [PERSON_NAME] 1783 Bairro: [GEOGRAPHI…" at bounding box center [726, 340] width 1452 height 680
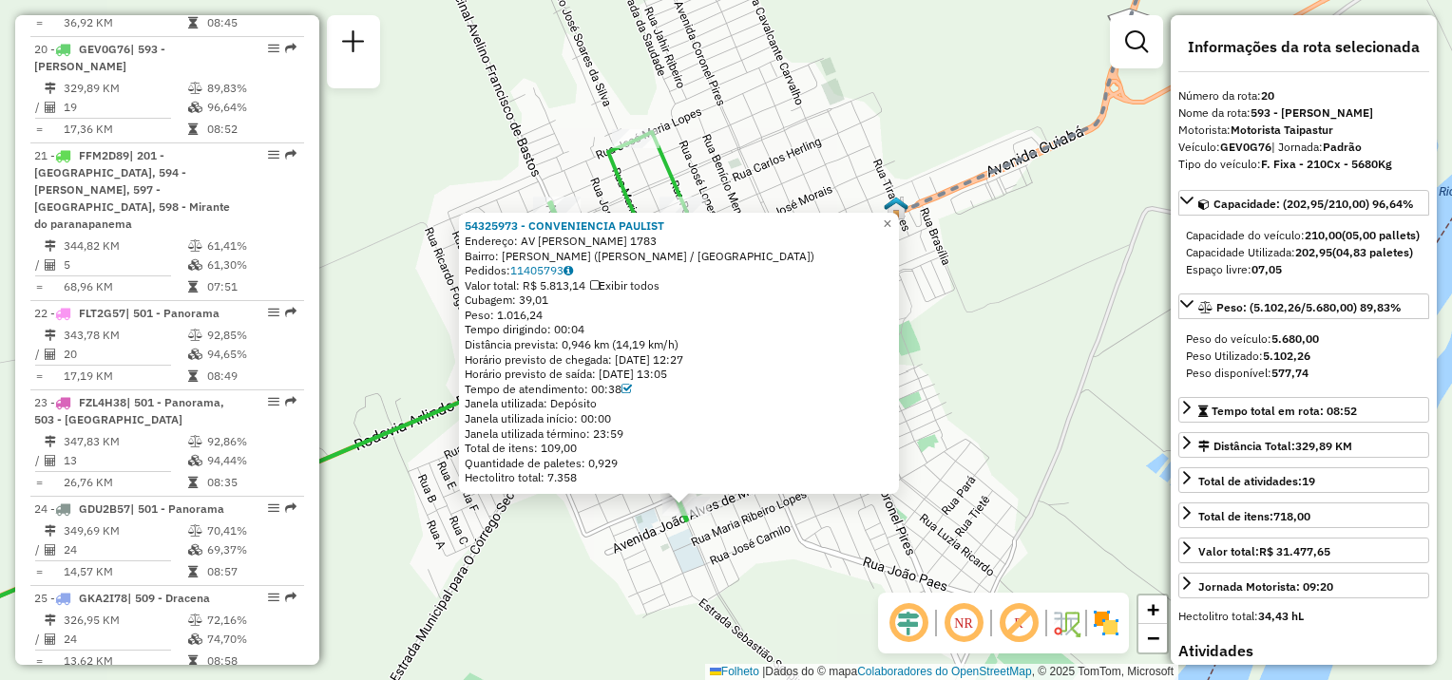
click at [661, 620] on div "54325973 - CONVENIENCIA [PERSON_NAME]: AV [PERSON_NAME] 1783 Bairro: [GEOGRAPHI…" at bounding box center [726, 340] width 1452 height 680
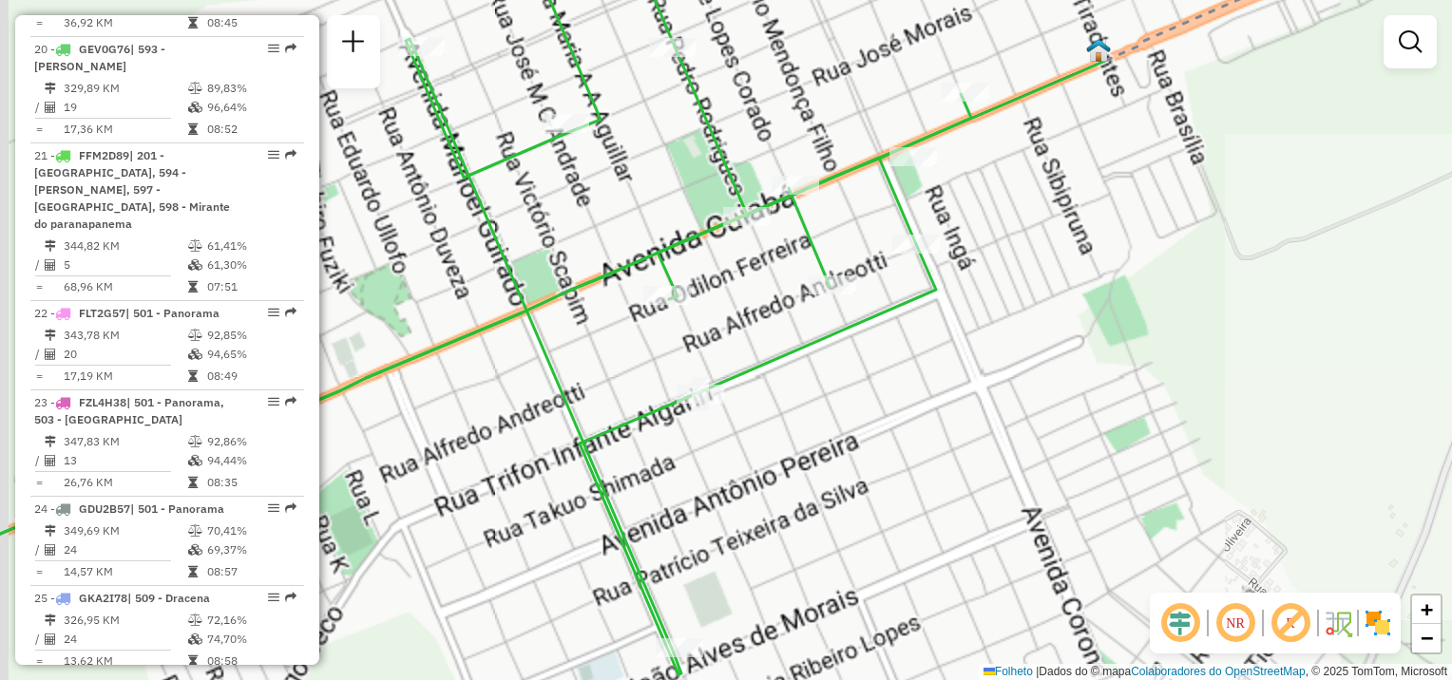
drag, startPoint x: 710, startPoint y: 425, endPoint x: 839, endPoint y: 650, distance: 259.7
click at [839, 651] on div "Janela de atendimento Grade de atendimento Capacidade Transportadoras Veículos …" at bounding box center [726, 340] width 1452 height 680
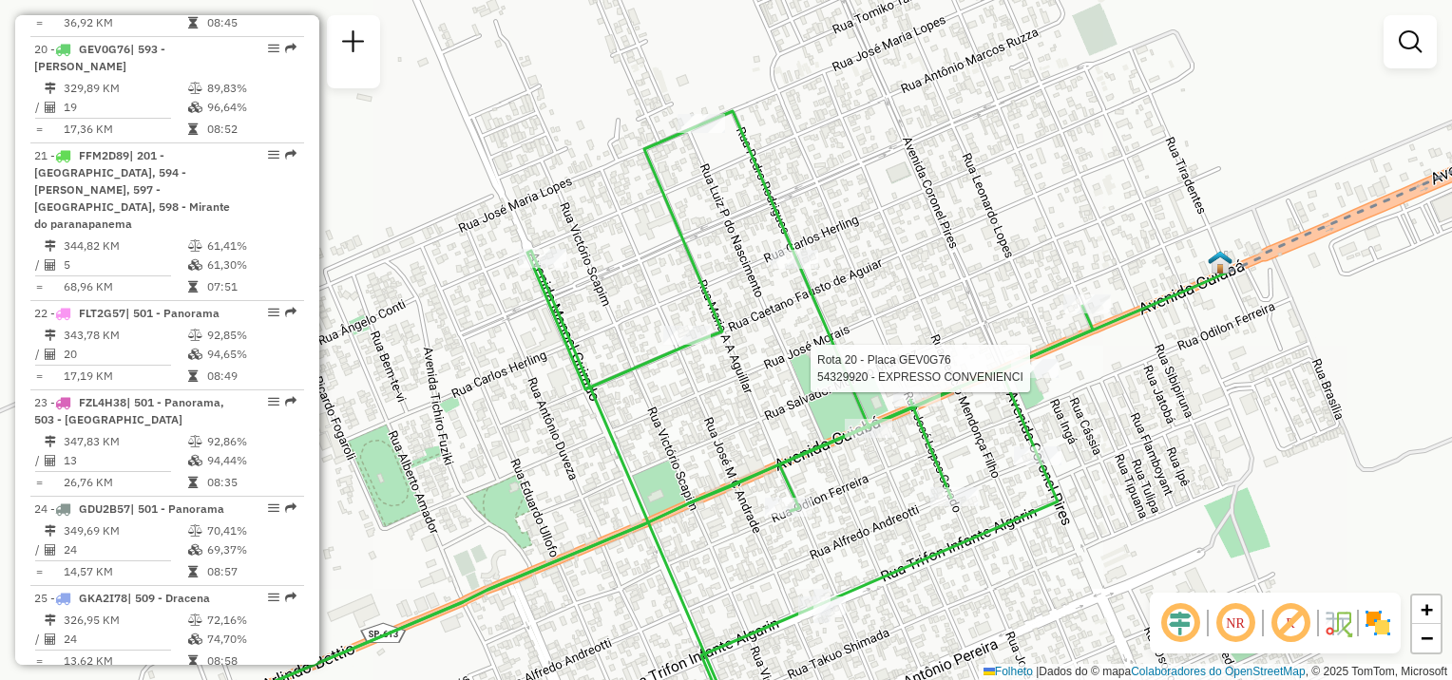
select select "**********"
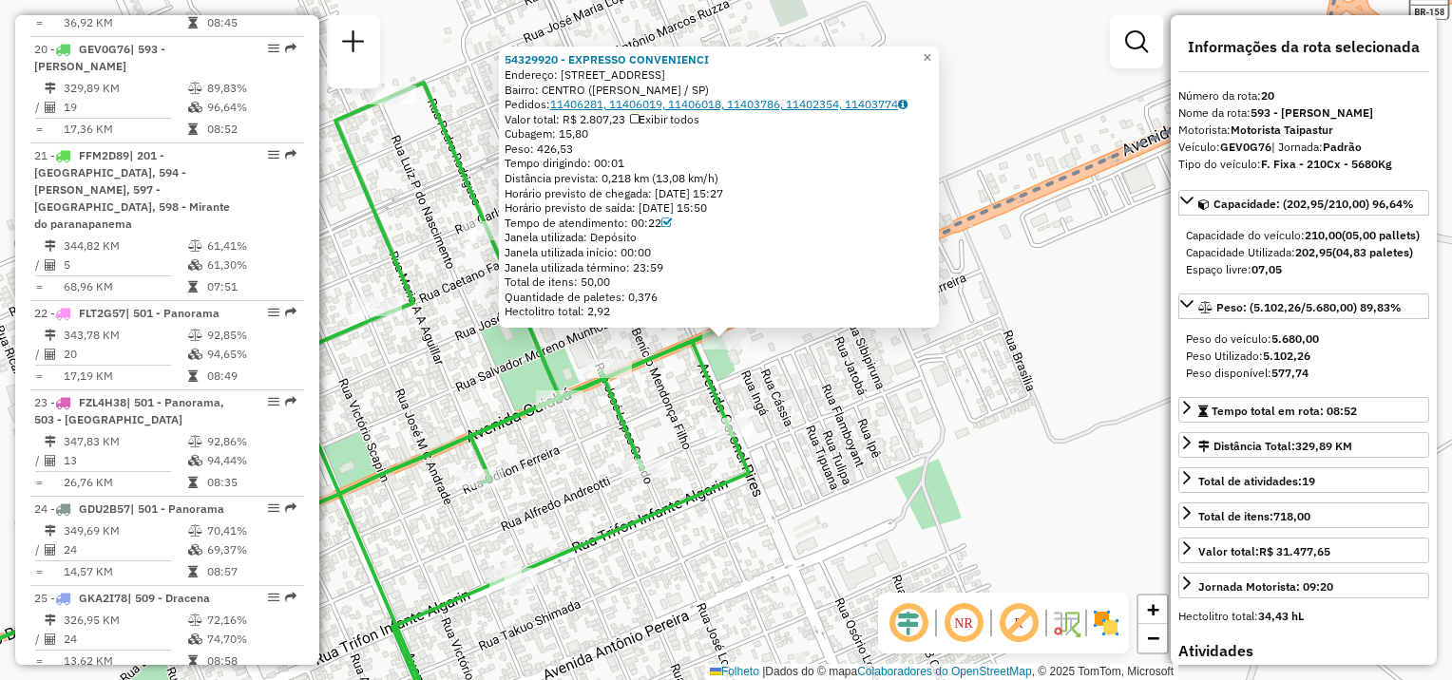
click at [597, 101] on font "11406281, 11406019, 11406018, 11403786, 11402354, 11403774" at bounding box center [724, 104] width 348 height 14
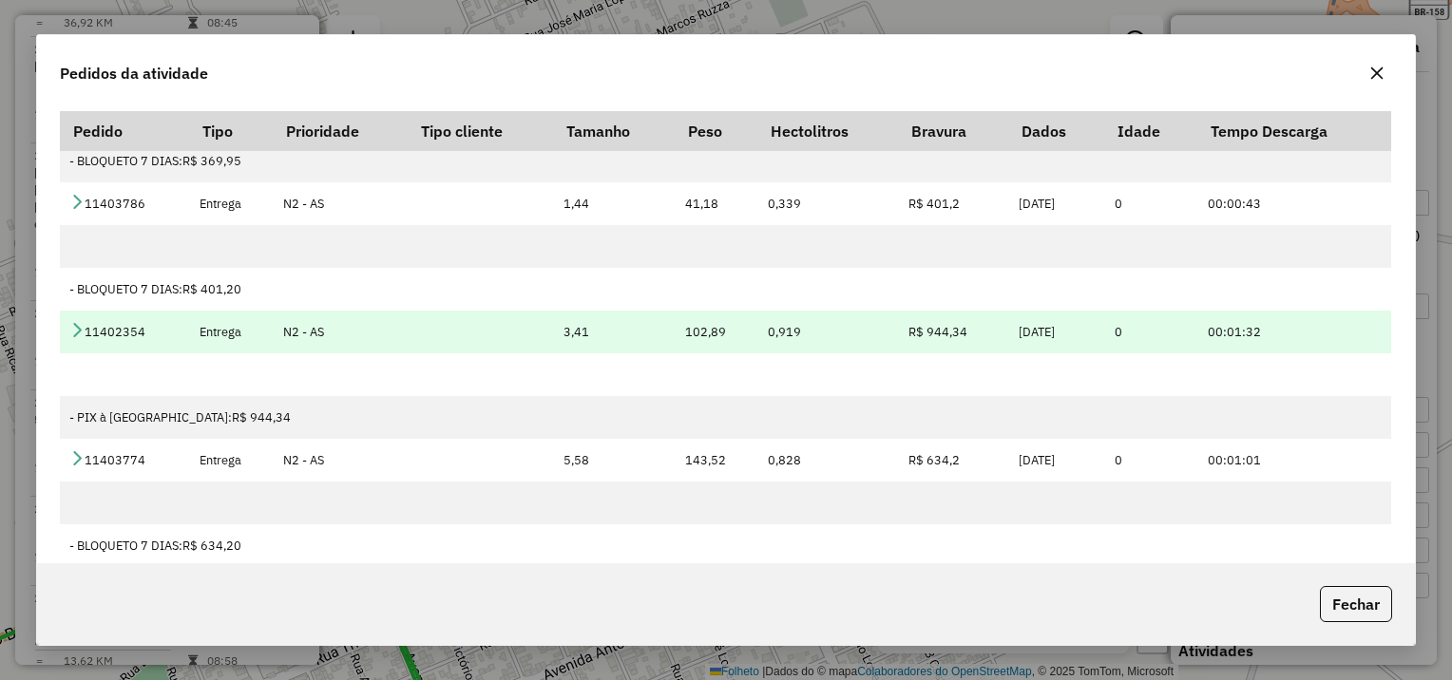
scroll to position [27, 0]
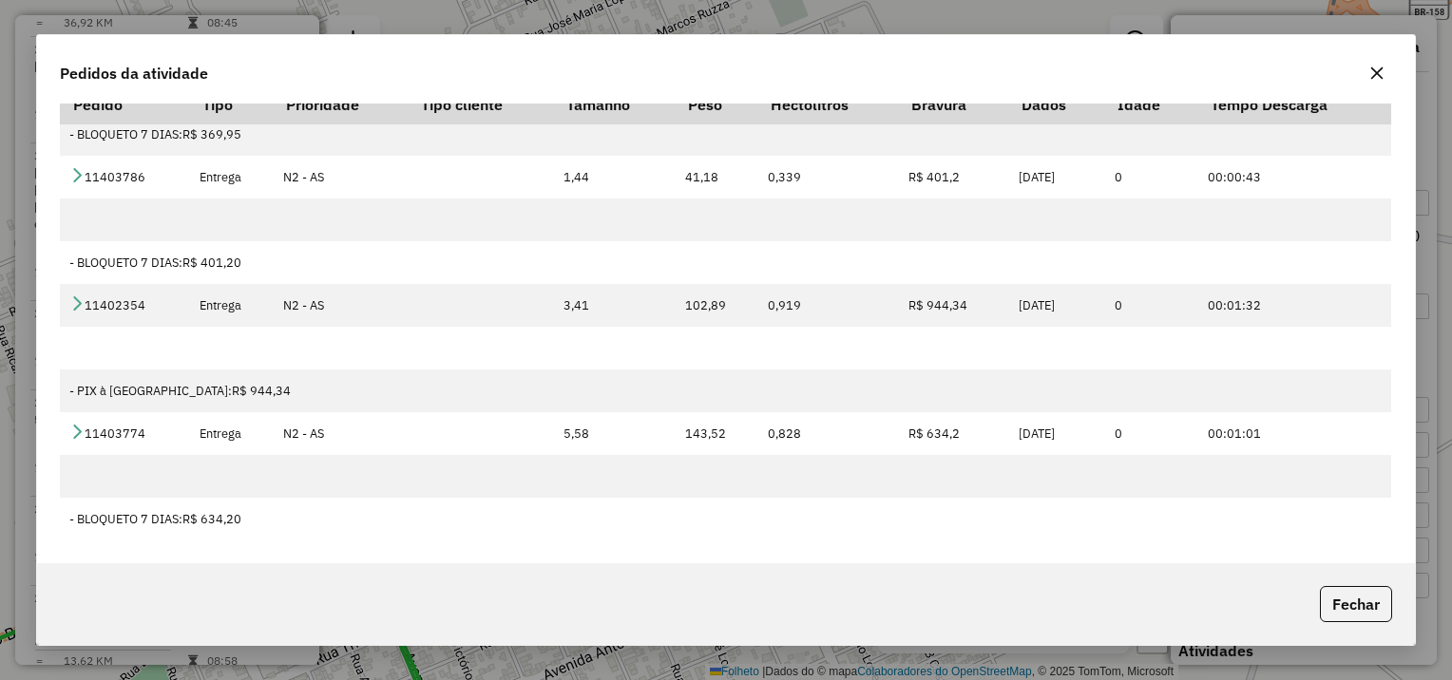
click at [1369, 79] on icon "button" at bounding box center [1376, 73] width 15 height 15
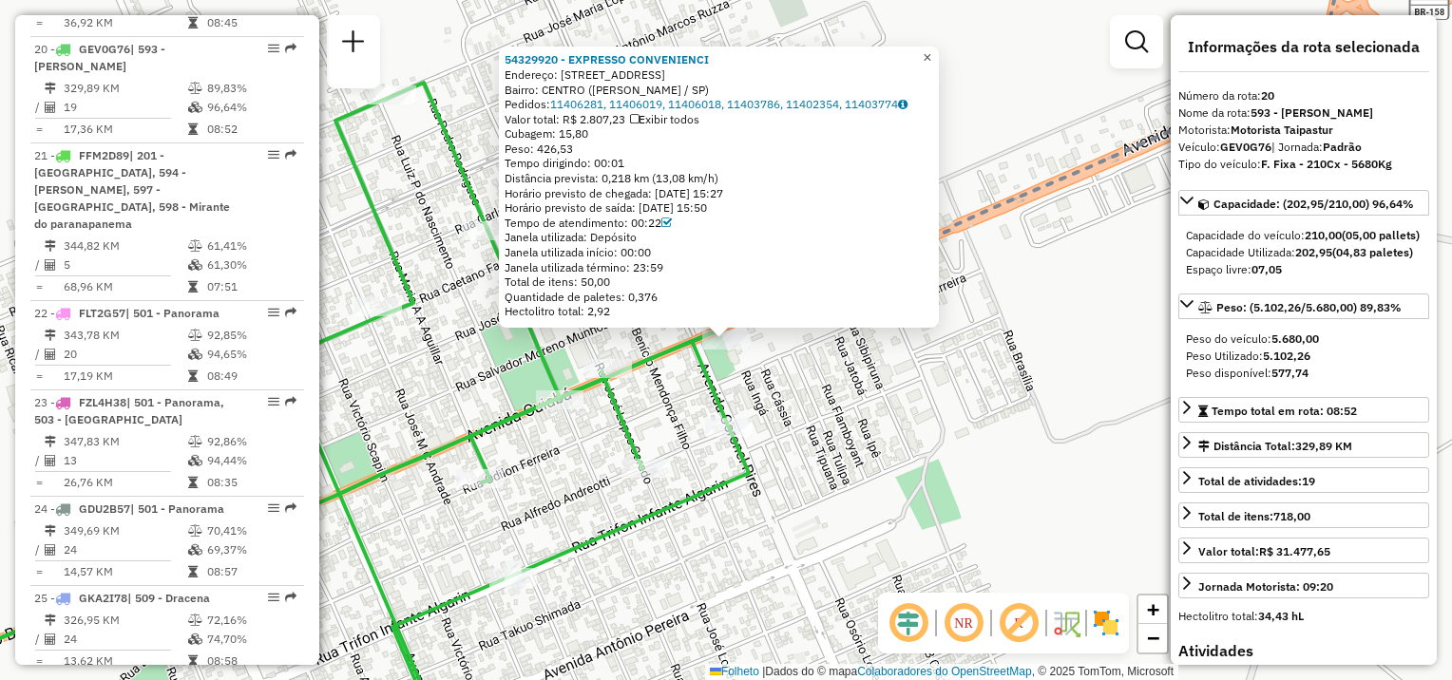
click at [931, 49] on span "×" at bounding box center [927, 57] width 9 height 16
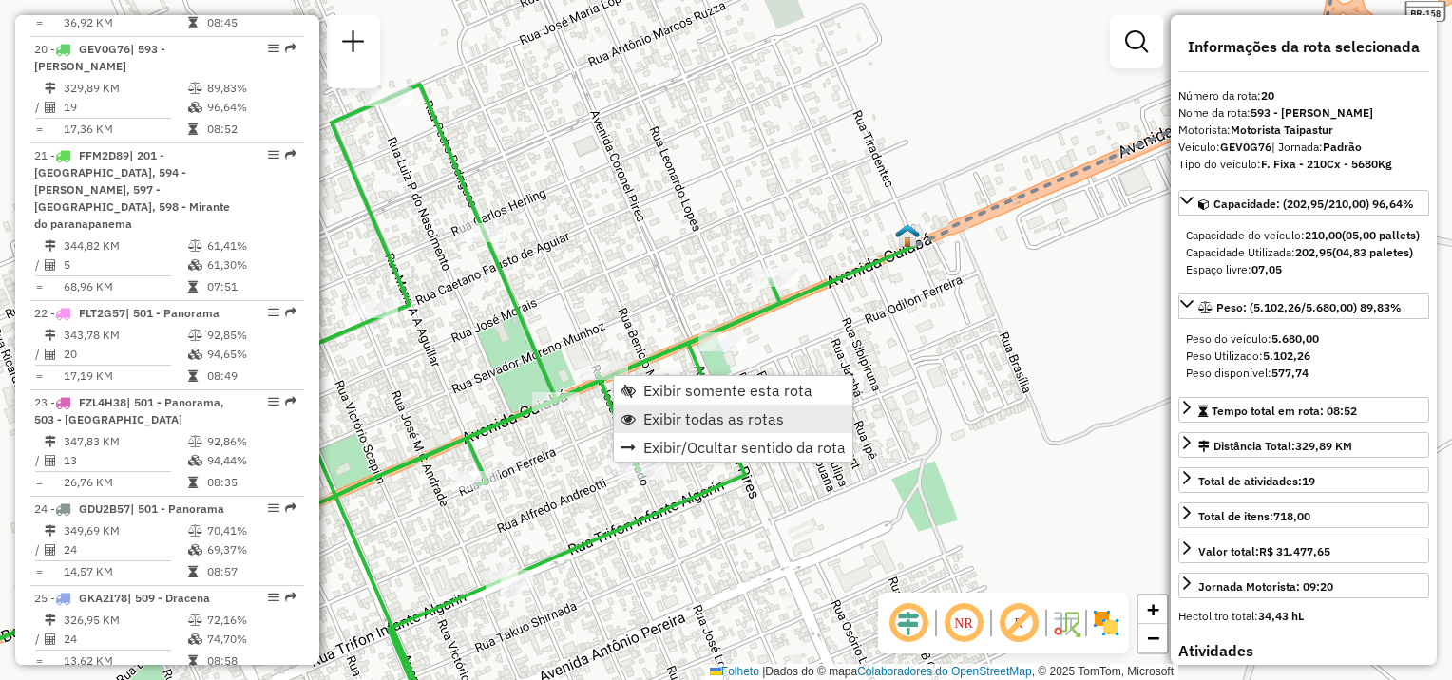
click at [658, 417] on span "Exibir todas as rotas" at bounding box center [713, 419] width 141 height 15
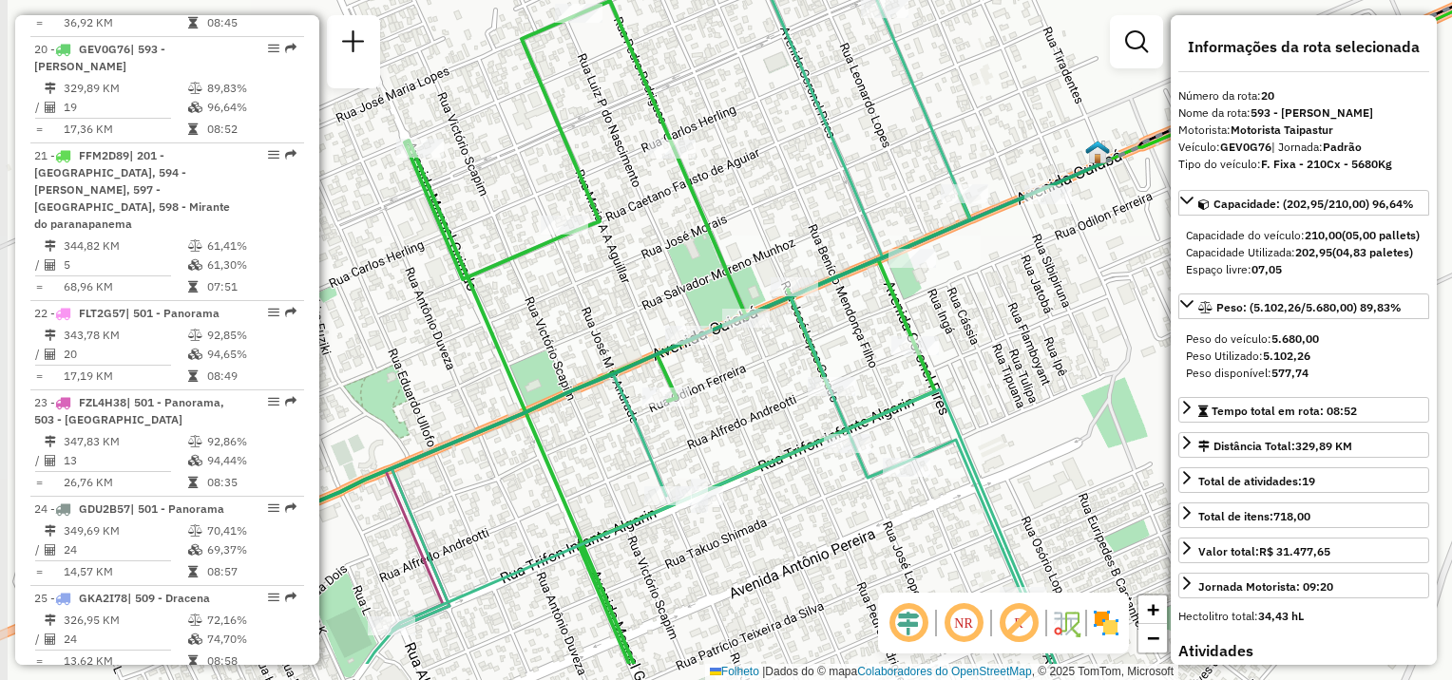
drag, startPoint x: 578, startPoint y: 559, endPoint x: 768, endPoint y: 475, distance: 207.7
click at [768, 475] on icon at bounding box center [957, 256] width 1180 height 816
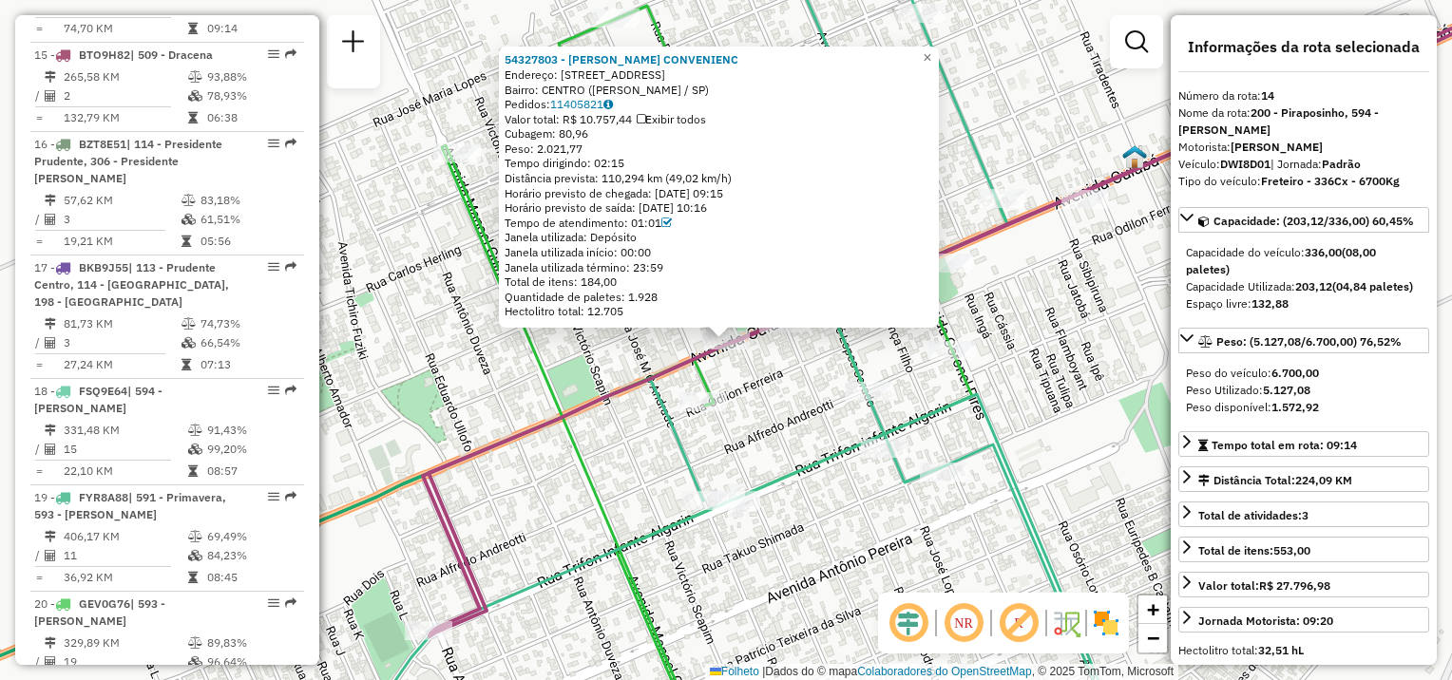
scroll to position [2167, 0]
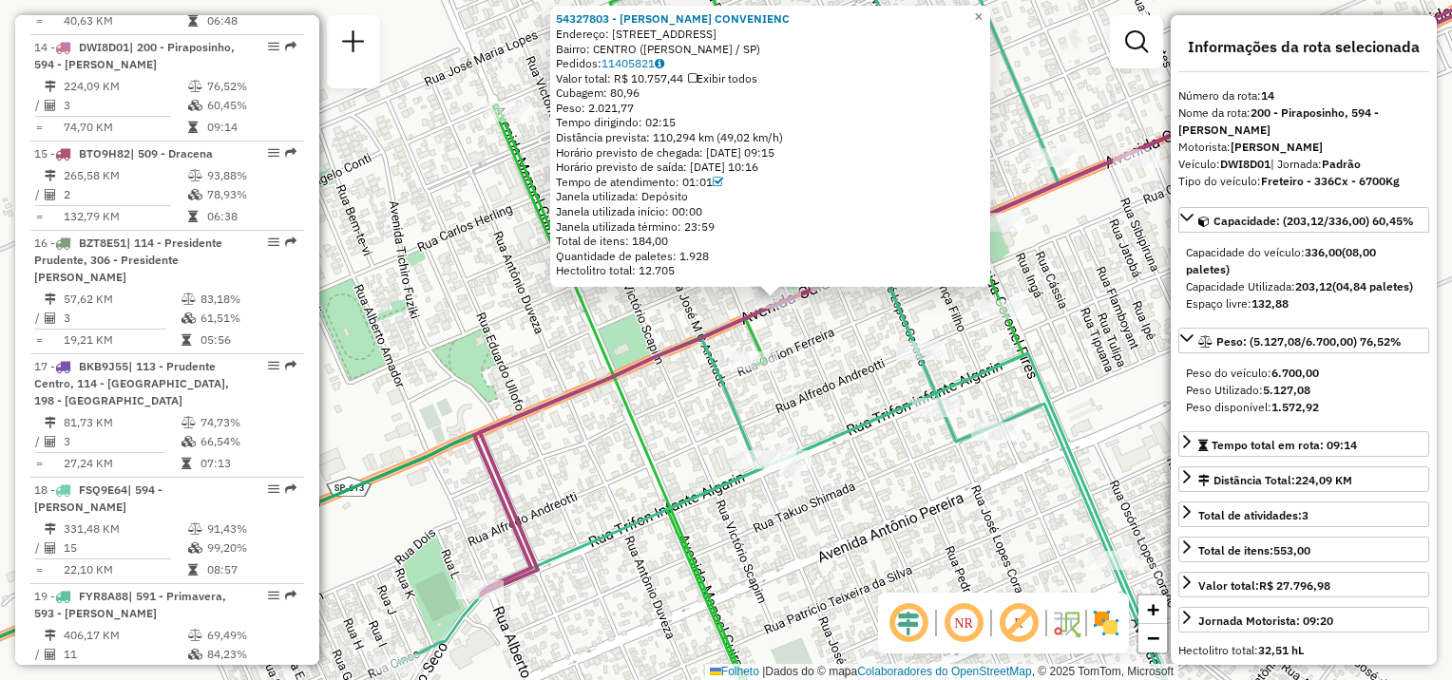
drag, startPoint x: 623, startPoint y: 469, endPoint x: 757, endPoint y: 352, distance: 178.5
click at [757, 352] on div "54327803 - CARVALHOS CONVENIENC Endereço: AV CUIABA 1158 Bairro: CENTRO ([PERSO…" at bounding box center [726, 340] width 1452 height 680
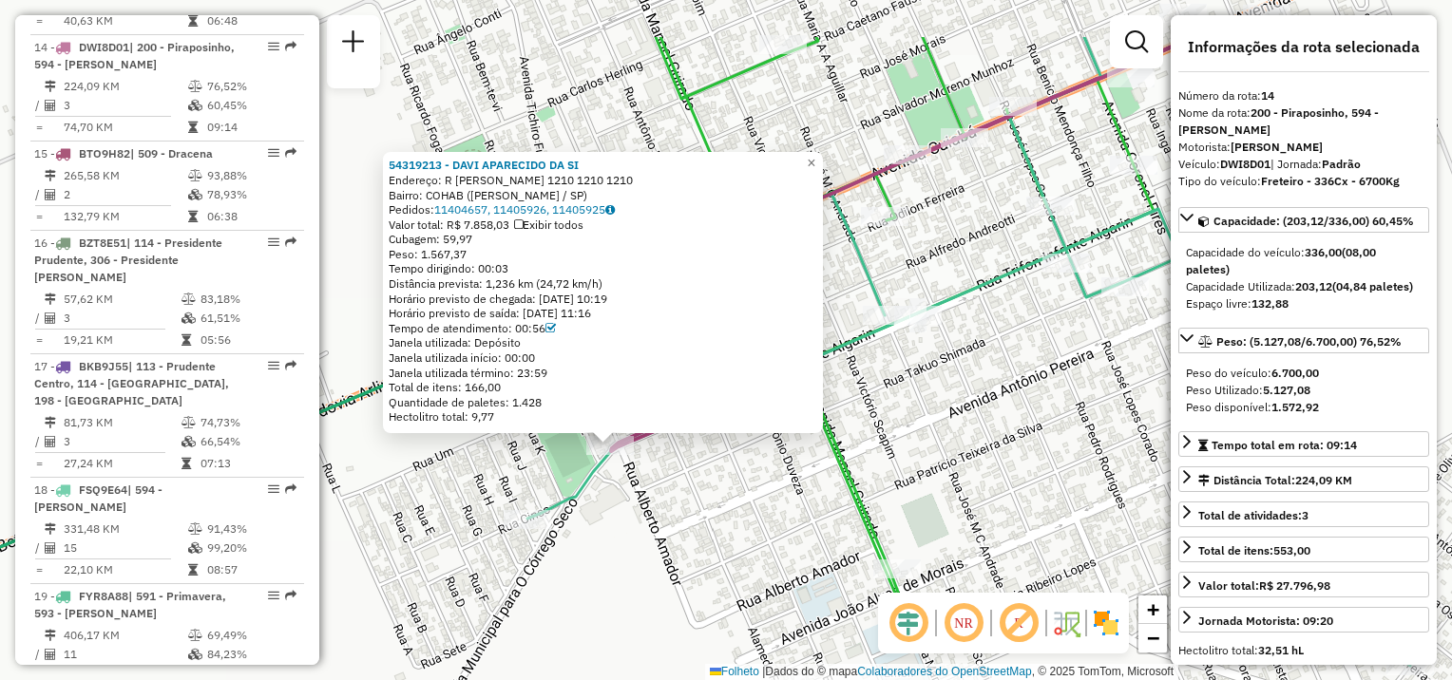
drag, startPoint x: 681, startPoint y: 497, endPoint x: 650, endPoint y: 526, distance: 42.4
click at [650, 526] on div "54319213 - DAVI APARECIDO DA SI Endereço: R [PERSON_NAME] 1210 1210 1210 Bairro…" at bounding box center [726, 340] width 1452 height 680
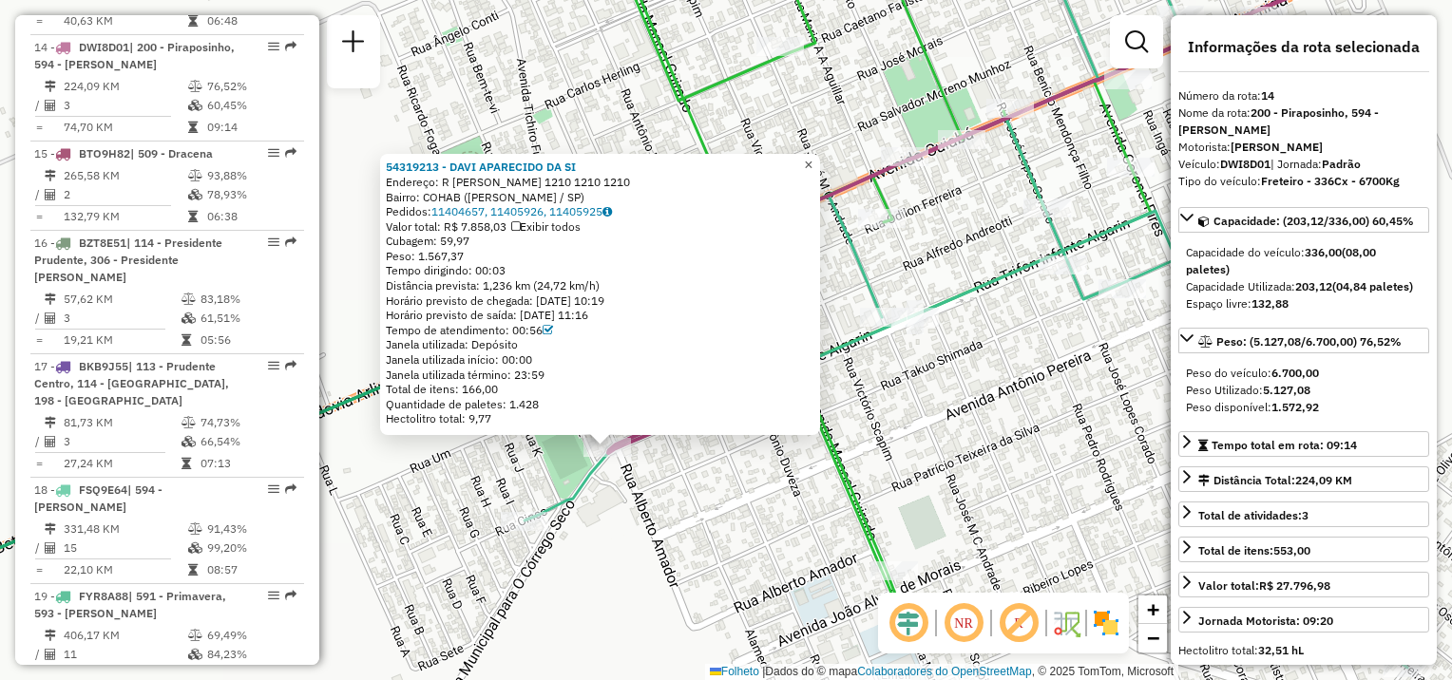
click at [813, 164] on span "×" at bounding box center [808, 165] width 9 height 16
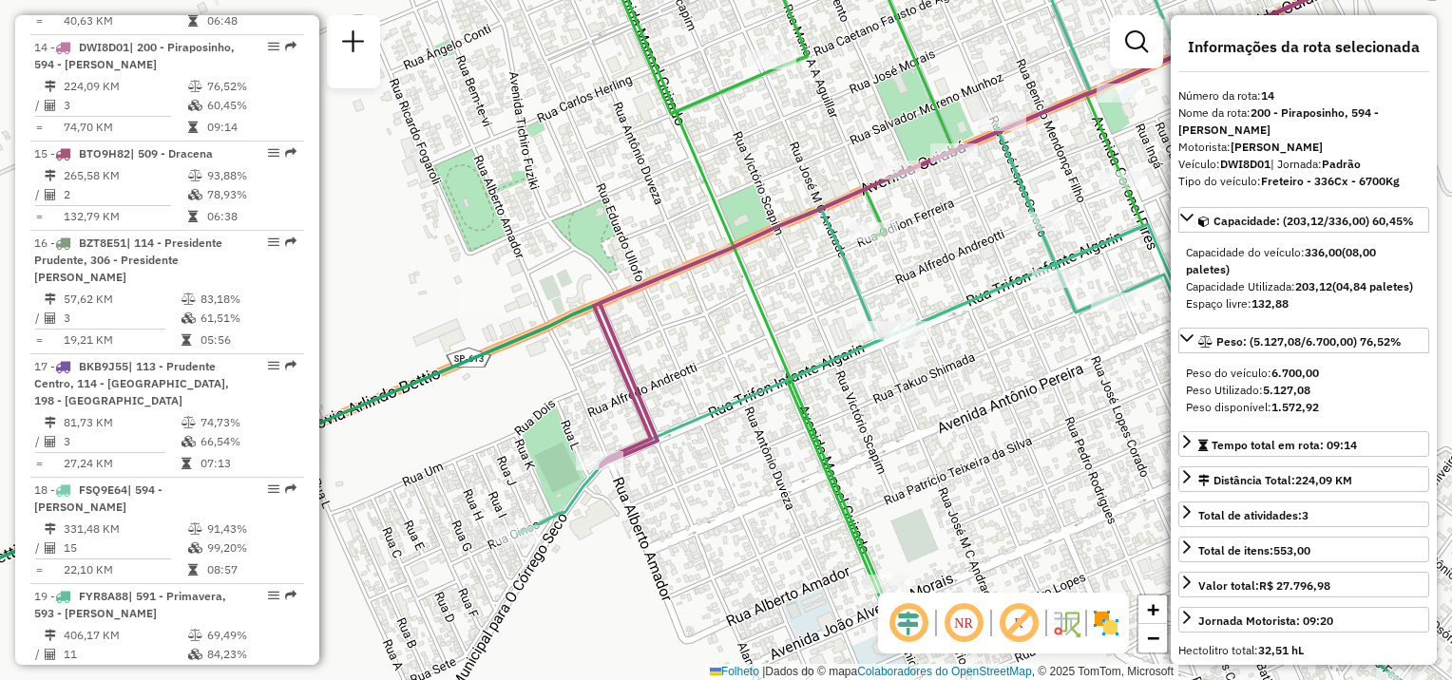
drag, startPoint x: 942, startPoint y: 305, endPoint x: 823, endPoint y: 386, distance: 143.7
click at [830, 386] on icon at bounding box center [978, 313] width 922 height 737
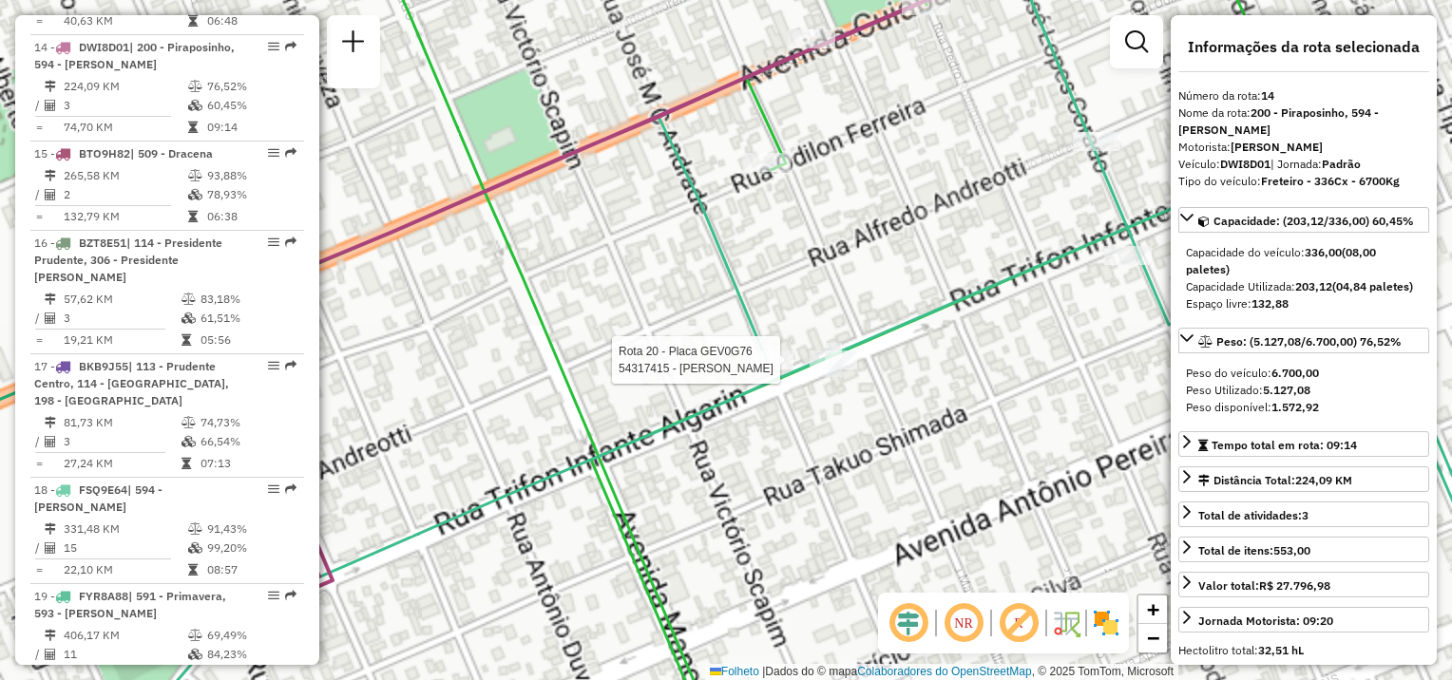
click at [792, 431] on div "Rota 20 - Placa GEV0G76 54317415 - [PERSON_NAME] MA Janela de atendimento Grade…" at bounding box center [726, 340] width 1452 height 680
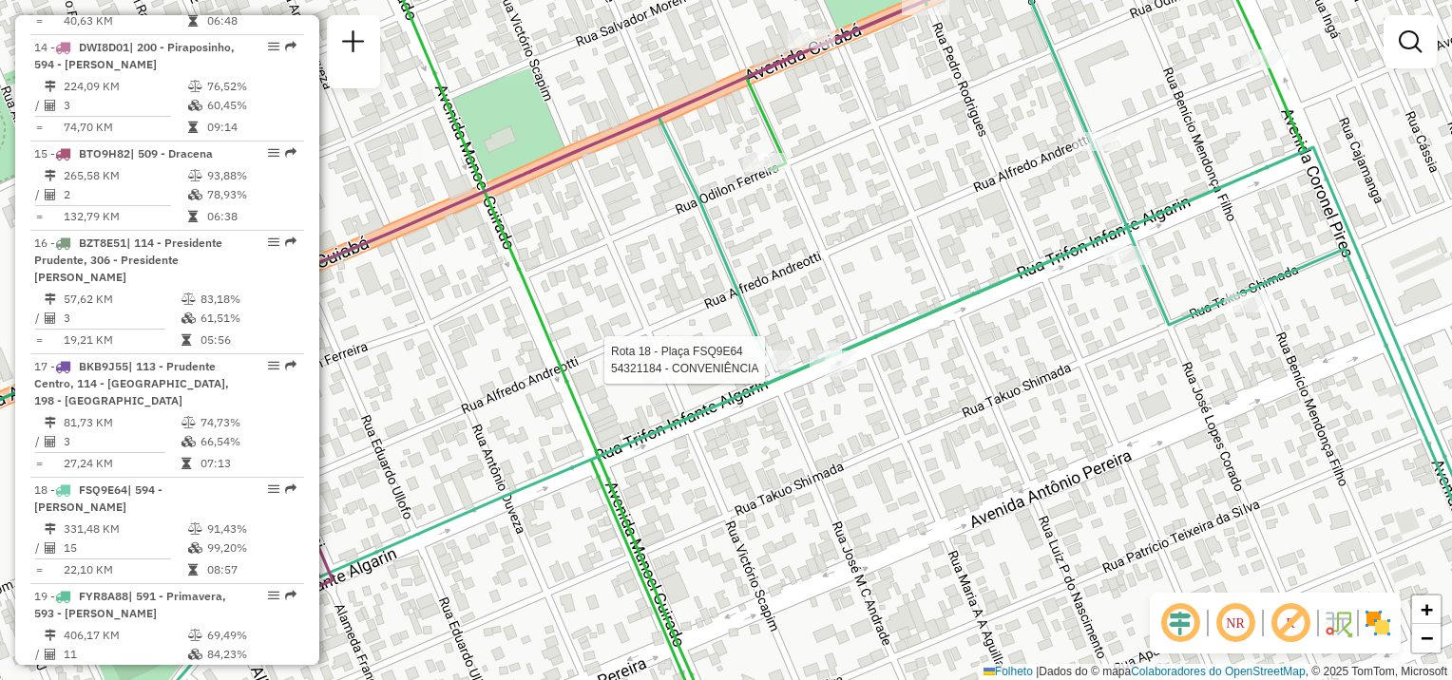
select select "**********"
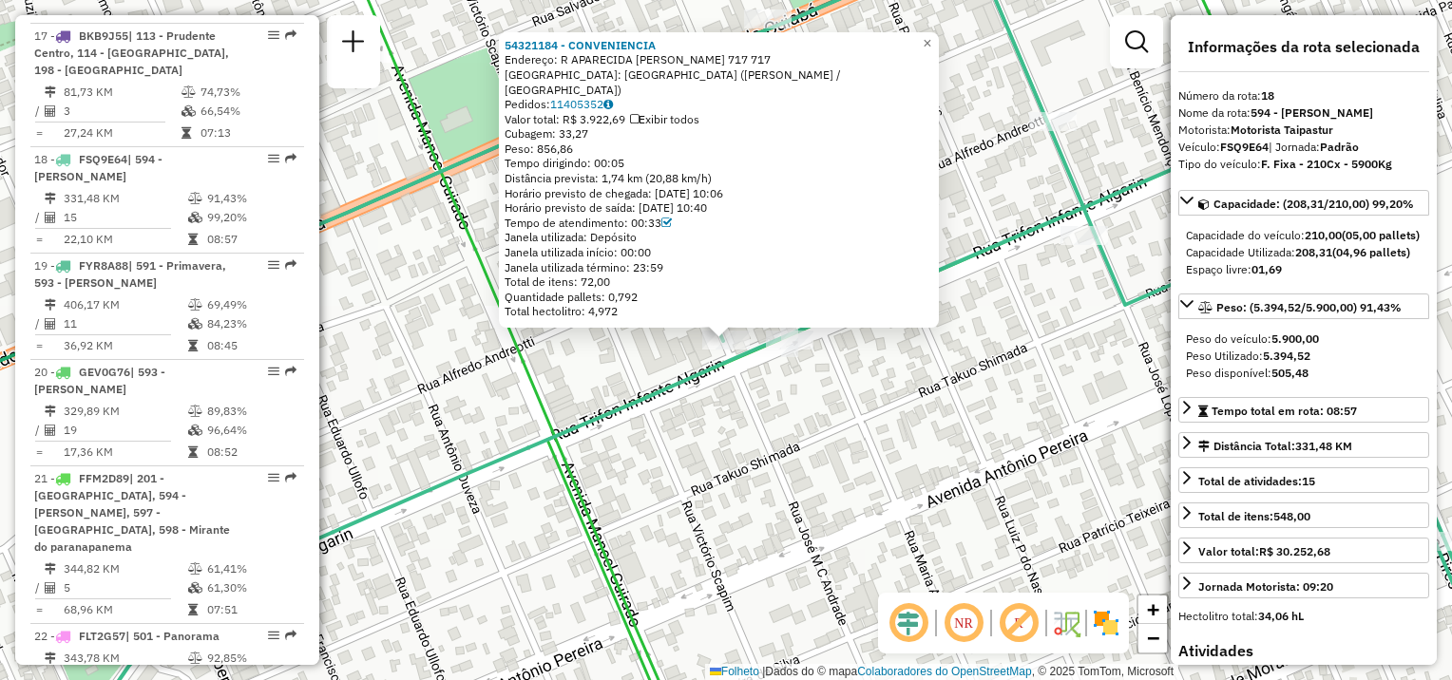
scroll to position [2608, 0]
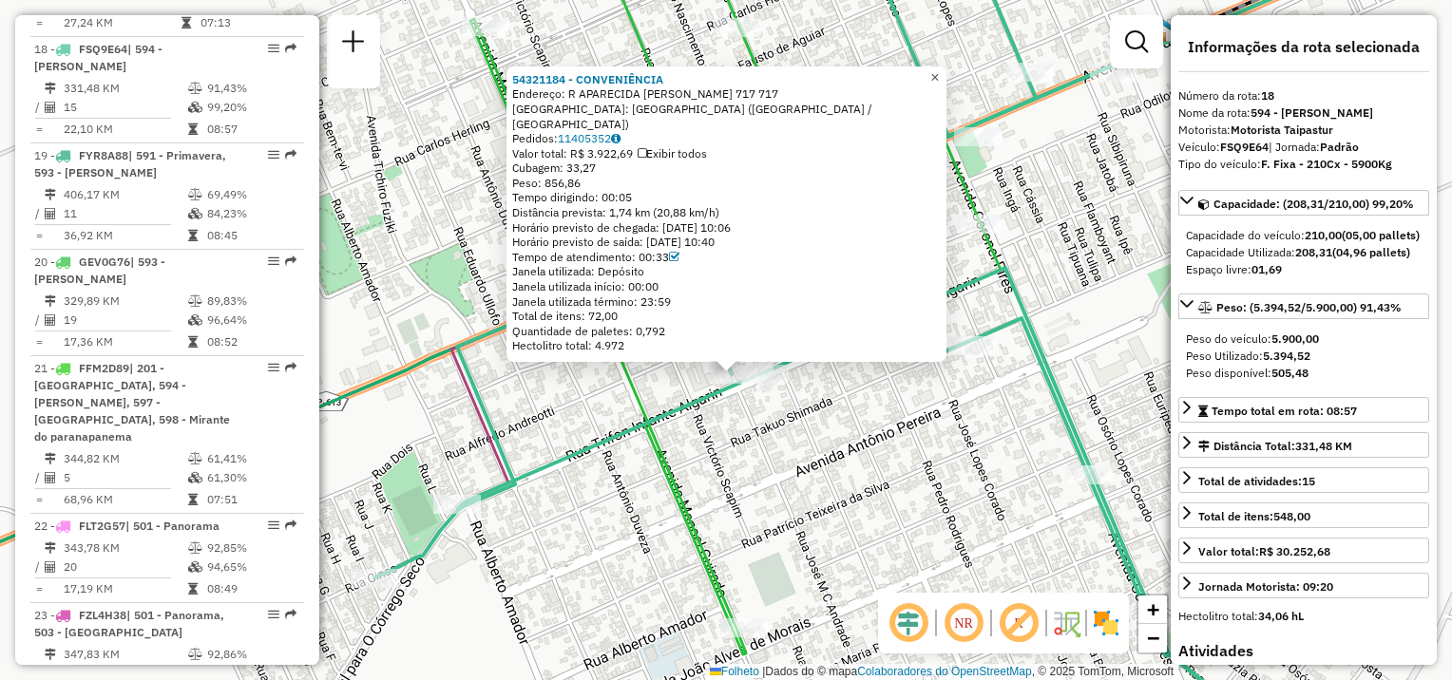
click at [942, 86] on link "×" at bounding box center [935, 78] width 23 height 23
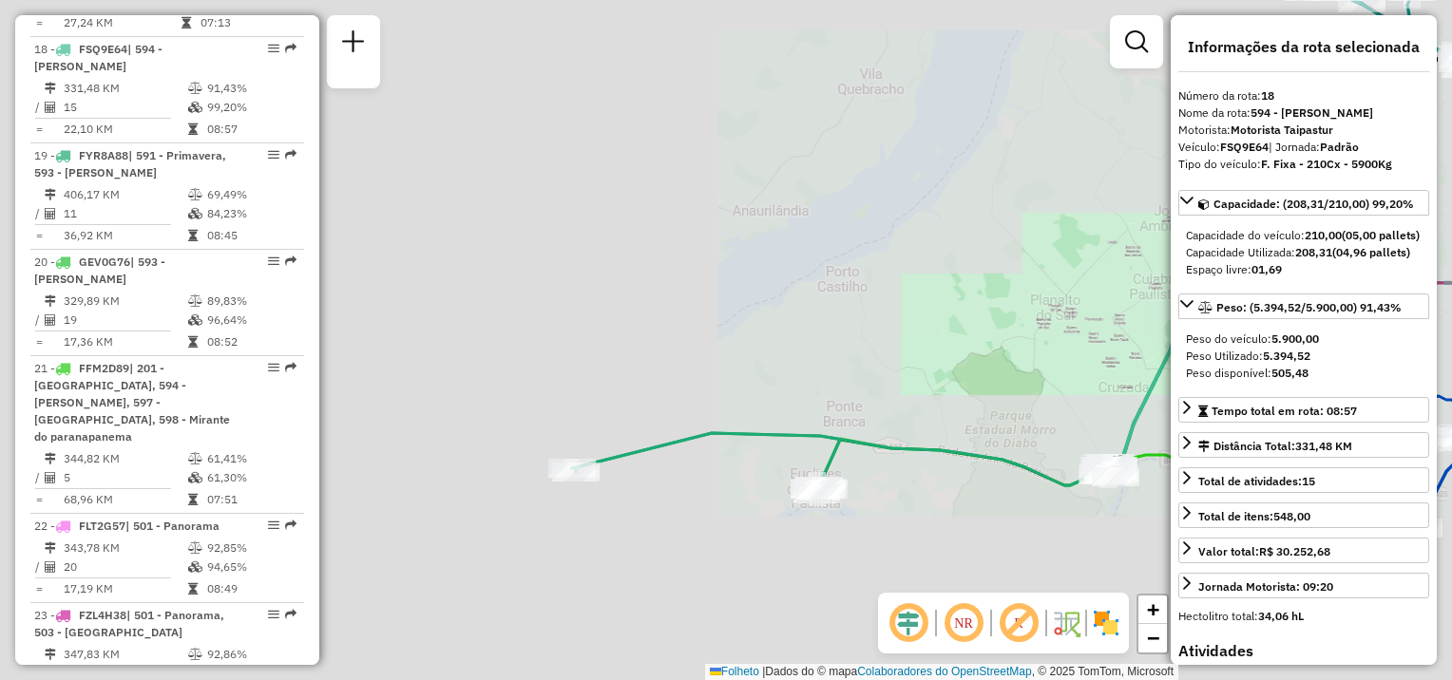
drag, startPoint x: 933, startPoint y: 547, endPoint x: 999, endPoint y: 529, distance: 68.0
click at [1014, 533] on div "Janela de atendimento Grade de atendimento Capacidade Transportadoras Veículos …" at bounding box center [726, 340] width 1452 height 680
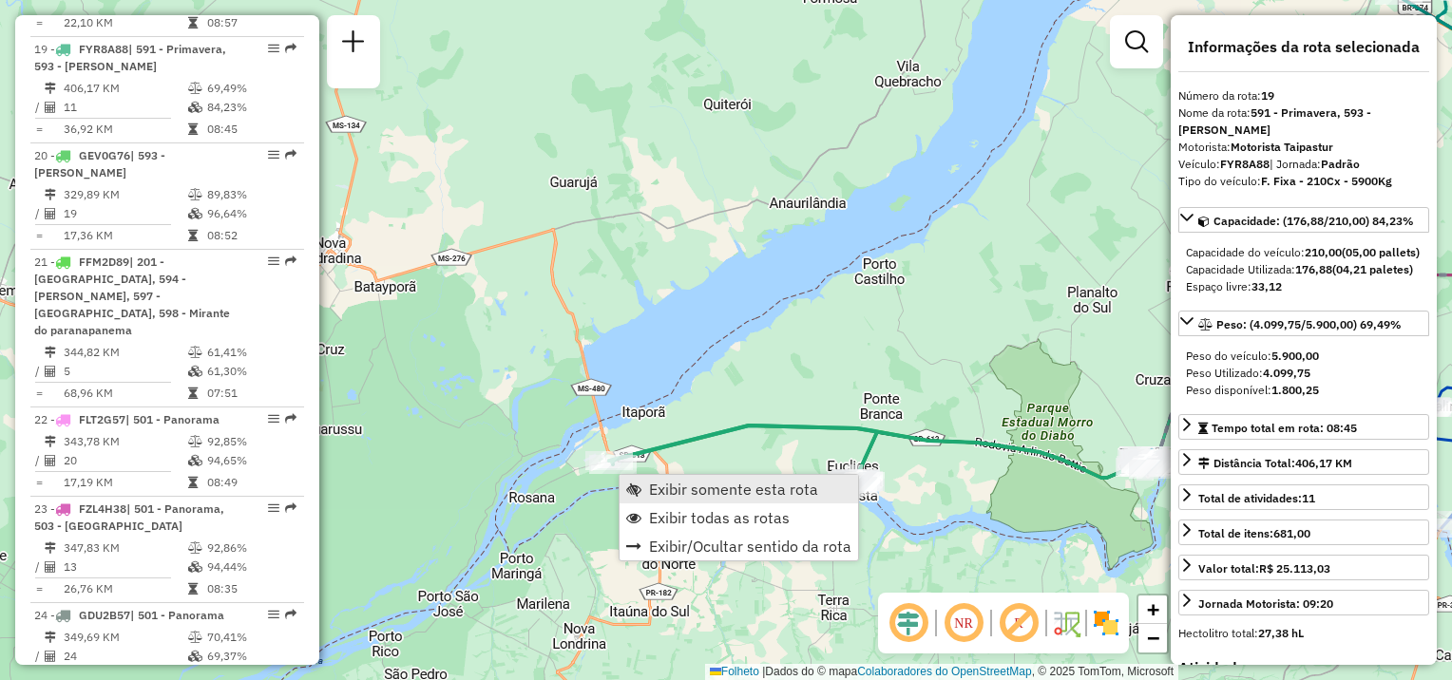
scroll to position [2714, 0]
click at [646, 483] on link "Exibir somente esta rota" at bounding box center [739, 489] width 239 height 29
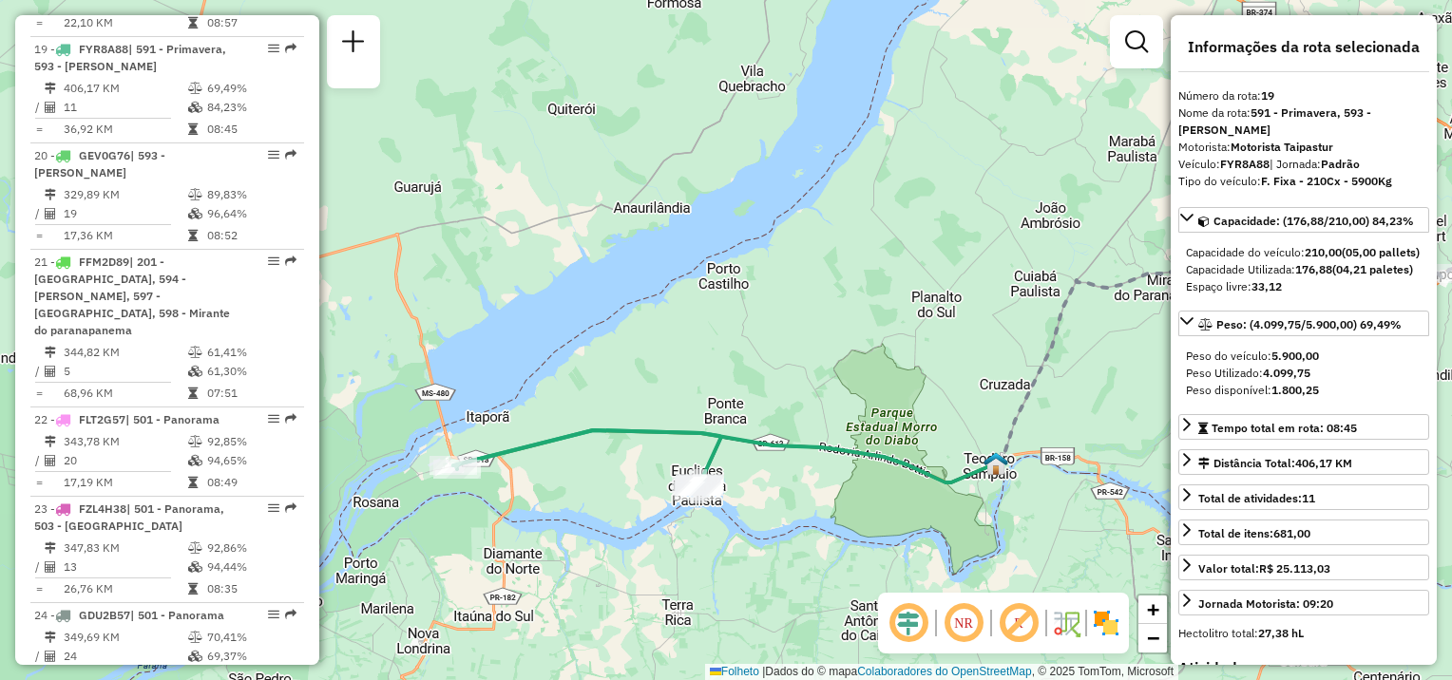
drag, startPoint x: 791, startPoint y: 502, endPoint x: 814, endPoint y: 502, distance: 22.8
click at [820, 502] on div "Janela de atendimento Grade de atendimento Capacidade Transportadoras Veículos …" at bounding box center [726, 340] width 1452 height 680
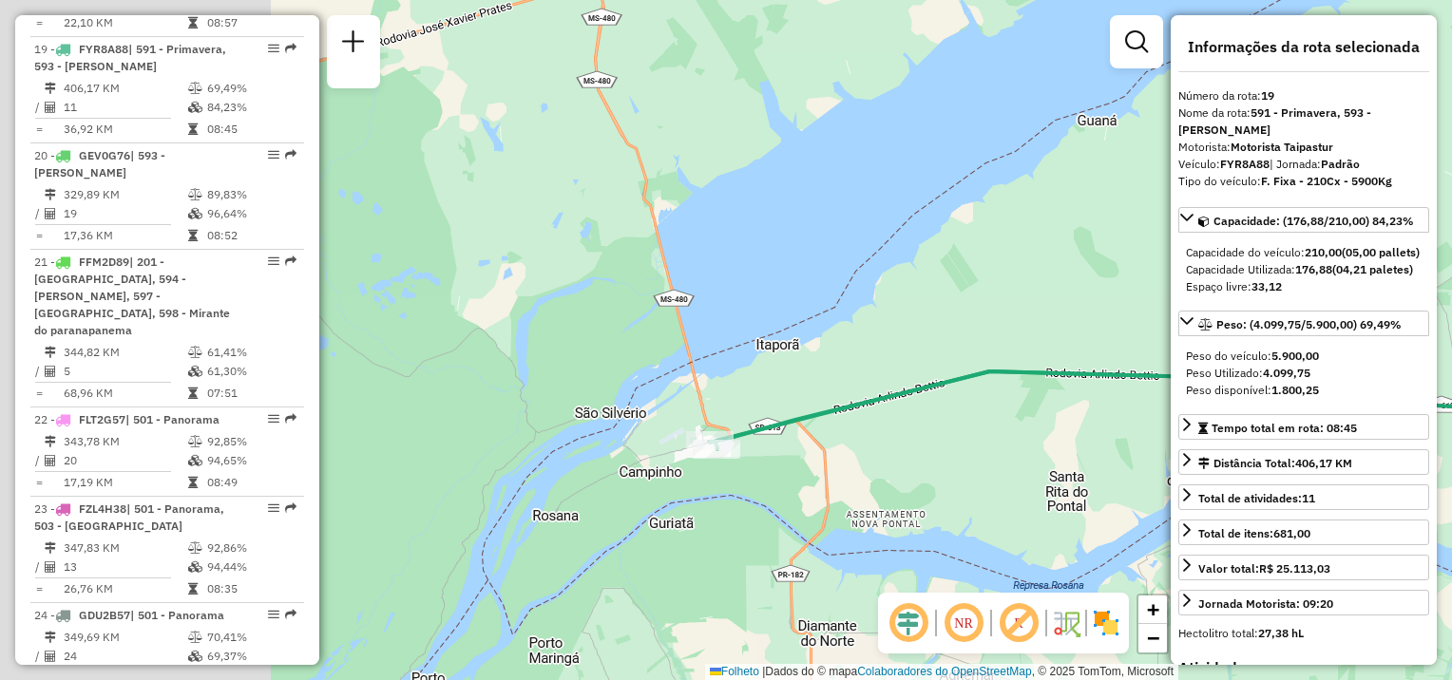
drag, startPoint x: 517, startPoint y: 487, endPoint x: 1010, endPoint y: 496, distance: 493.3
click at [1010, 496] on div "Janela de atendimento Grade de atendimento Capacidade Transportadoras Veículos …" at bounding box center [726, 340] width 1452 height 680
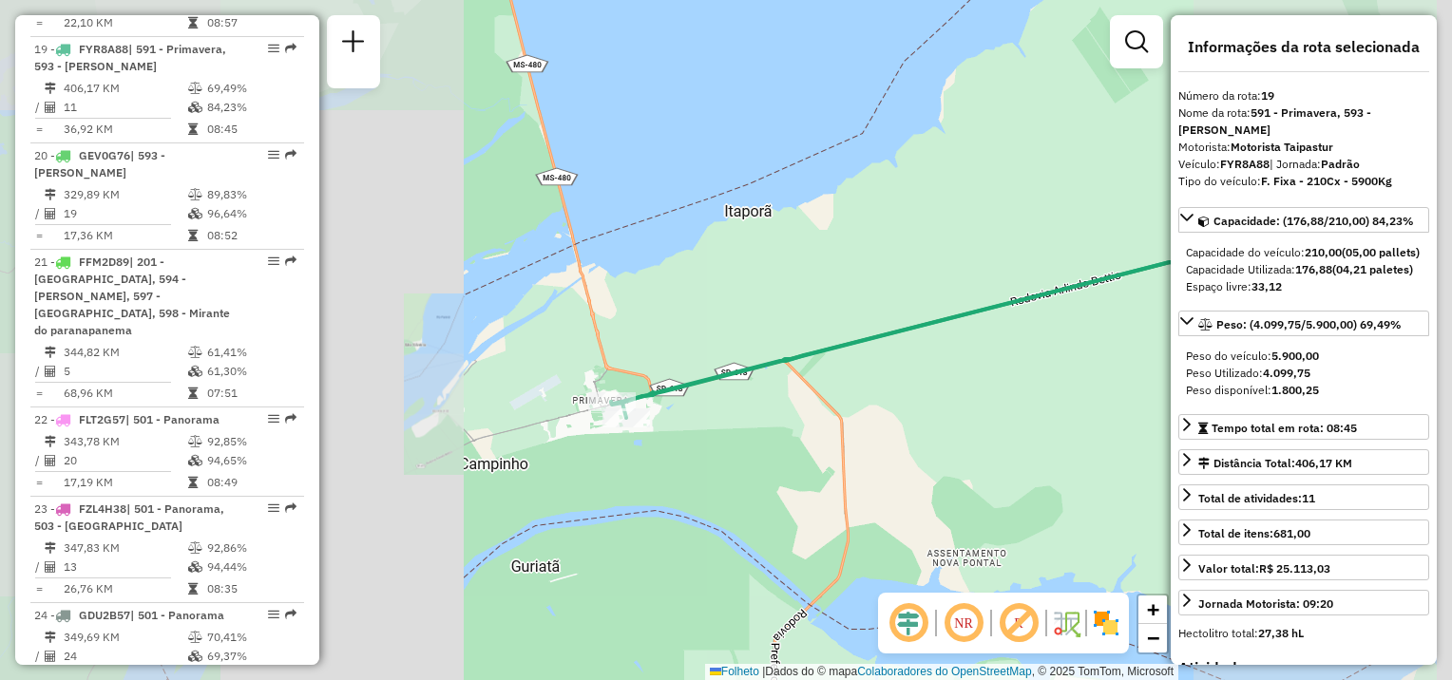
drag, startPoint x: 1070, startPoint y: 436, endPoint x: 299, endPoint y: 375, distance: 773.2
click at [290, 391] on hb-router-mapa "Informações da Sessão 1292876 - [DATE] Criação: [DATE] 19:44 Depósito: CDD Pres…" at bounding box center [726, 340] width 1452 height 680
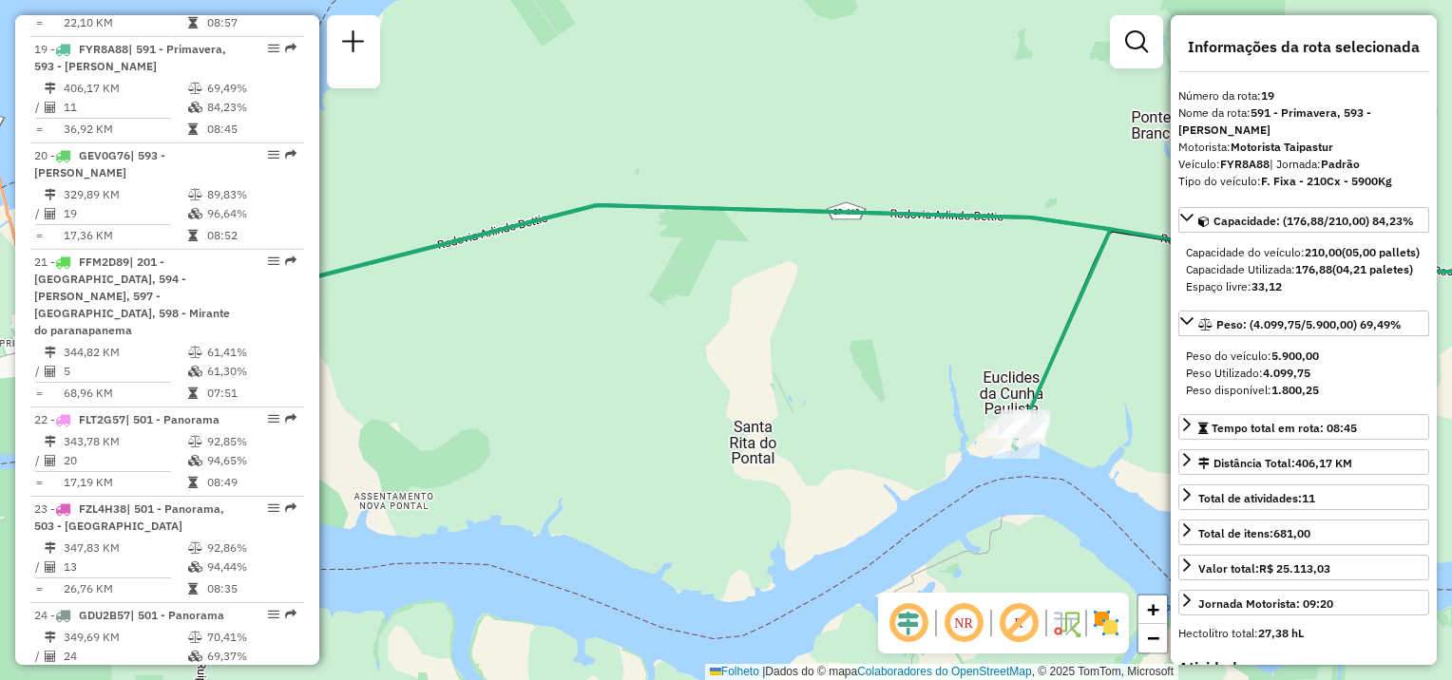
drag, startPoint x: 993, startPoint y: 400, endPoint x: 594, endPoint y: 354, distance: 401.8
click at [583, 357] on div "Janela de atendimento Grade de atendimento Capacidade Transportadoras Veículos …" at bounding box center [726, 340] width 1452 height 680
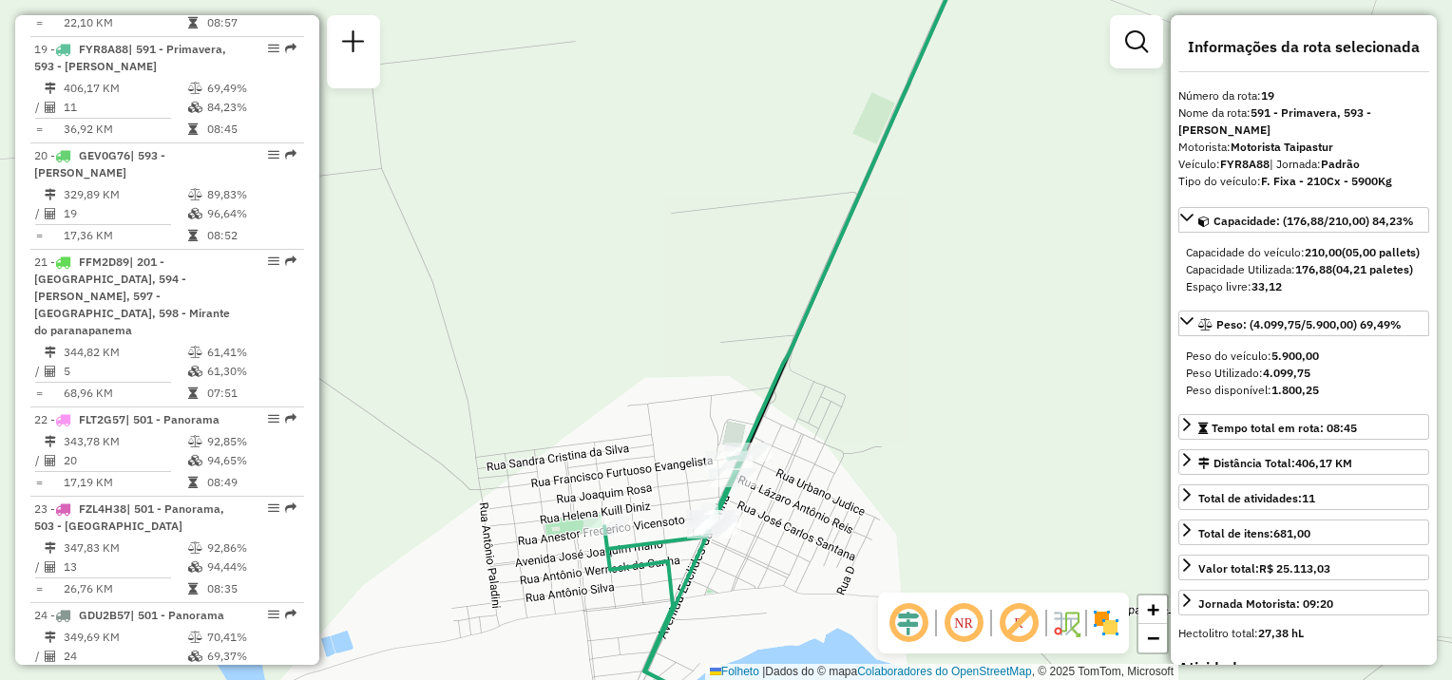
drag, startPoint x: 669, startPoint y: 565, endPoint x: 618, endPoint y: 360, distance: 211.6
click at [618, 360] on icon at bounding box center [790, 311] width 373 height 763
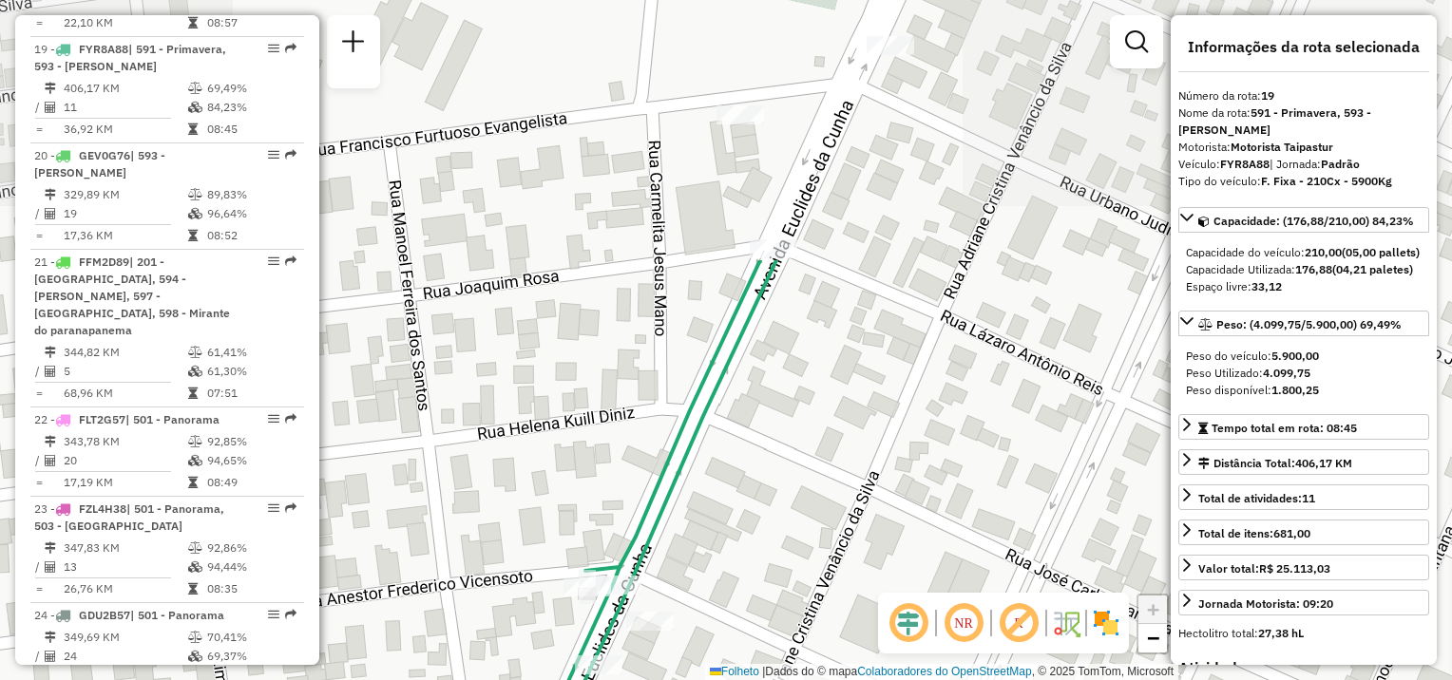
drag, startPoint x: 692, startPoint y: 606, endPoint x: 637, endPoint y: 504, distance: 116.5
click at [766, 465] on div "Janela de atendimento Grade de atendimento Capacidade Transportadoras Veículos …" at bounding box center [726, 340] width 1452 height 680
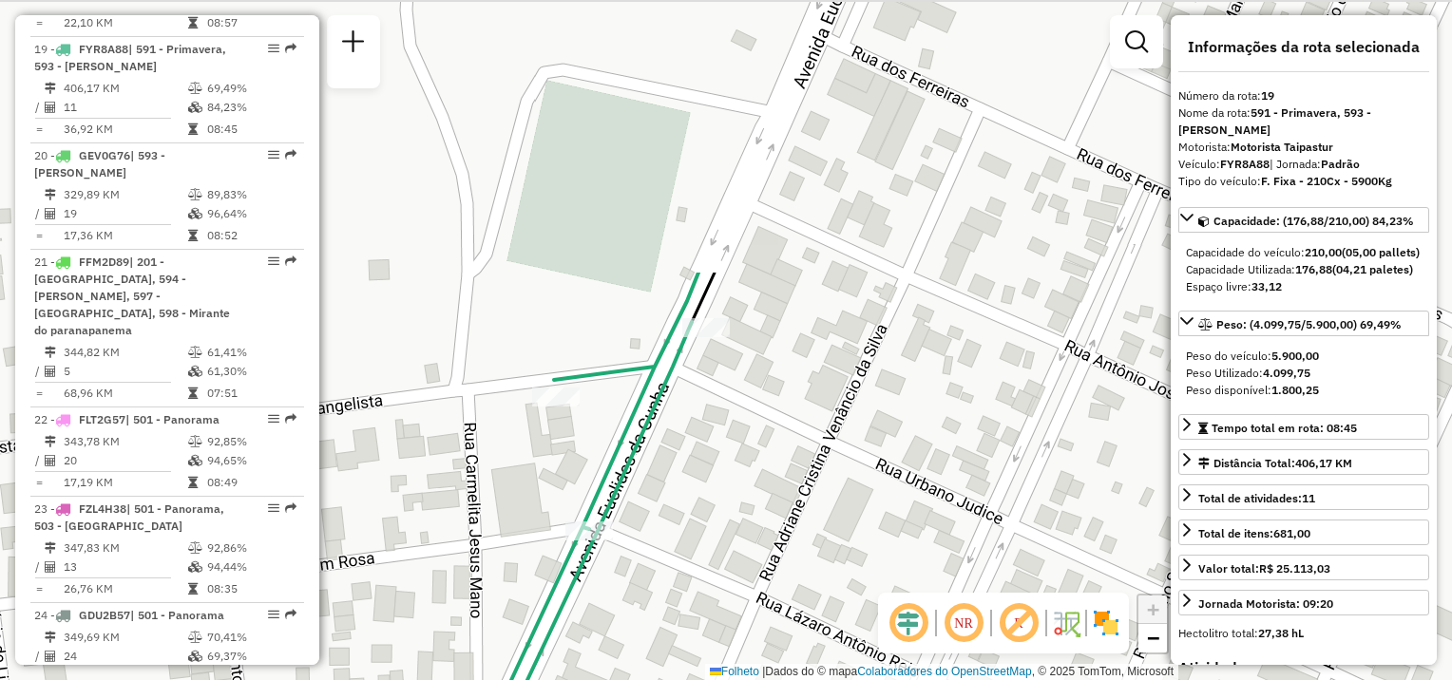
drag, startPoint x: 820, startPoint y: 380, endPoint x: 607, endPoint y: 717, distance: 398.1
click at [607, 680] on html "Aguarde... Pop-up bloqueado! Seu navegador bloqueou automáticamente a abertura …" at bounding box center [726, 340] width 1452 height 680
